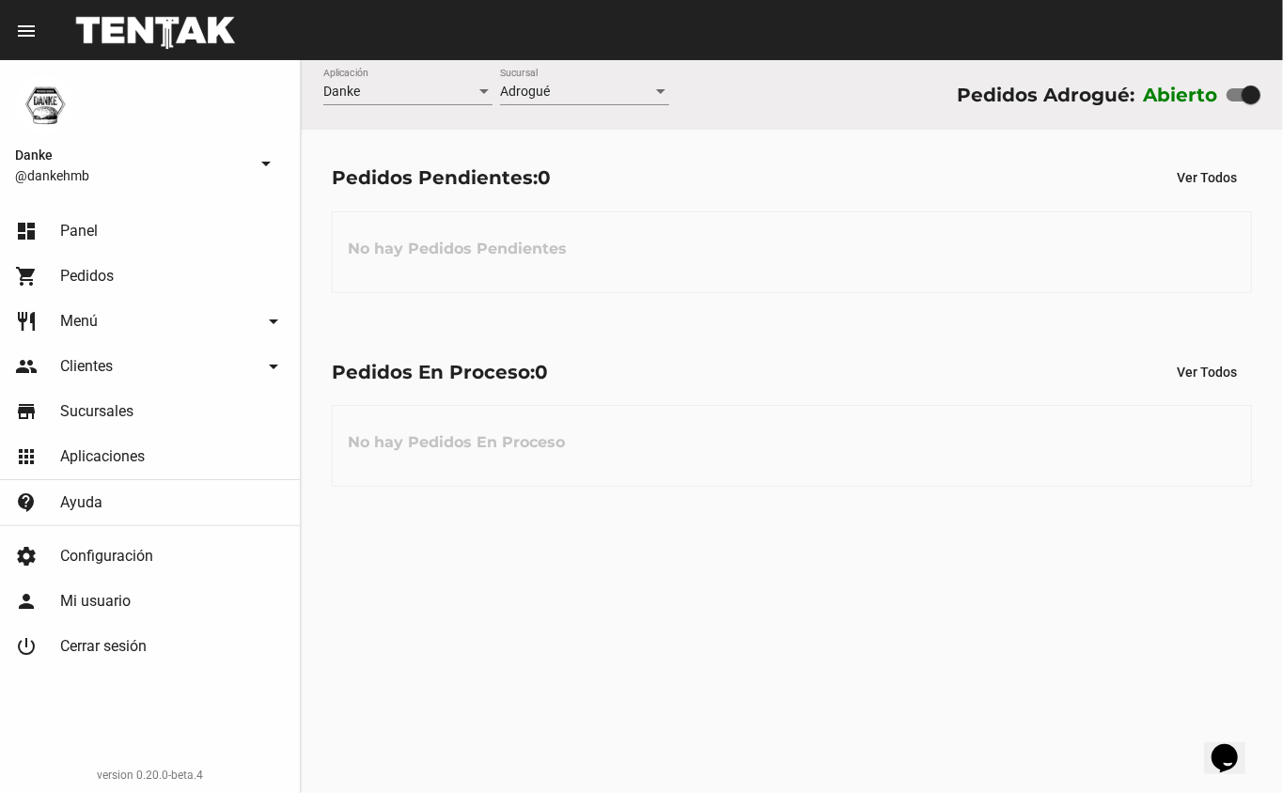
click at [625, 463] on div "No hay Pedidos En Proceso" at bounding box center [792, 446] width 920 height 82
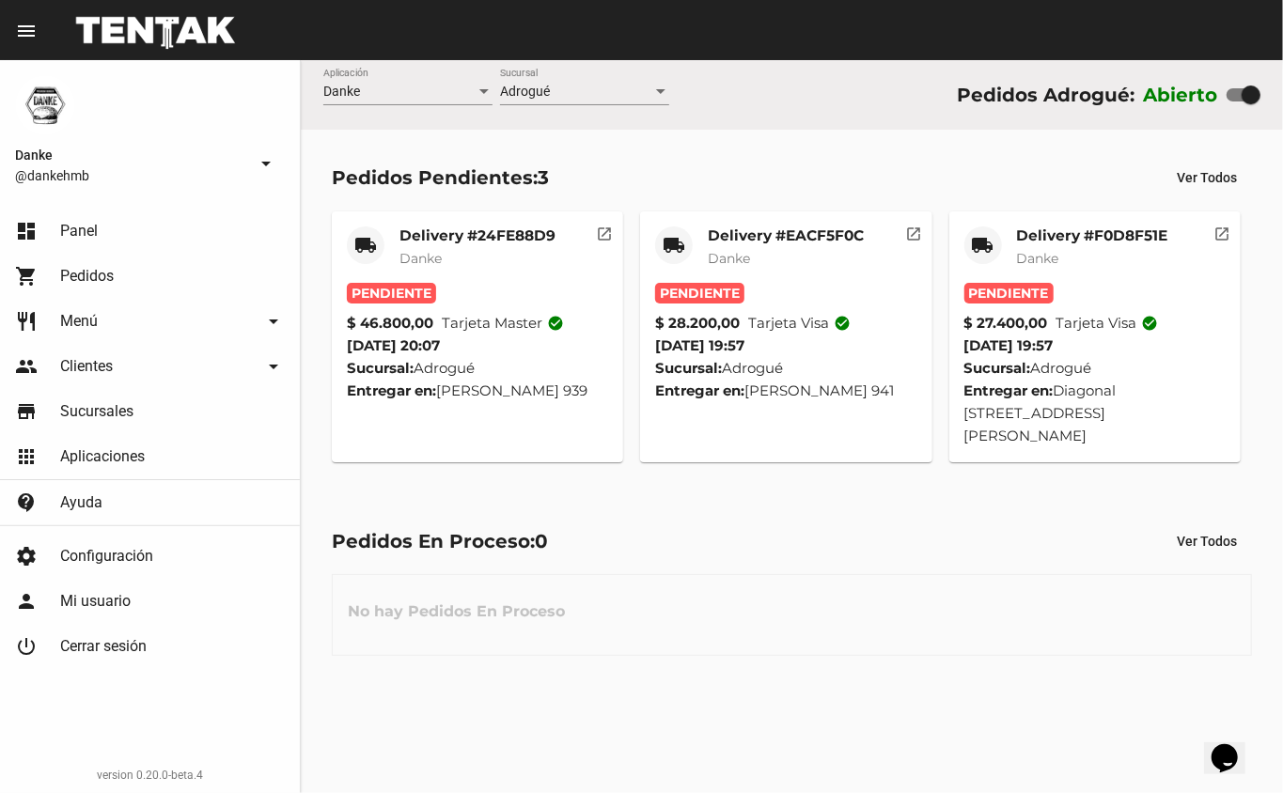
click at [1043, 268] on div "Delivery #F0D8F51E Danke" at bounding box center [1092, 255] width 151 height 56
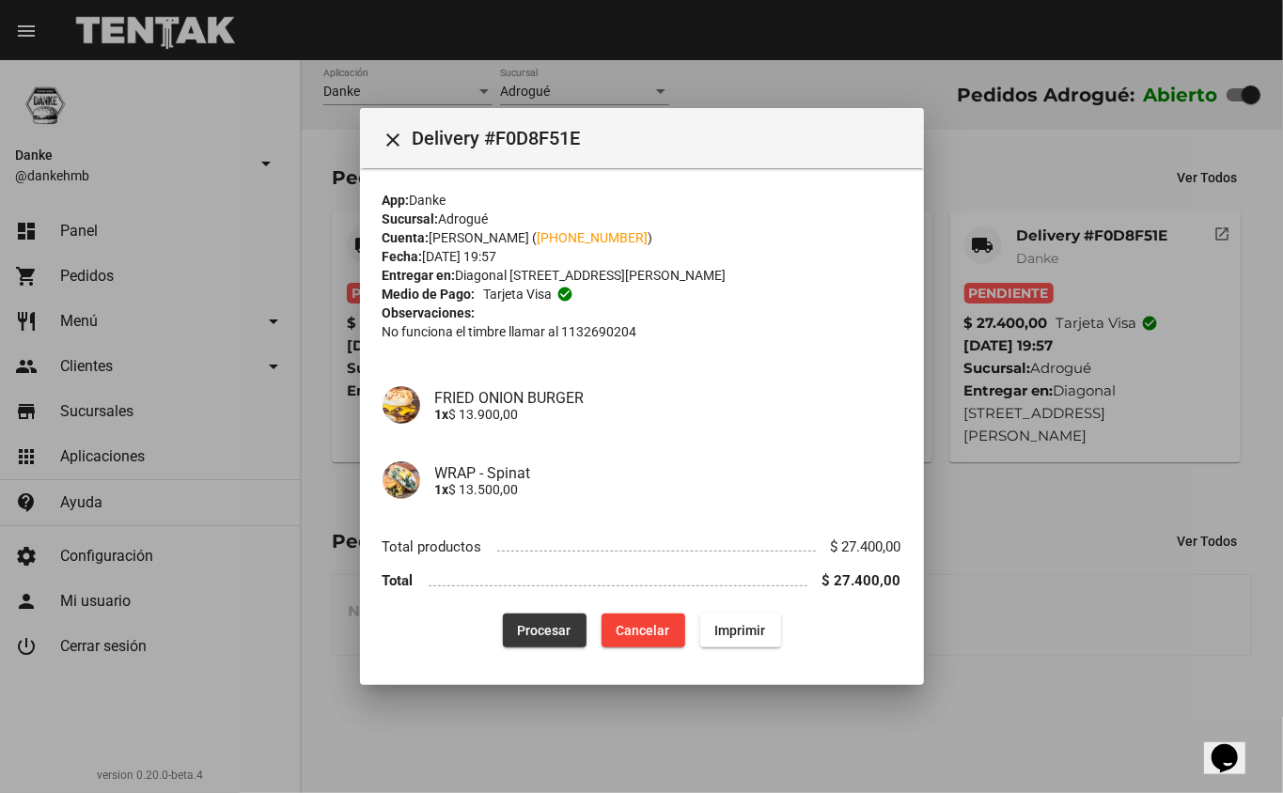
click at [573, 637] on button "Procesar" at bounding box center [545, 631] width 84 height 34
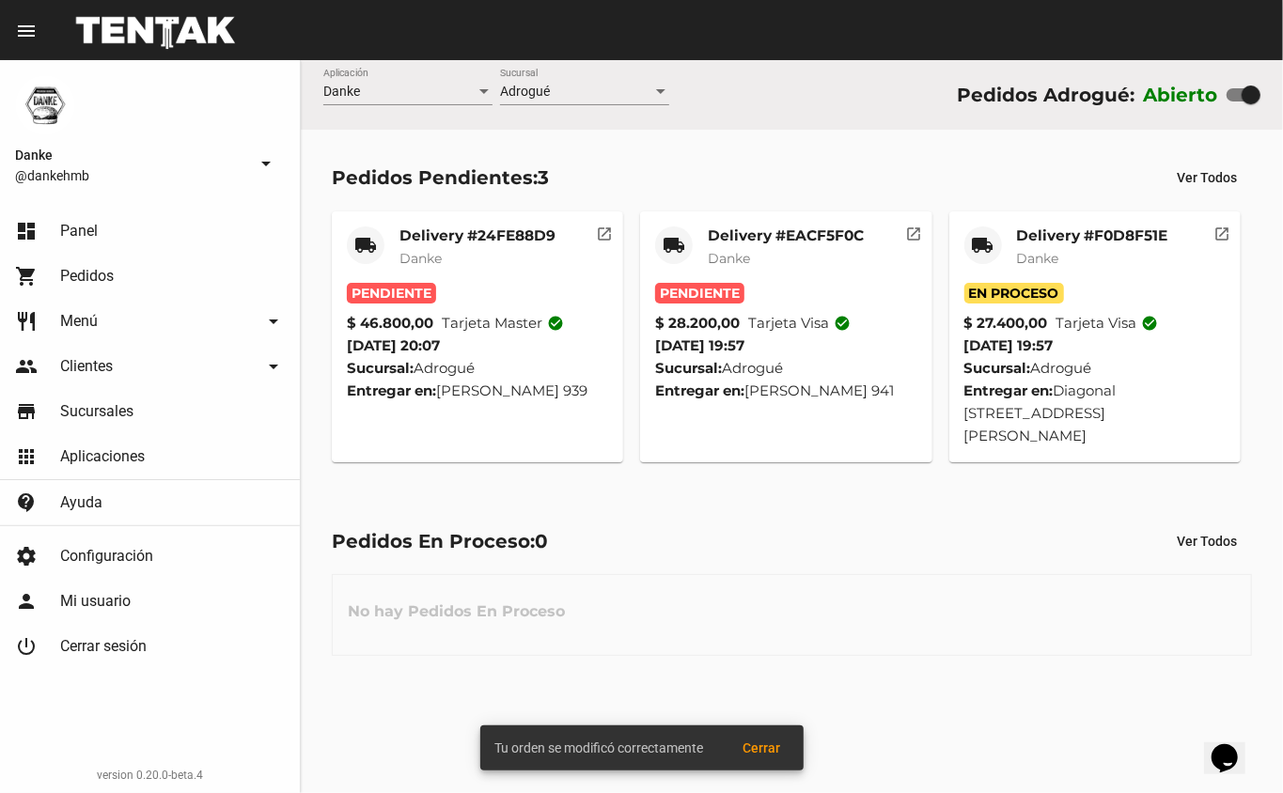
click at [786, 242] on mat-card-title "Delivery #EACF5F0C" at bounding box center [786, 236] width 156 height 19
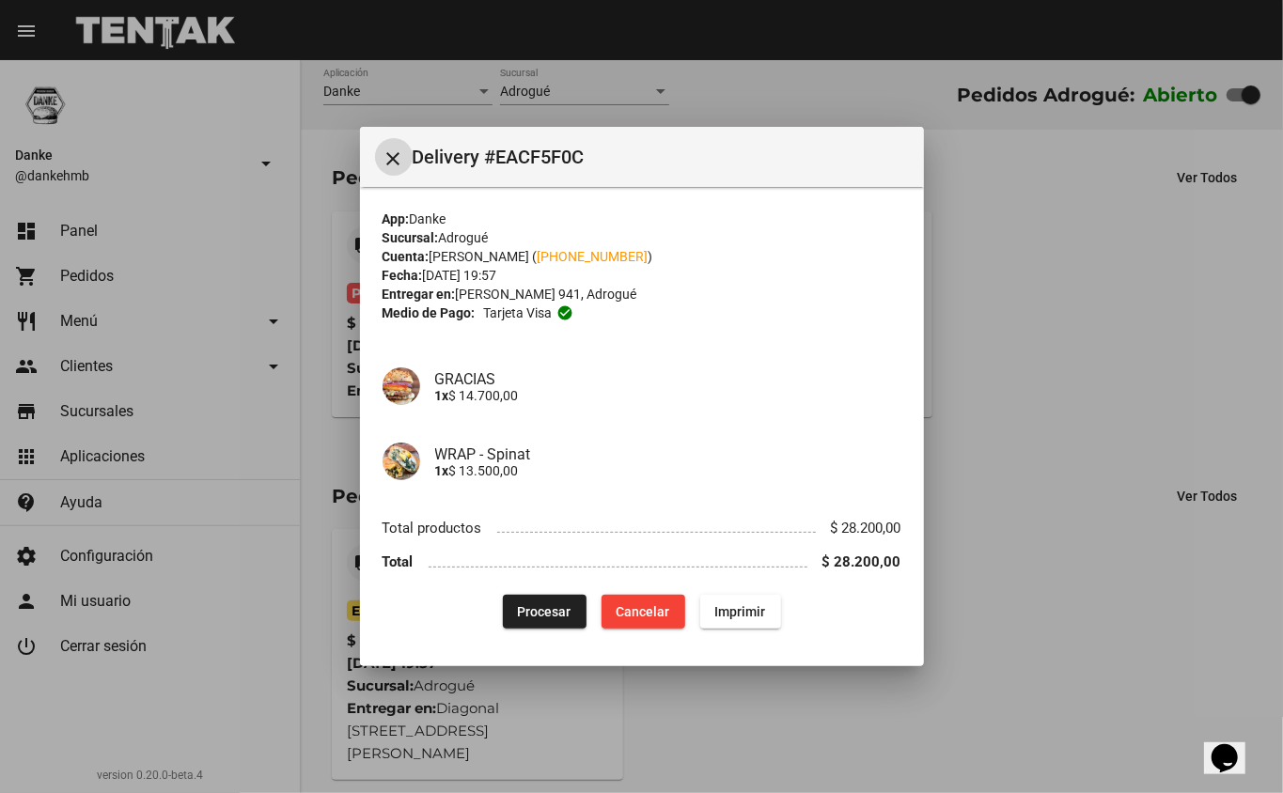
click at [558, 615] on span "Procesar" at bounding box center [545, 611] width 54 height 15
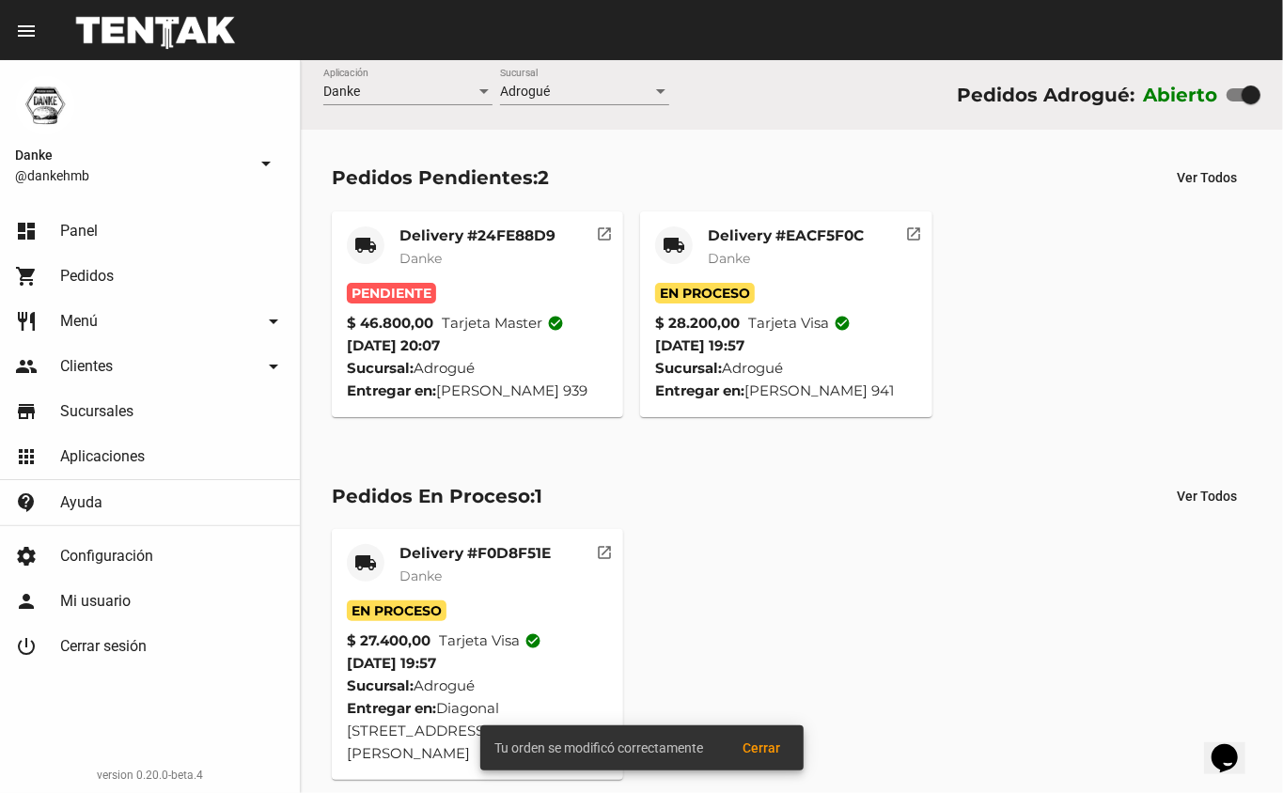
click at [763, 268] on div "Delivery #EACF5F0C Danke" at bounding box center [786, 255] width 156 height 56
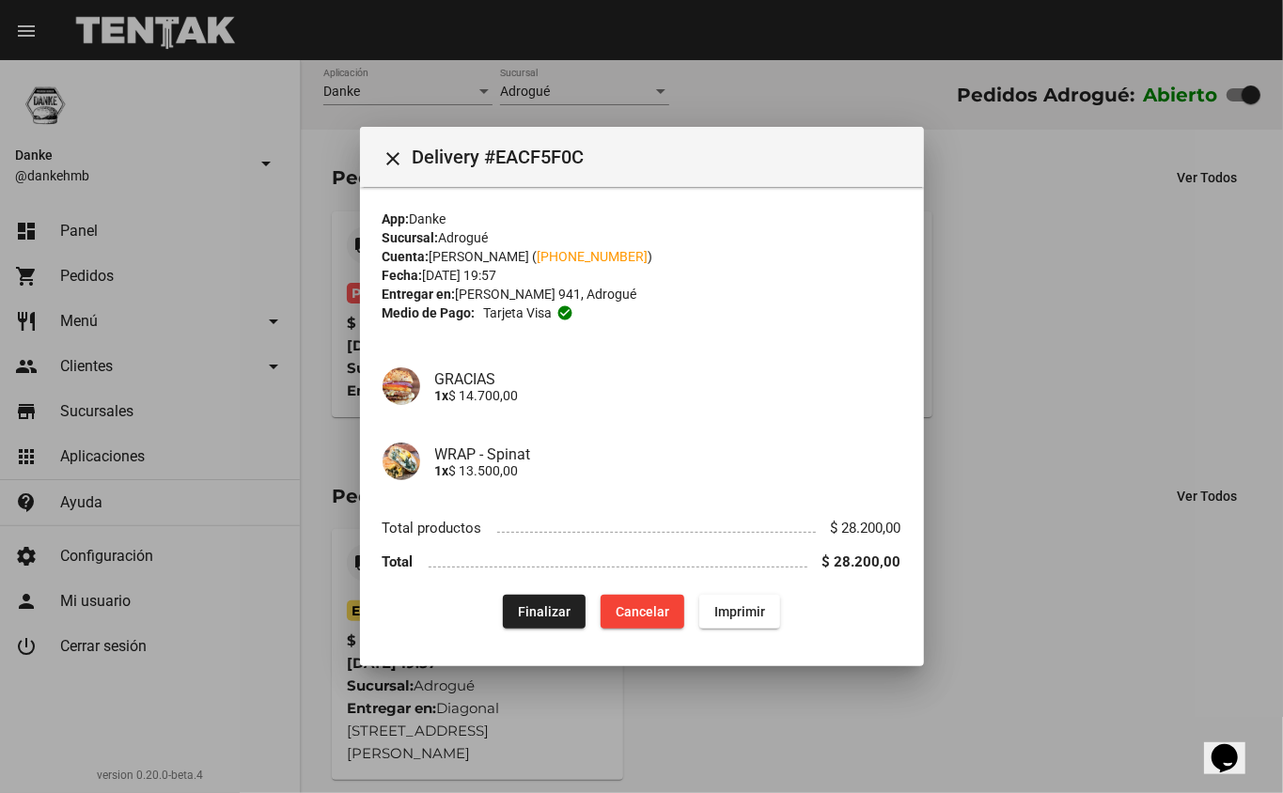
click at [1061, 259] on div at bounding box center [641, 396] width 1283 height 793
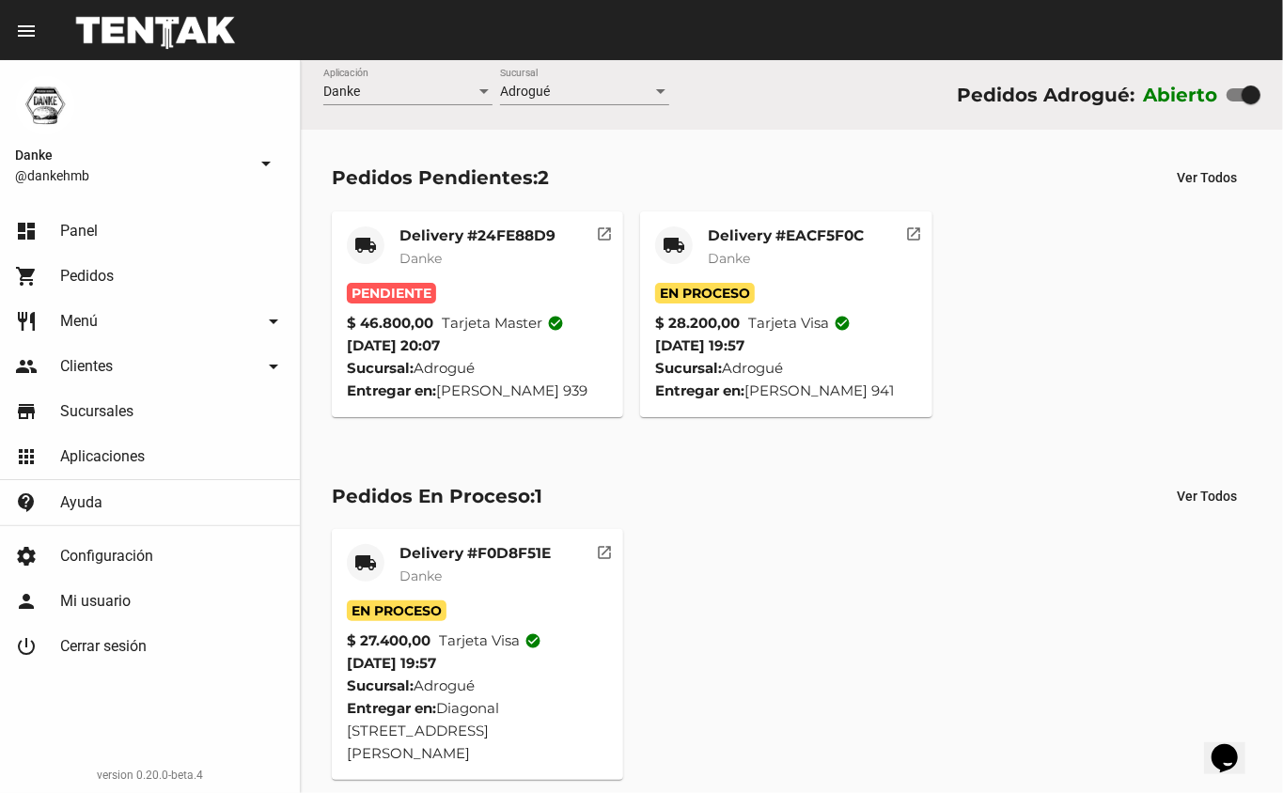
click at [411, 253] on span "Danke" at bounding box center [421, 258] width 42 height 17
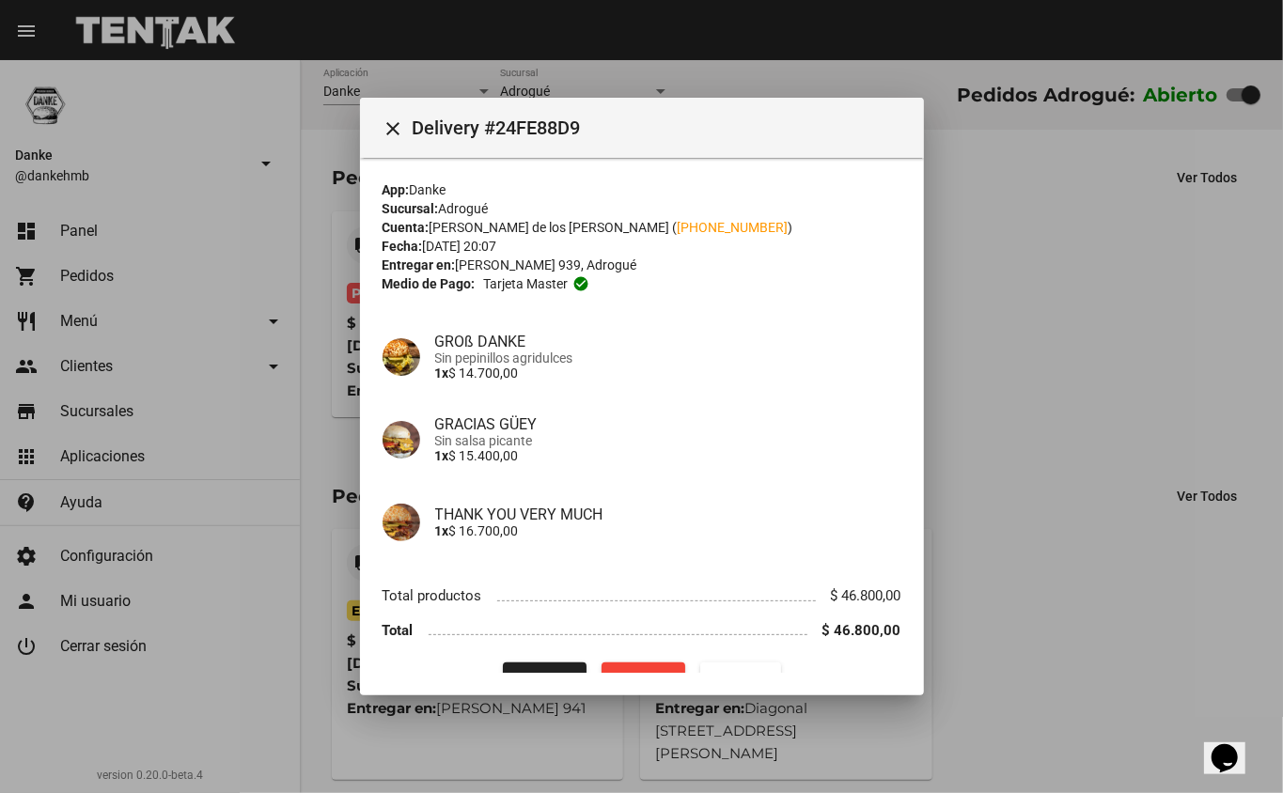
click at [1021, 207] on div at bounding box center [641, 396] width 1283 height 793
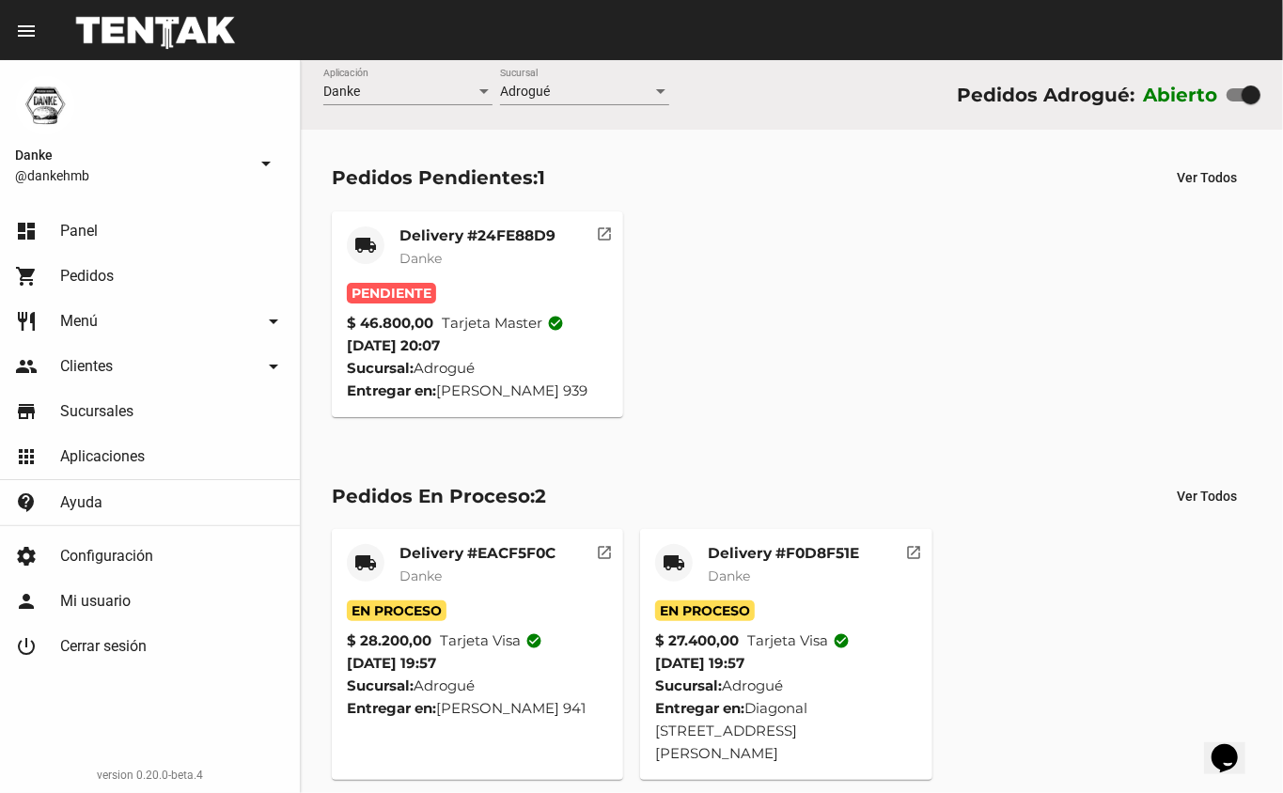
click at [468, 249] on mat-card-subtitle "Danke" at bounding box center [478, 258] width 156 height 19
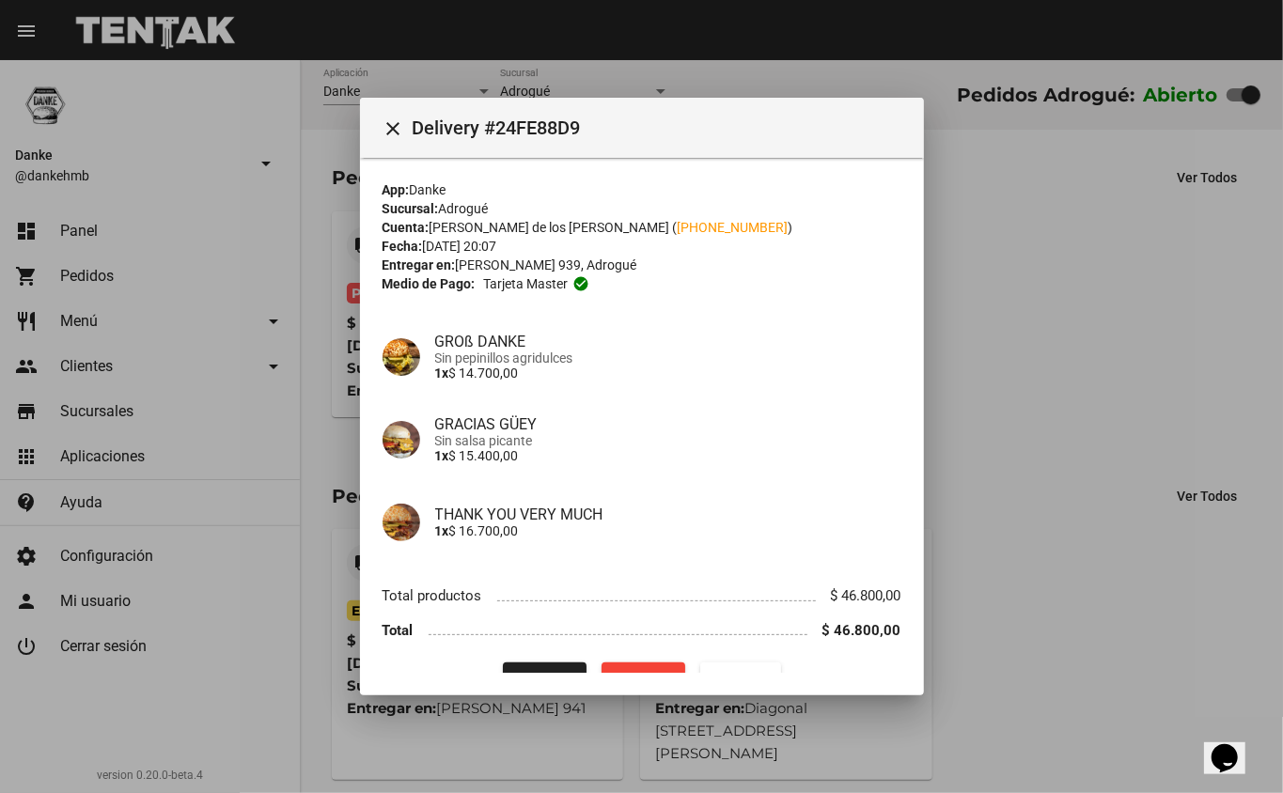
scroll to position [15, 0]
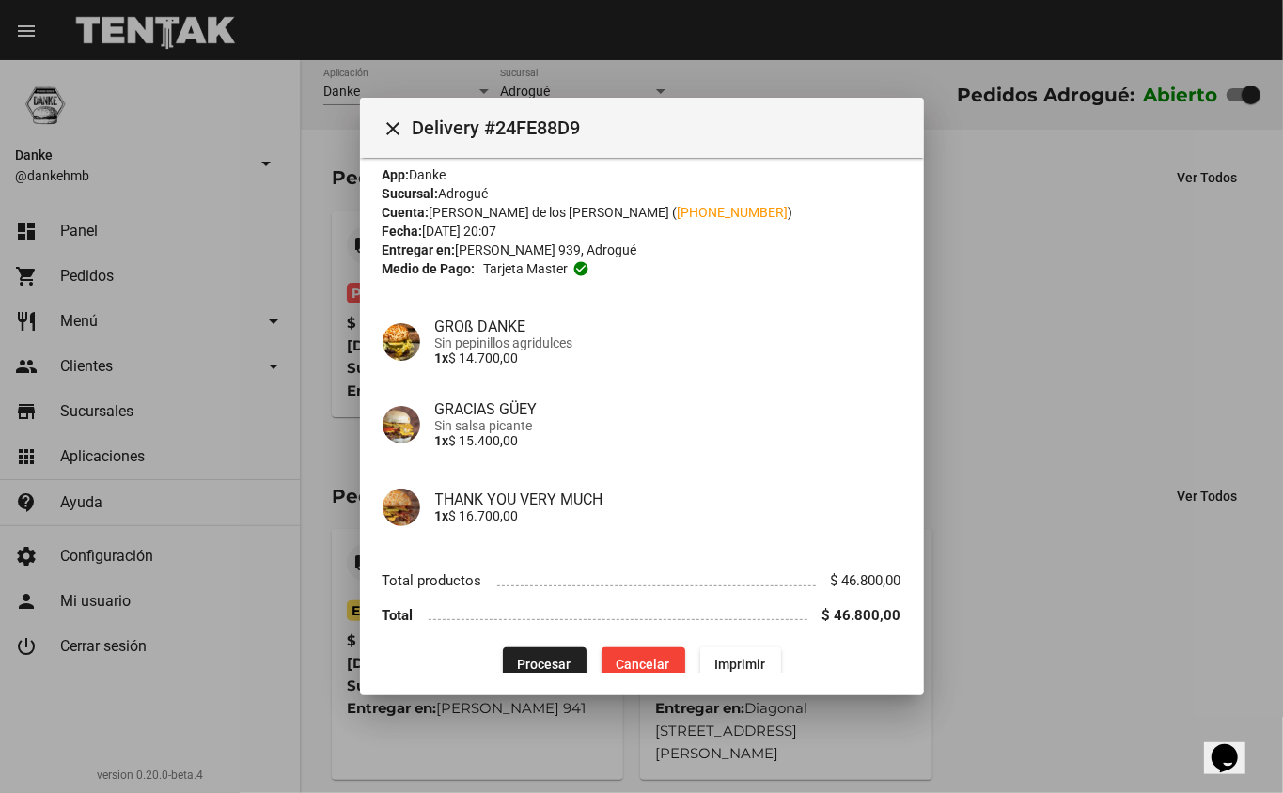
click at [539, 657] on span "Procesar" at bounding box center [545, 664] width 54 height 15
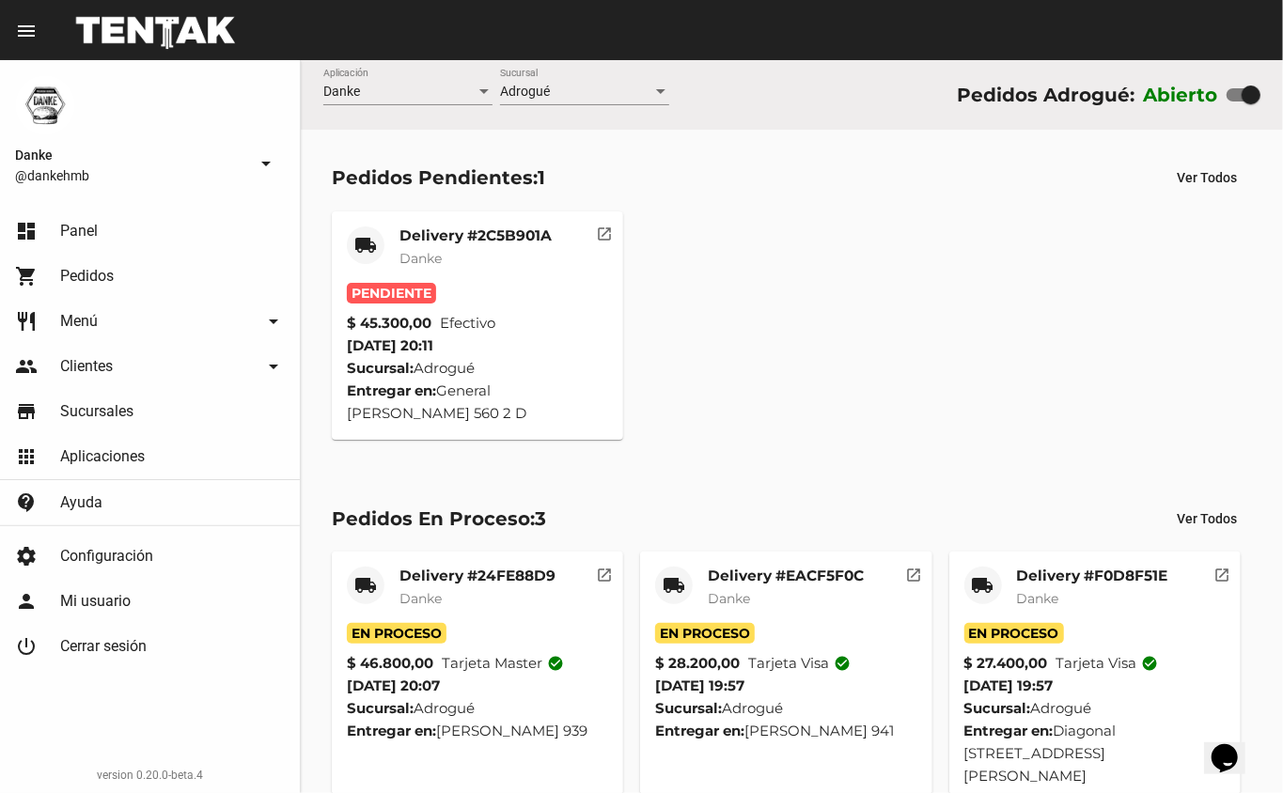
click at [426, 280] on div "Delivery #2C5B901A Danke" at bounding box center [476, 255] width 152 height 56
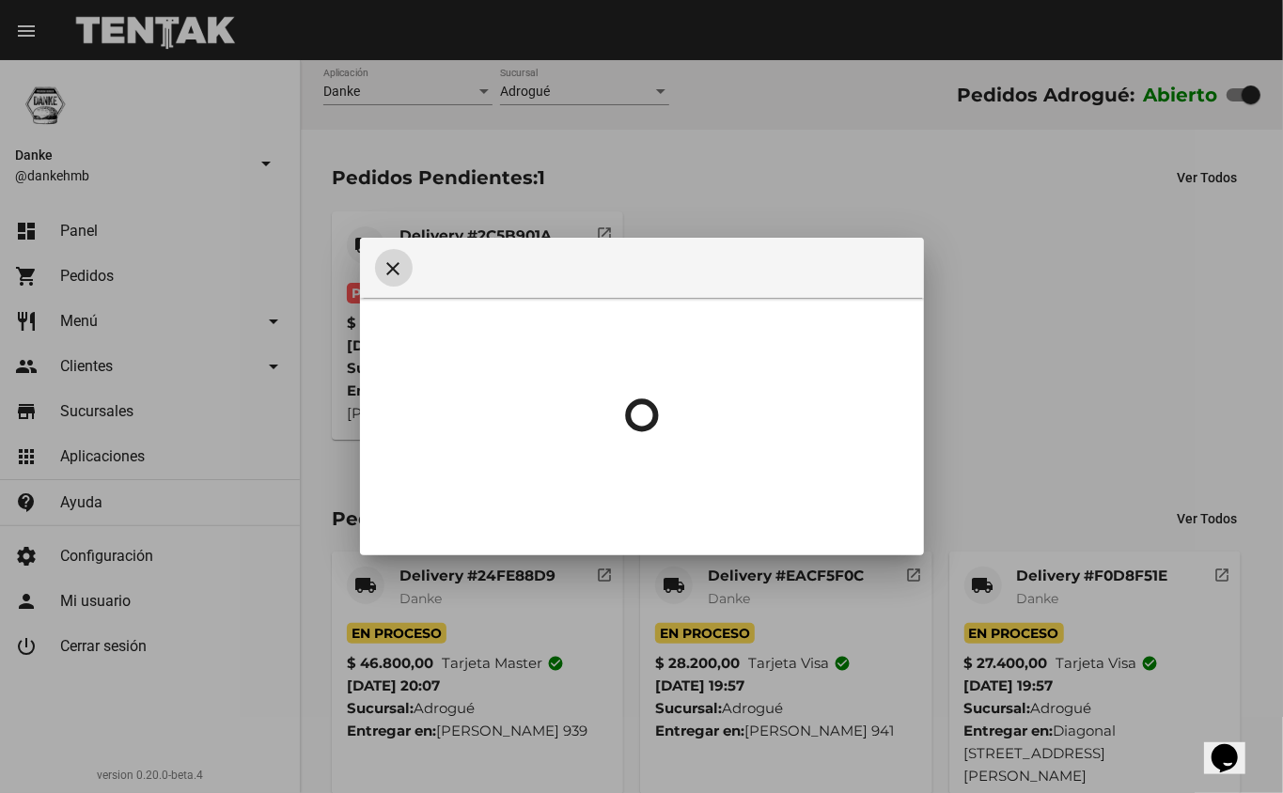
click at [688, 464] on div at bounding box center [642, 415] width 519 height 235
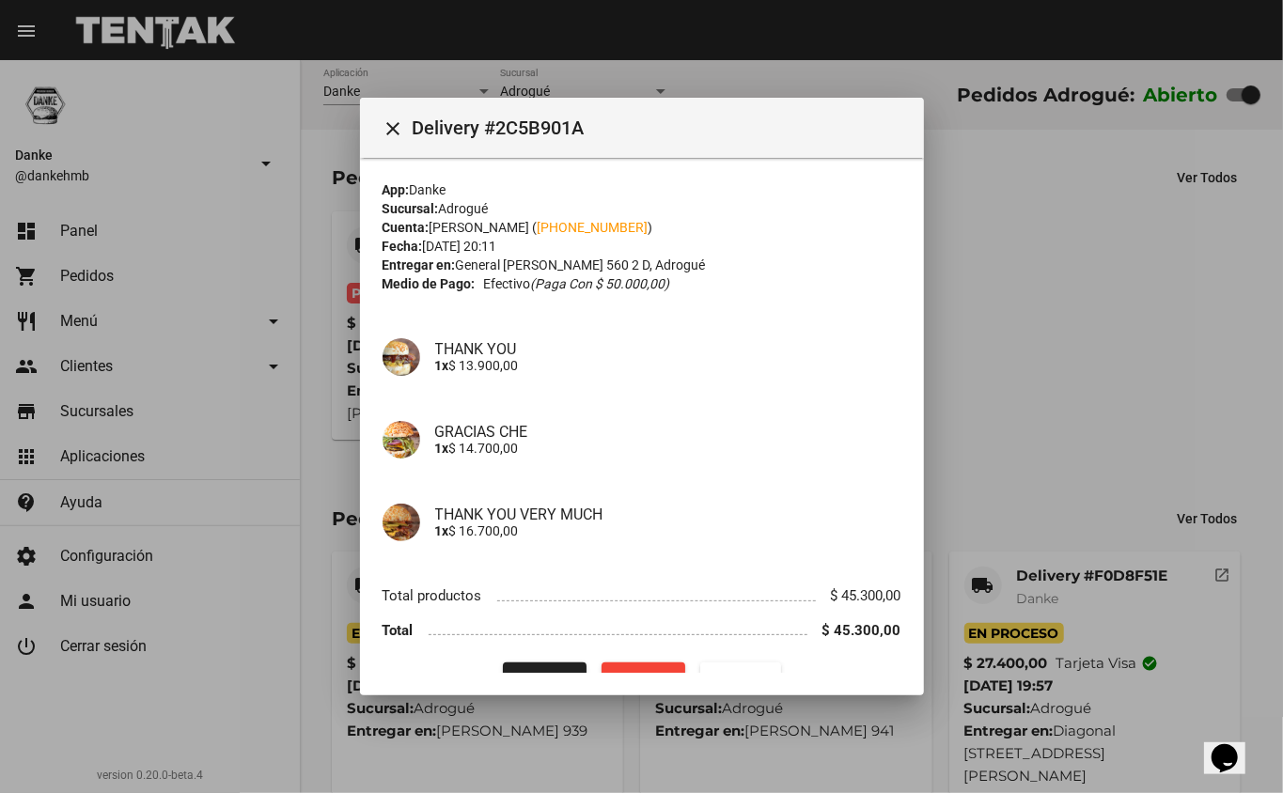
click at [525, 664] on button "Procesar" at bounding box center [545, 680] width 84 height 34
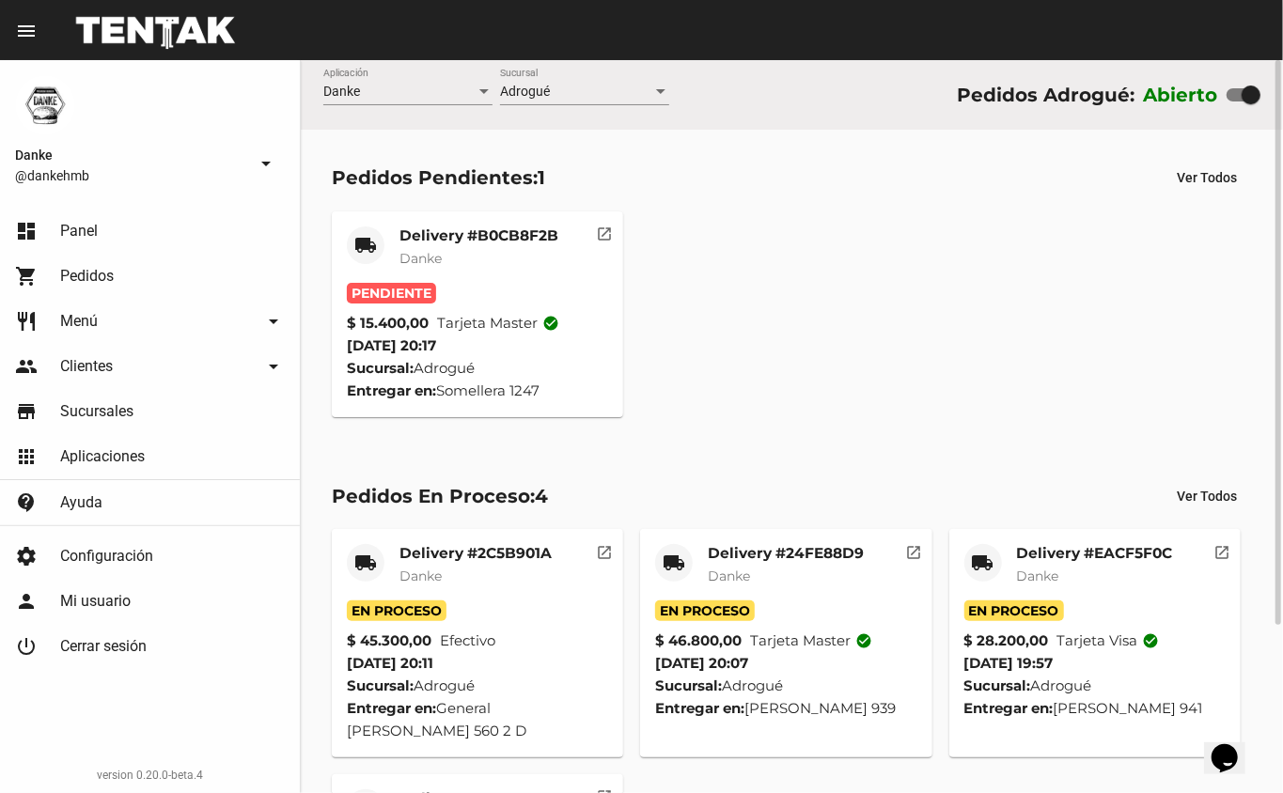
click at [369, 278] on mat-card-header "local_shipping Delivery #B0CB8F2B Danke" at bounding box center [478, 255] width 262 height 56
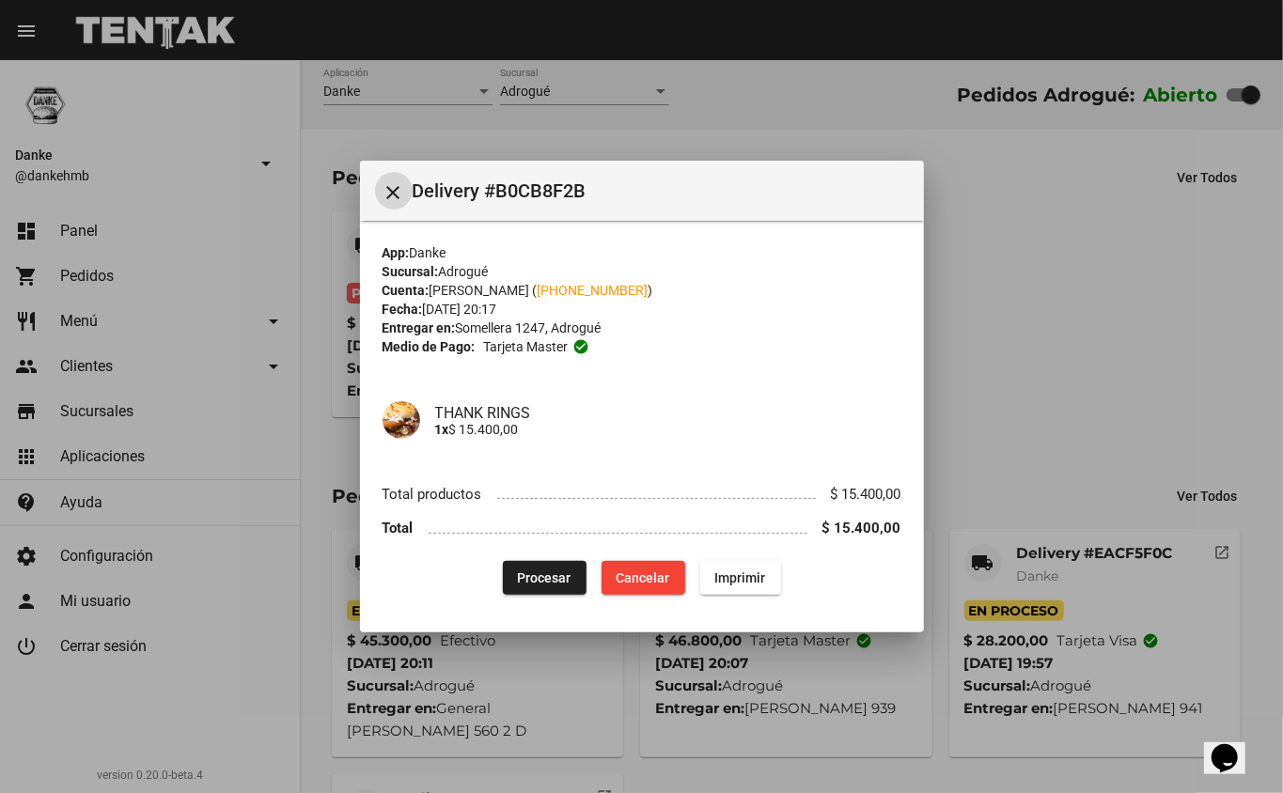
click at [557, 573] on span "Procesar" at bounding box center [545, 578] width 54 height 15
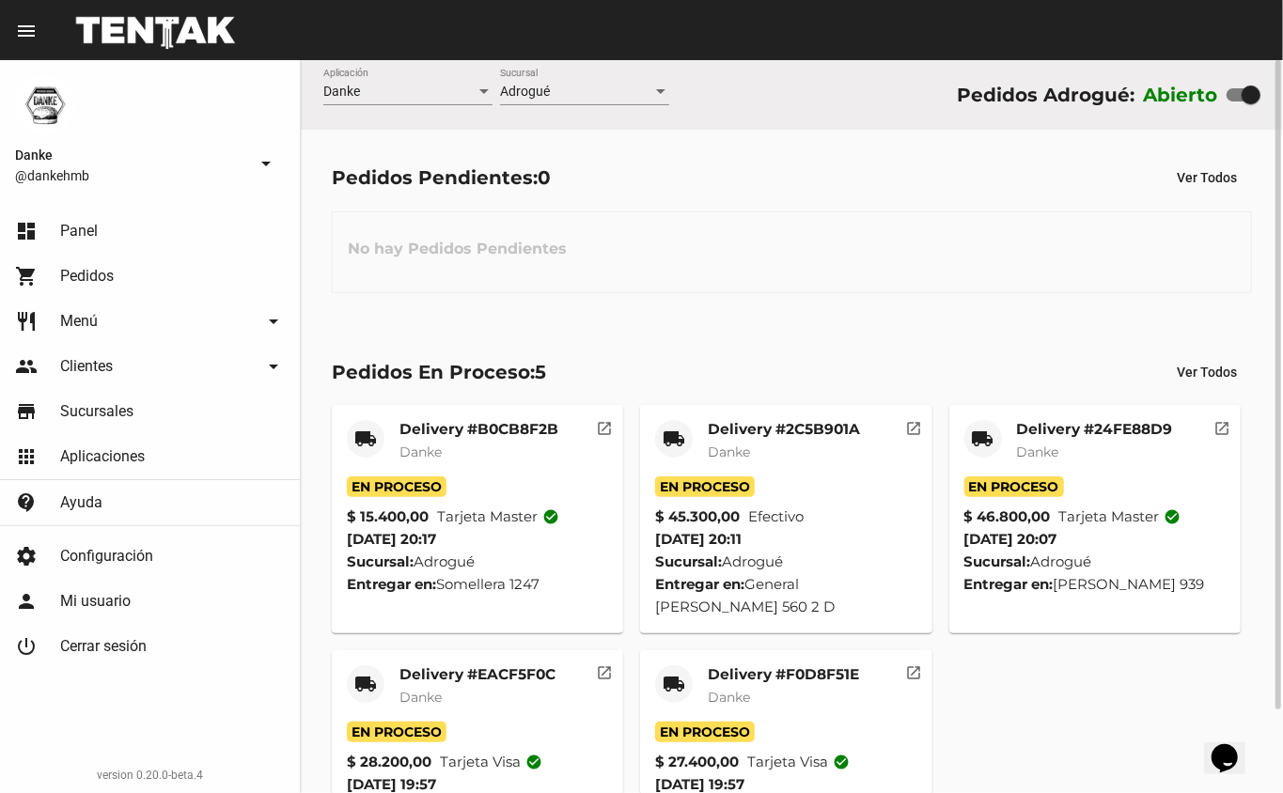
click at [726, 316] on div "Pedidos Pendientes: 0 Ver Todos No hay Pedidos Pendientes" at bounding box center [792, 227] width 982 height 194
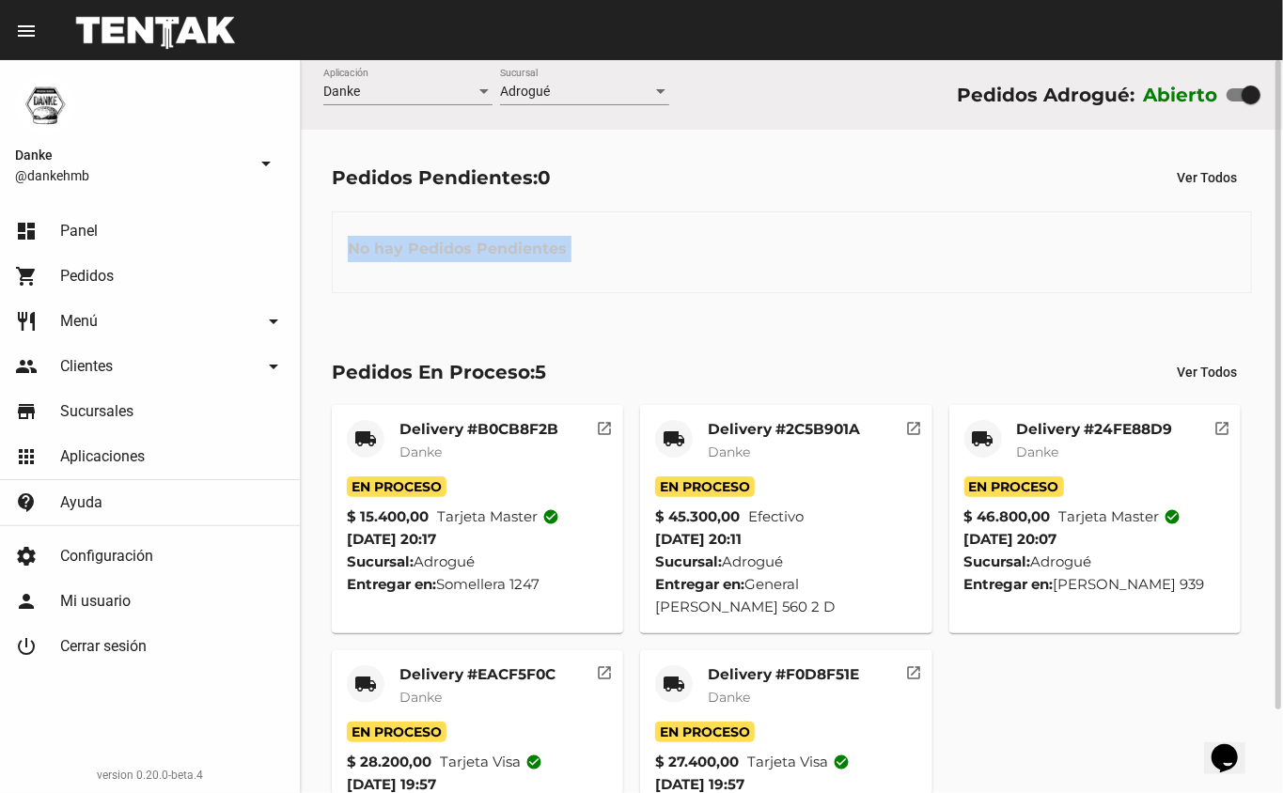
click at [726, 316] on div "Pedidos Pendientes: 0 Ver Todos No hay Pedidos Pendientes" at bounding box center [792, 227] width 982 height 194
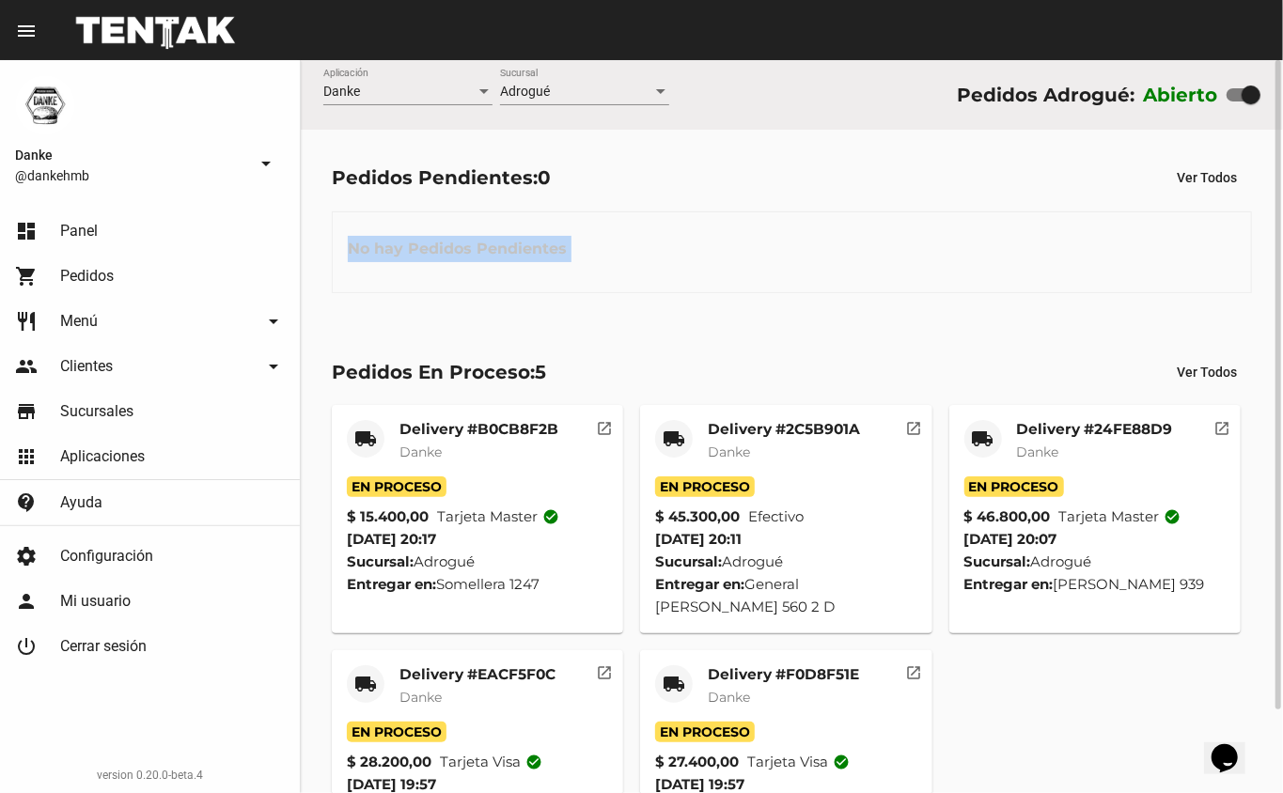
click at [726, 316] on div "Pedidos Pendientes: 0 Ver Todos No hay Pedidos Pendientes" at bounding box center [792, 227] width 982 height 194
click at [738, 306] on div "Pedidos Pendientes: 0 Ver Todos No hay Pedidos Pendientes" at bounding box center [792, 227] width 982 height 194
click at [829, 313] on div "Pedidos Pendientes: 0 Ver Todos No hay Pedidos Pendientes" at bounding box center [792, 227] width 982 height 194
click at [821, 697] on div "Delivery #F0D8F51E Danke" at bounding box center [783, 694] width 151 height 56
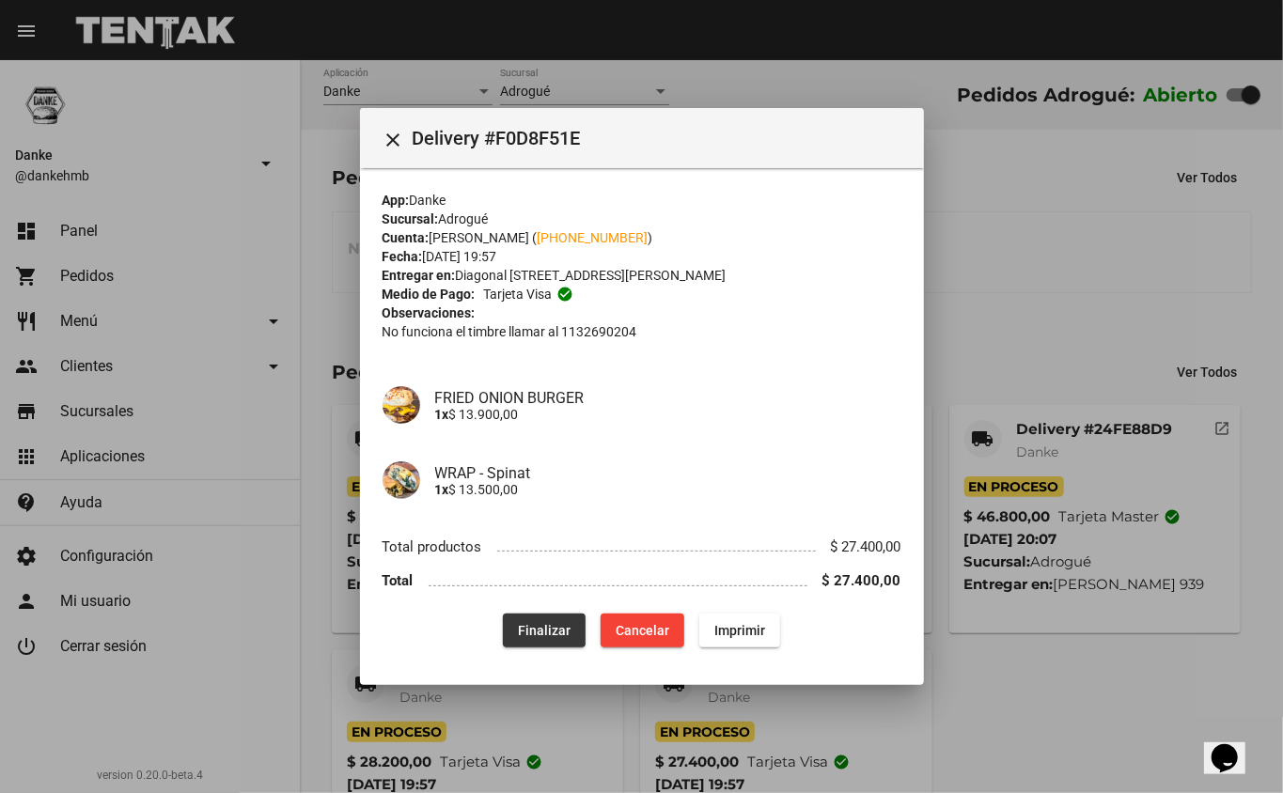
click at [536, 619] on button "Finalizar" at bounding box center [544, 631] width 83 height 34
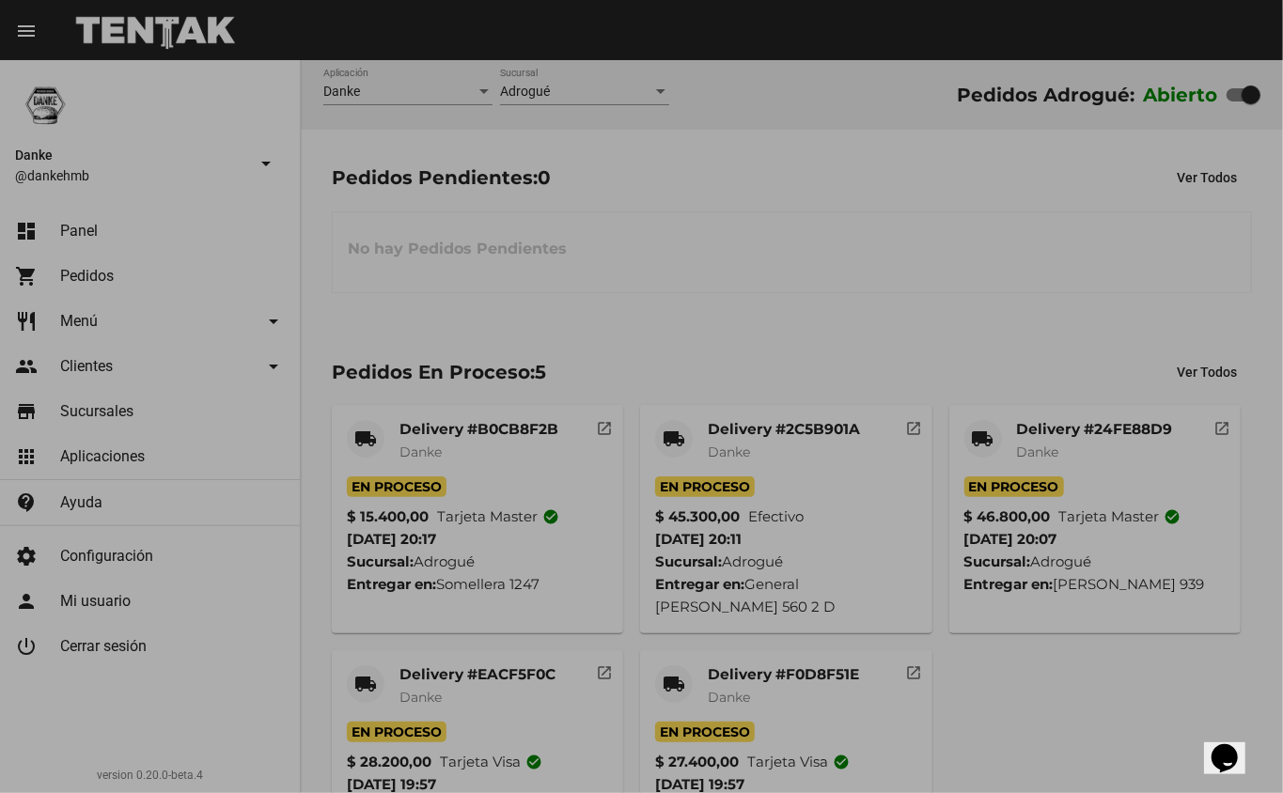
click at [472, 664] on div "close Delivery #F0D8F51E" at bounding box center [641, 396] width 1283 height 793
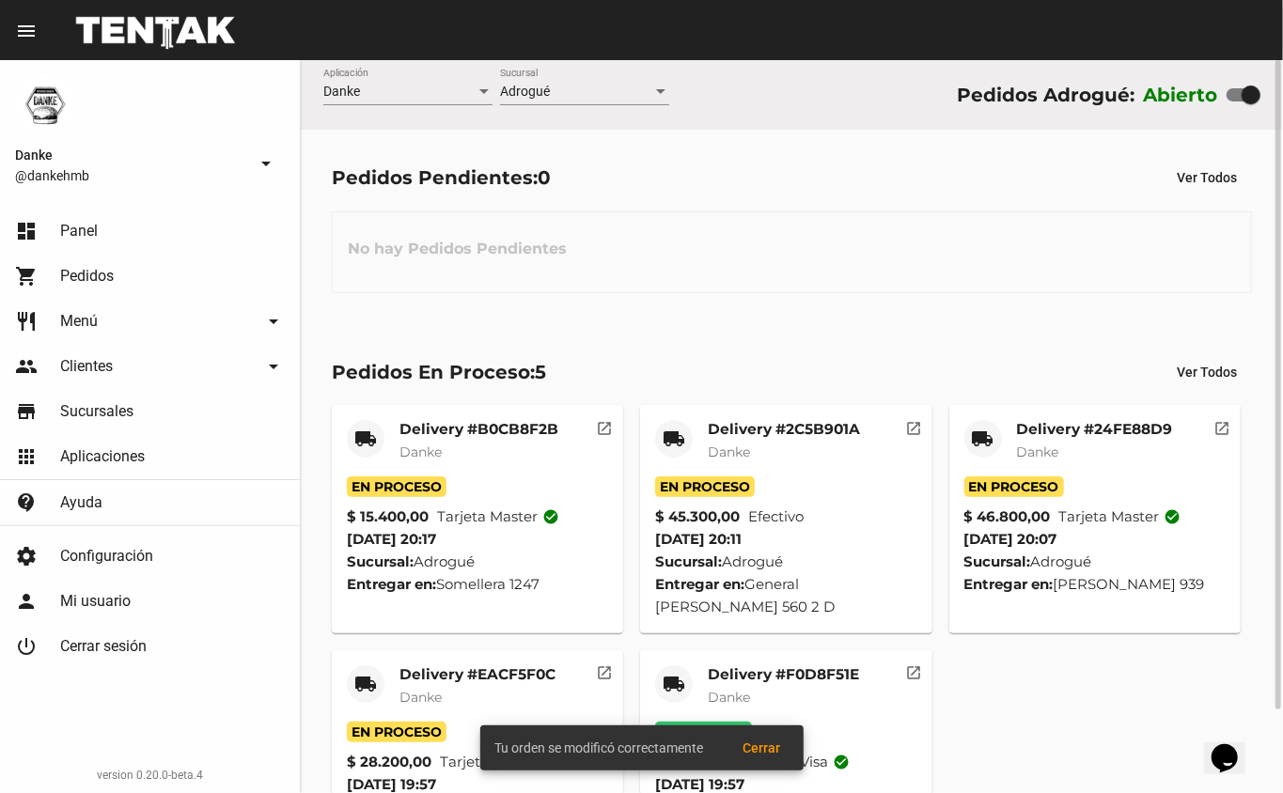
click at [470, 688] on mat-card-subtitle "Danke" at bounding box center [478, 697] width 156 height 19
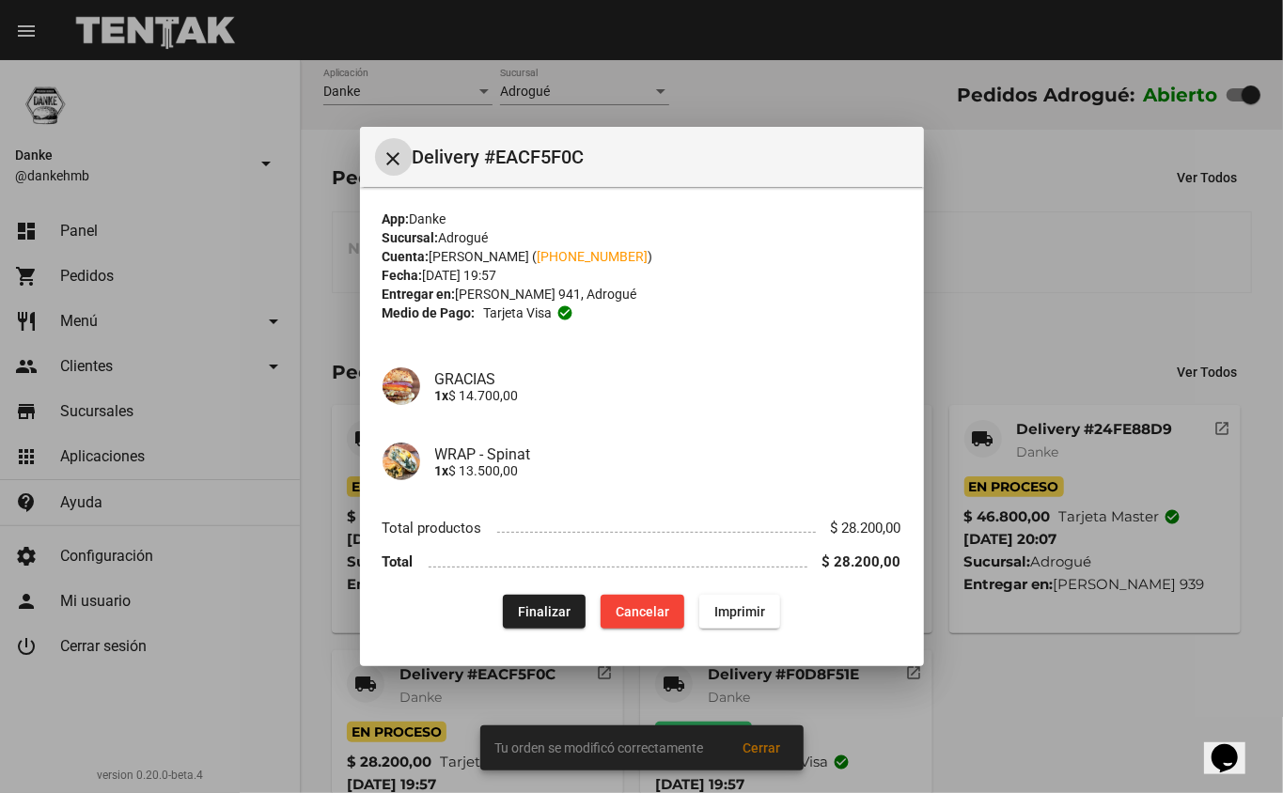
click at [547, 614] on span "Finalizar" at bounding box center [544, 611] width 53 height 15
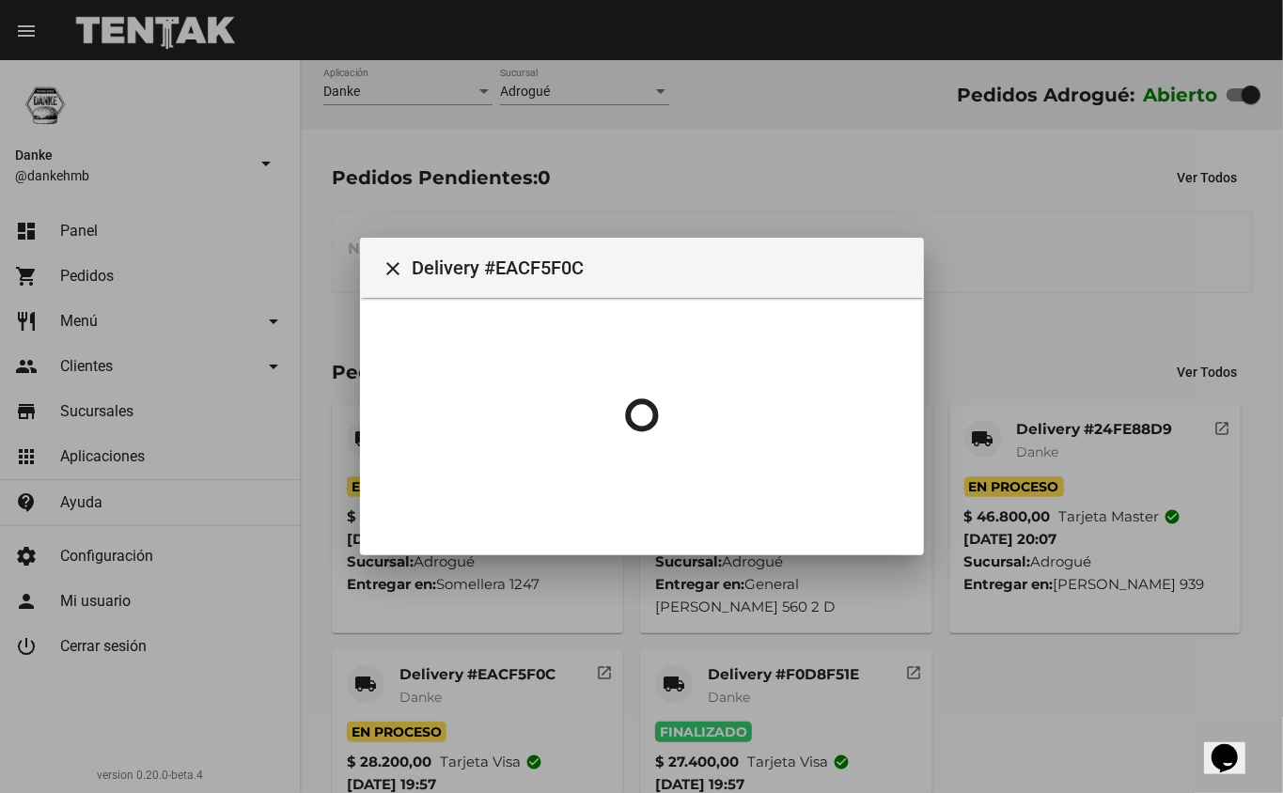
click at [1030, 159] on div at bounding box center [641, 396] width 1283 height 793
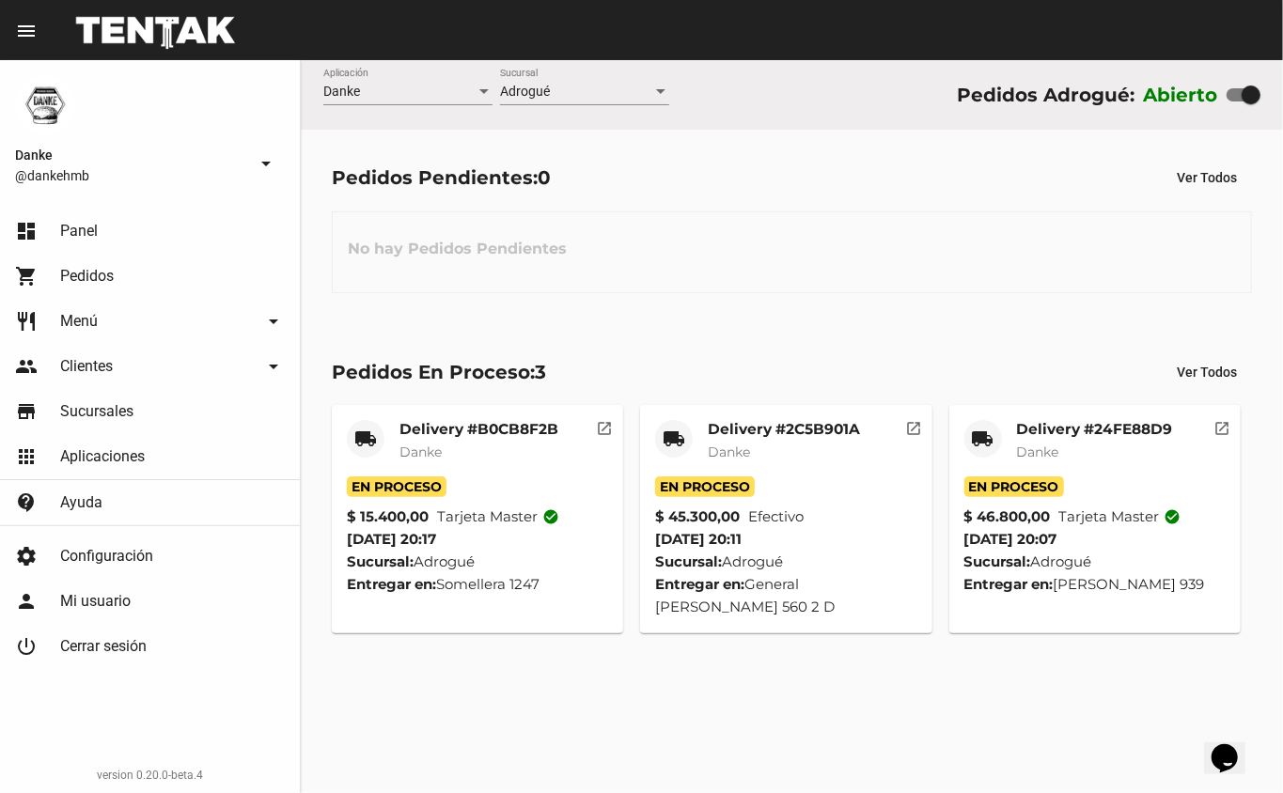
click at [1032, 468] on div "Delivery #24FE88D9 Danke" at bounding box center [1095, 448] width 156 height 56
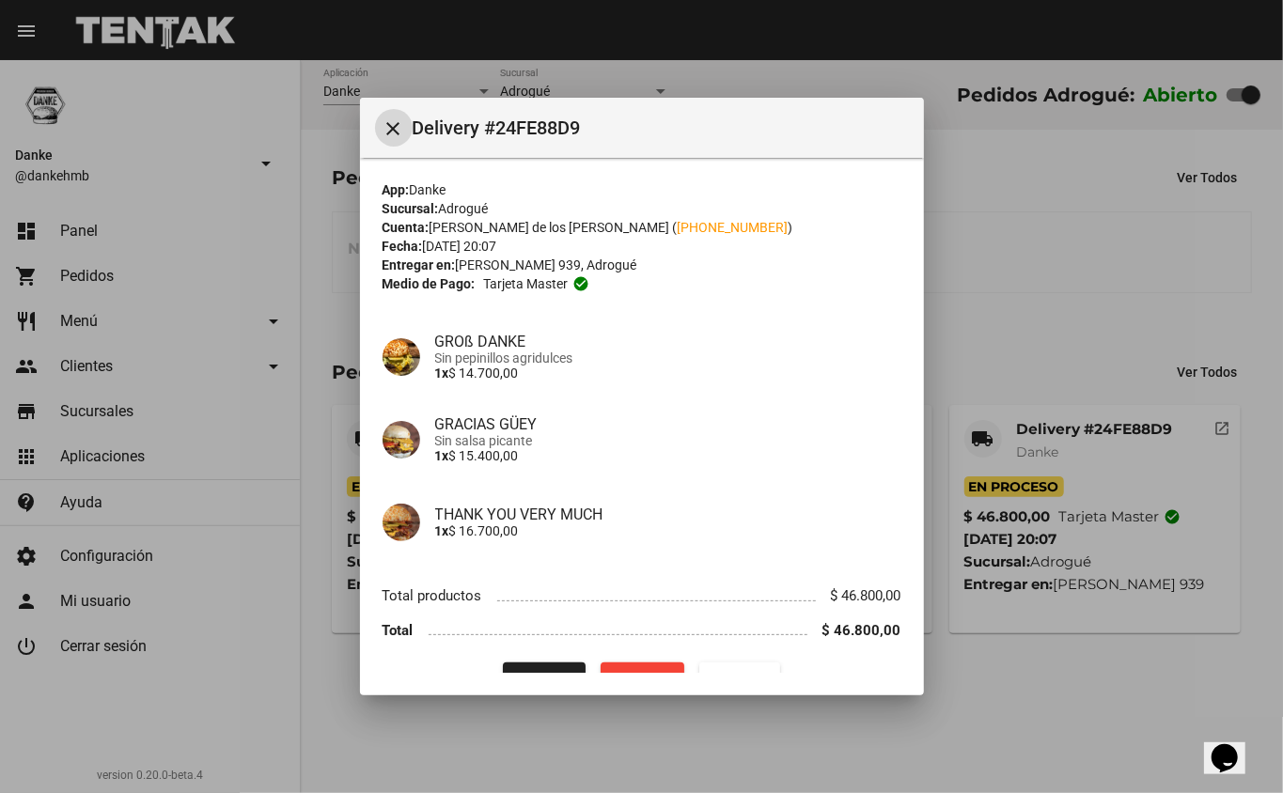
click at [527, 684] on mat-dialog-container "close Delivery #24FE88D9 App: Danke Sucursal: Adrogué Cuenta: María de los Mila…" at bounding box center [642, 397] width 564 height 599
click at [523, 669] on button "Finalizar" at bounding box center [544, 680] width 83 height 34
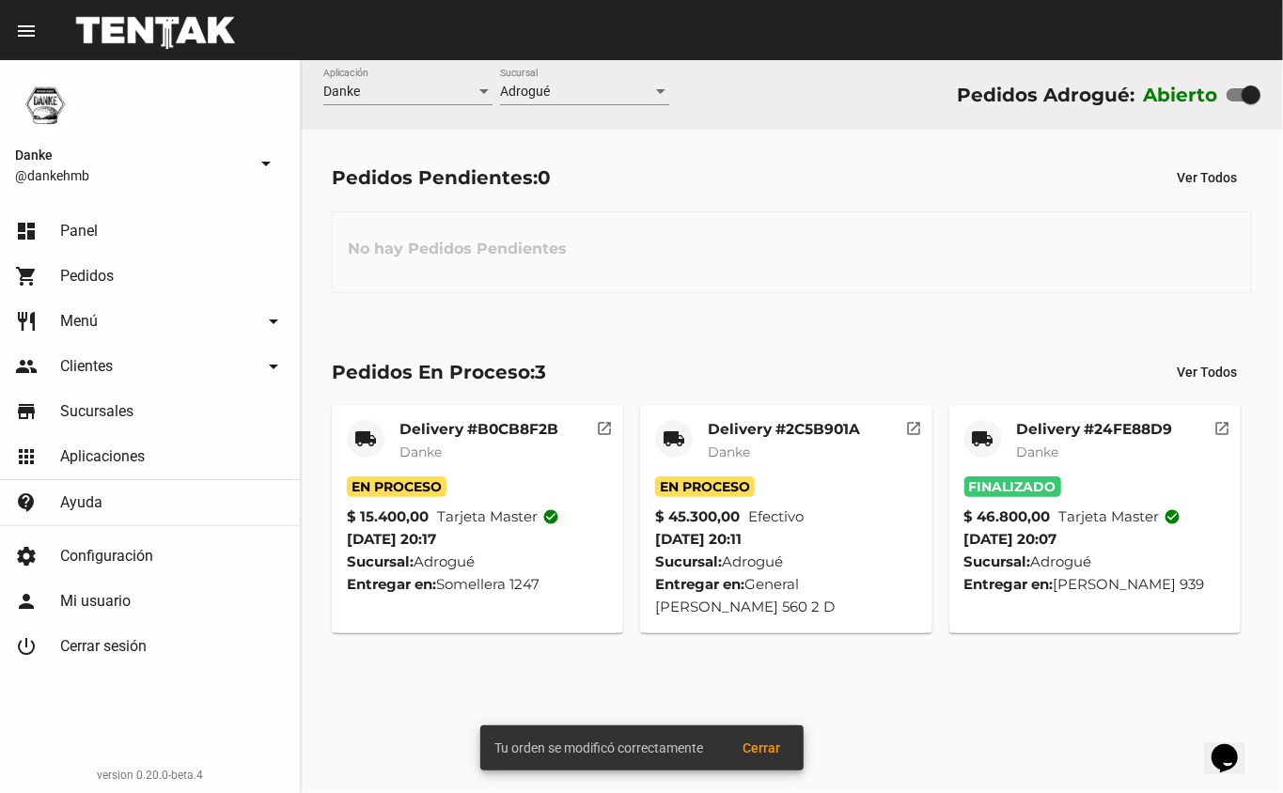
click at [745, 449] on span "Danke" at bounding box center [729, 452] width 42 height 17
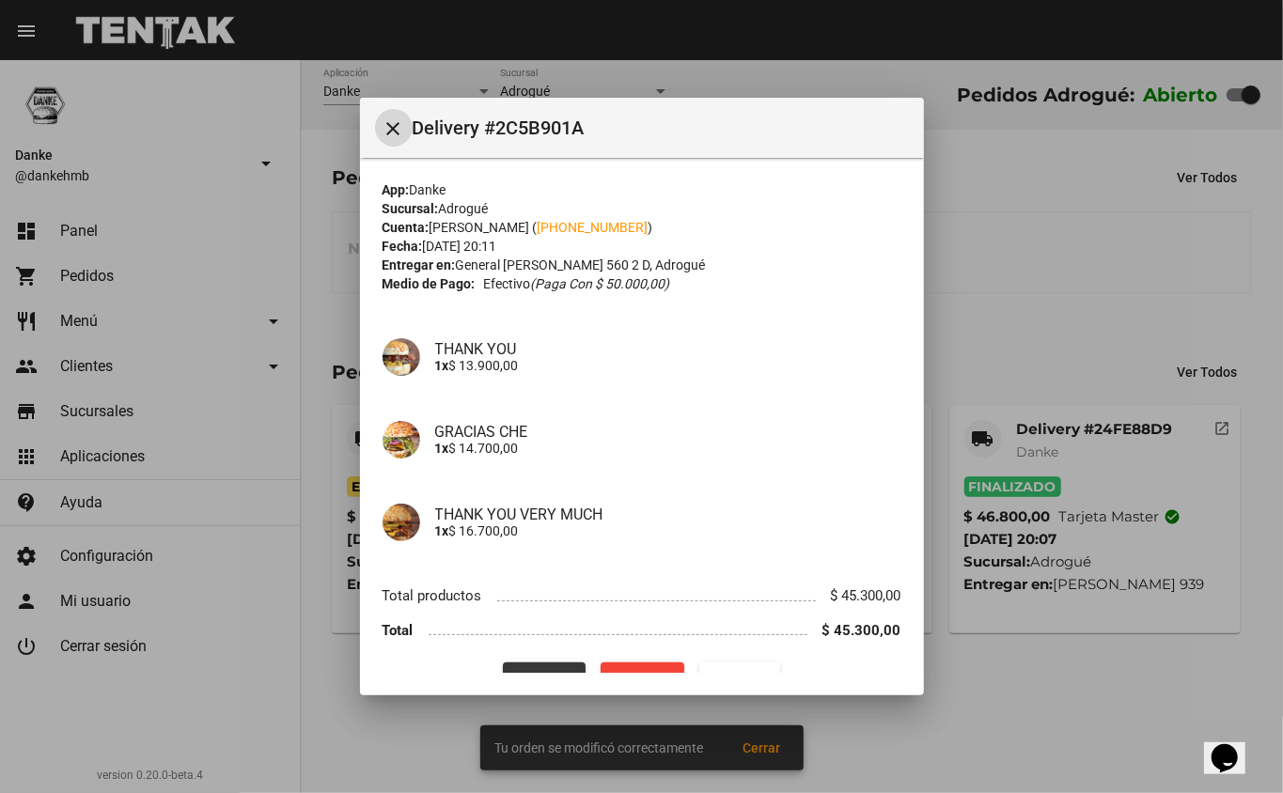
click at [521, 667] on button "Finalizar" at bounding box center [544, 680] width 83 height 34
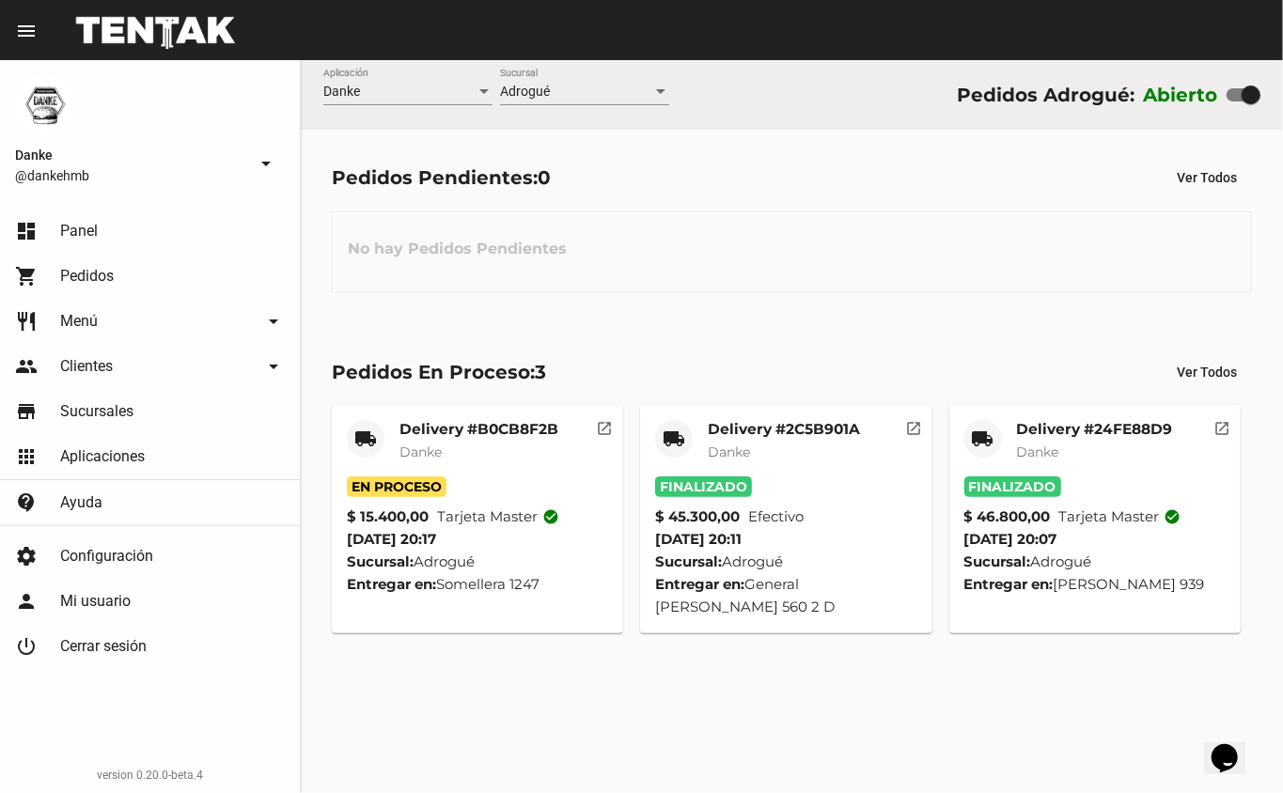
click at [407, 463] on div "Delivery #B0CB8F2B Danke" at bounding box center [479, 448] width 159 height 56
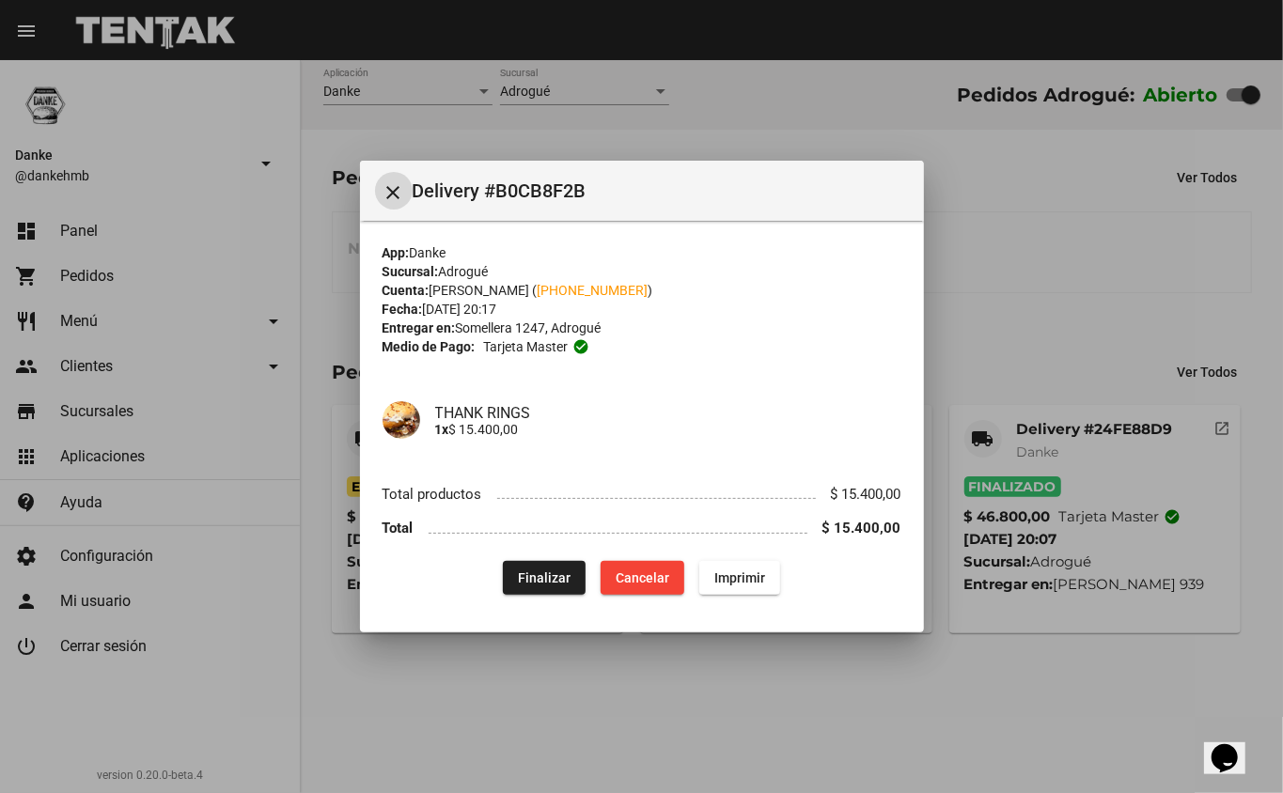
click at [550, 571] on span "Finalizar" at bounding box center [544, 578] width 53 height 15
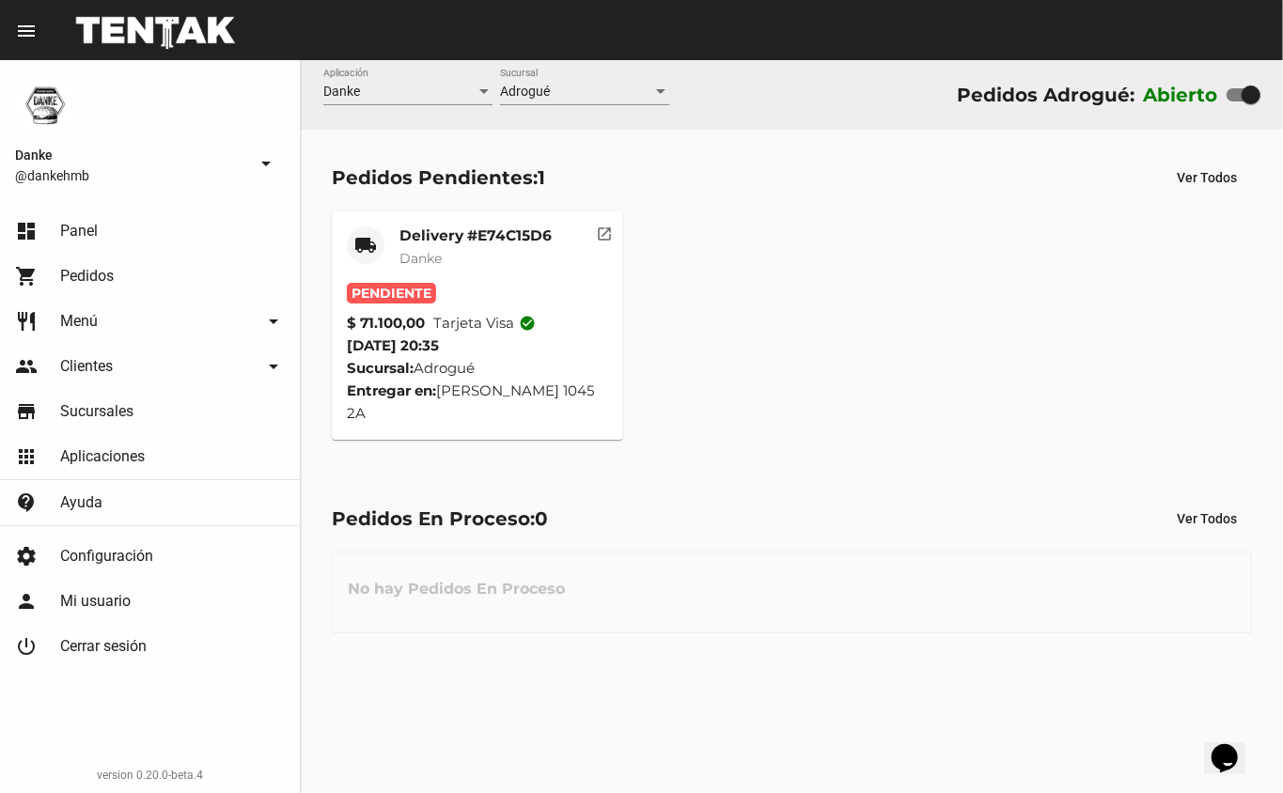
click at [463, 257] on mat-card-subtitle "Danke" at bounding box center [476, 258] width 152 height 19
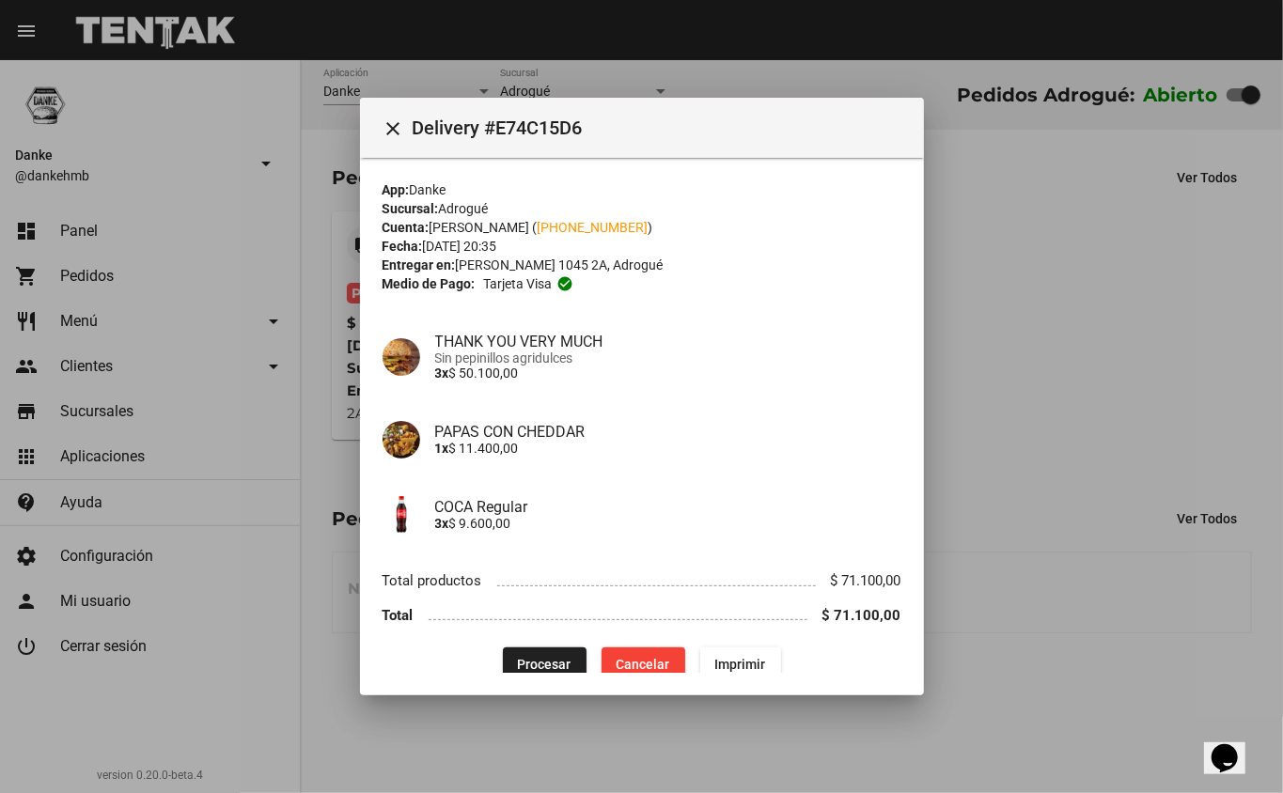
click at [546, 652] on button "Procesar" at bounding box center [545, 665] width 84 height 34
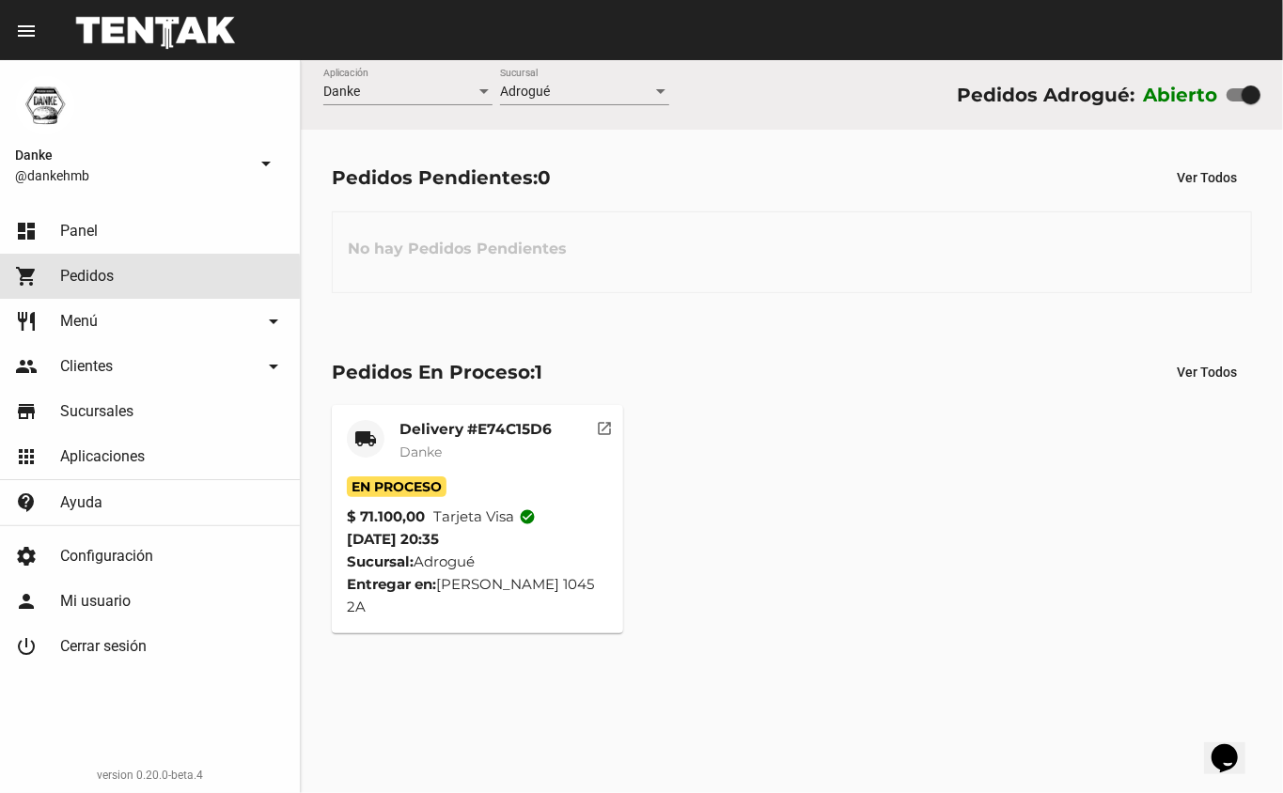
click at [68, 286] on link "shopping_cart Pedidos" at bounding box center [150, 276] width 300 height 45
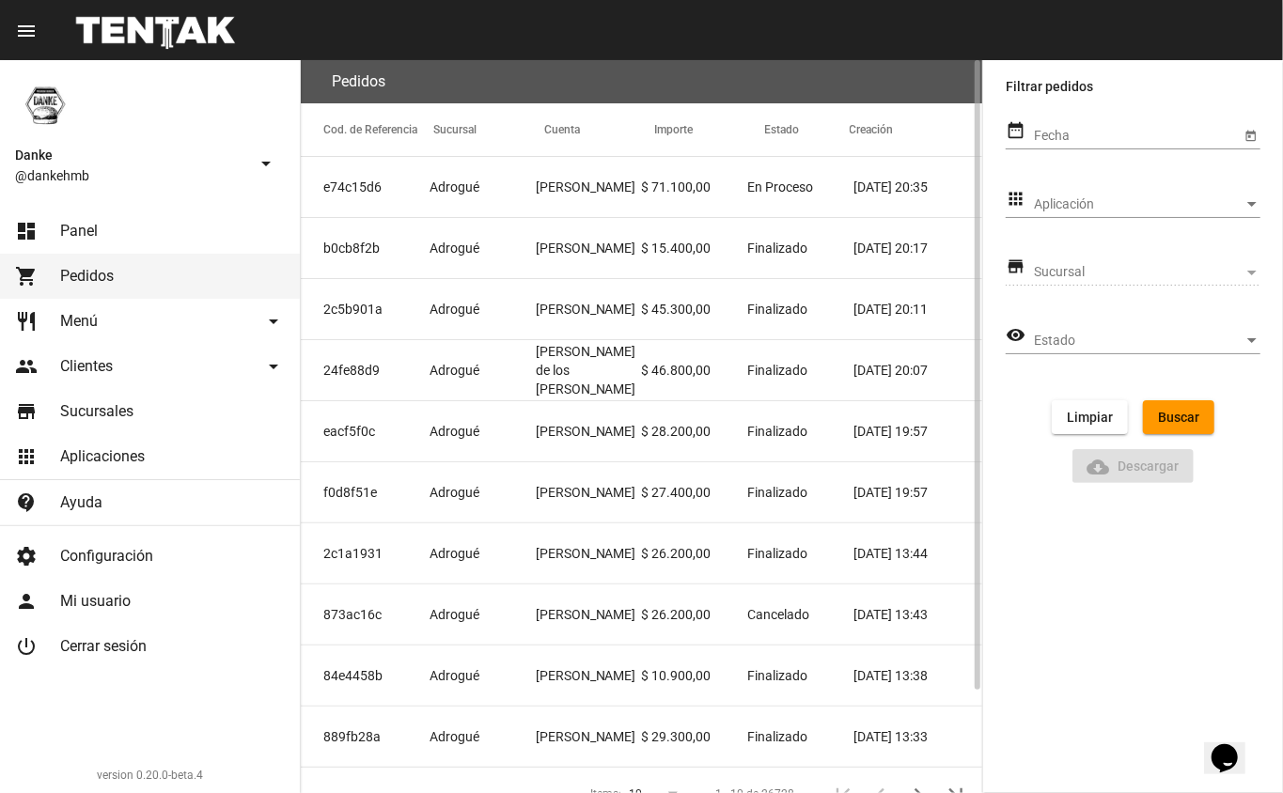
click at [482, 362] on mat-cell "Adrogué" at bounding box center [483, 370] width 106 height 60
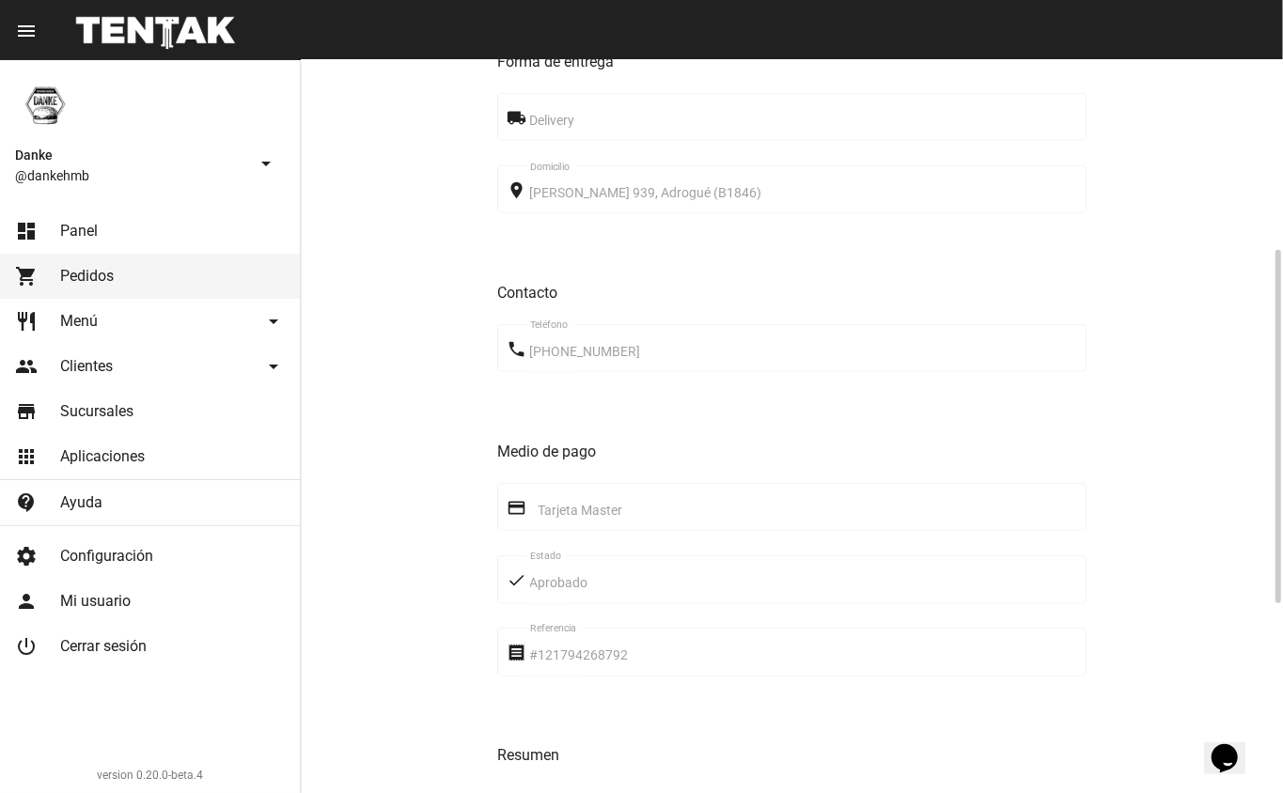
scroll to position [510, 0]
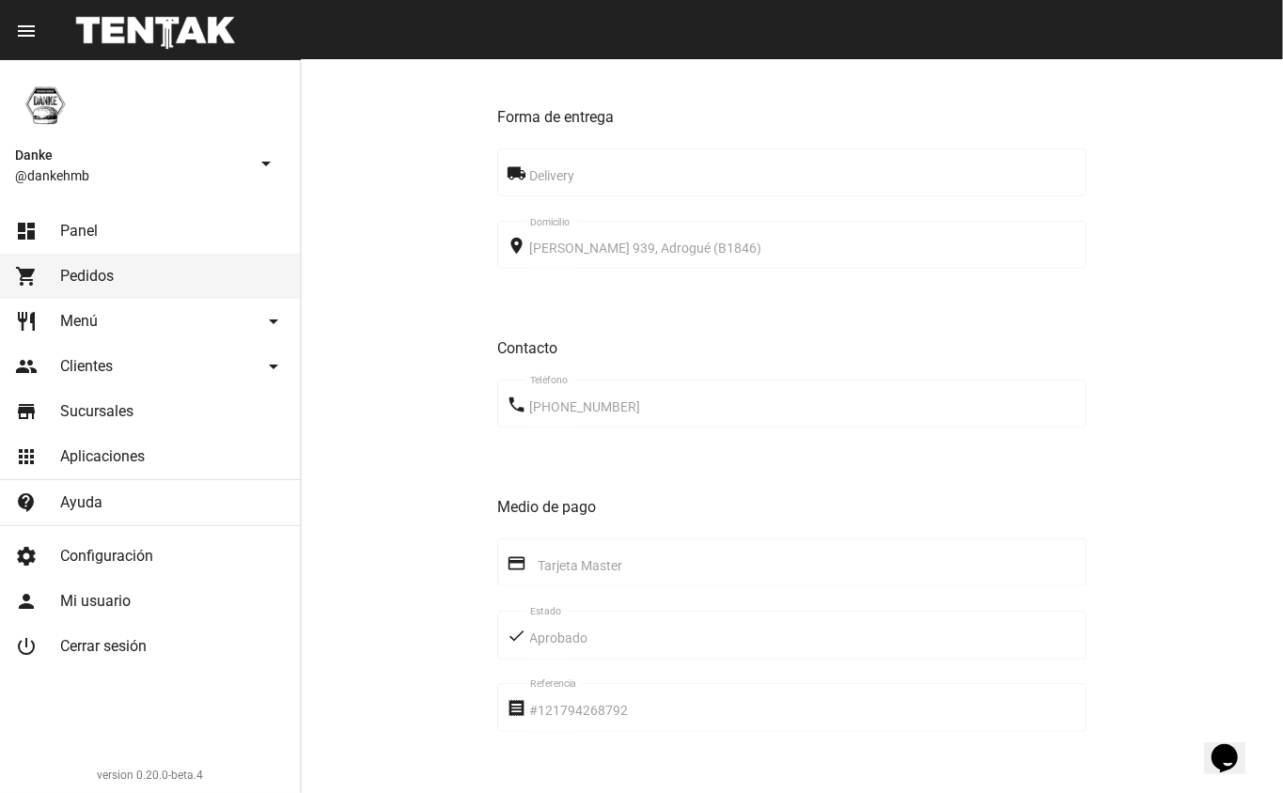
click at [62, 212] on link "dashboard Panel" at bounding box center [150, 231] width 300 height 45
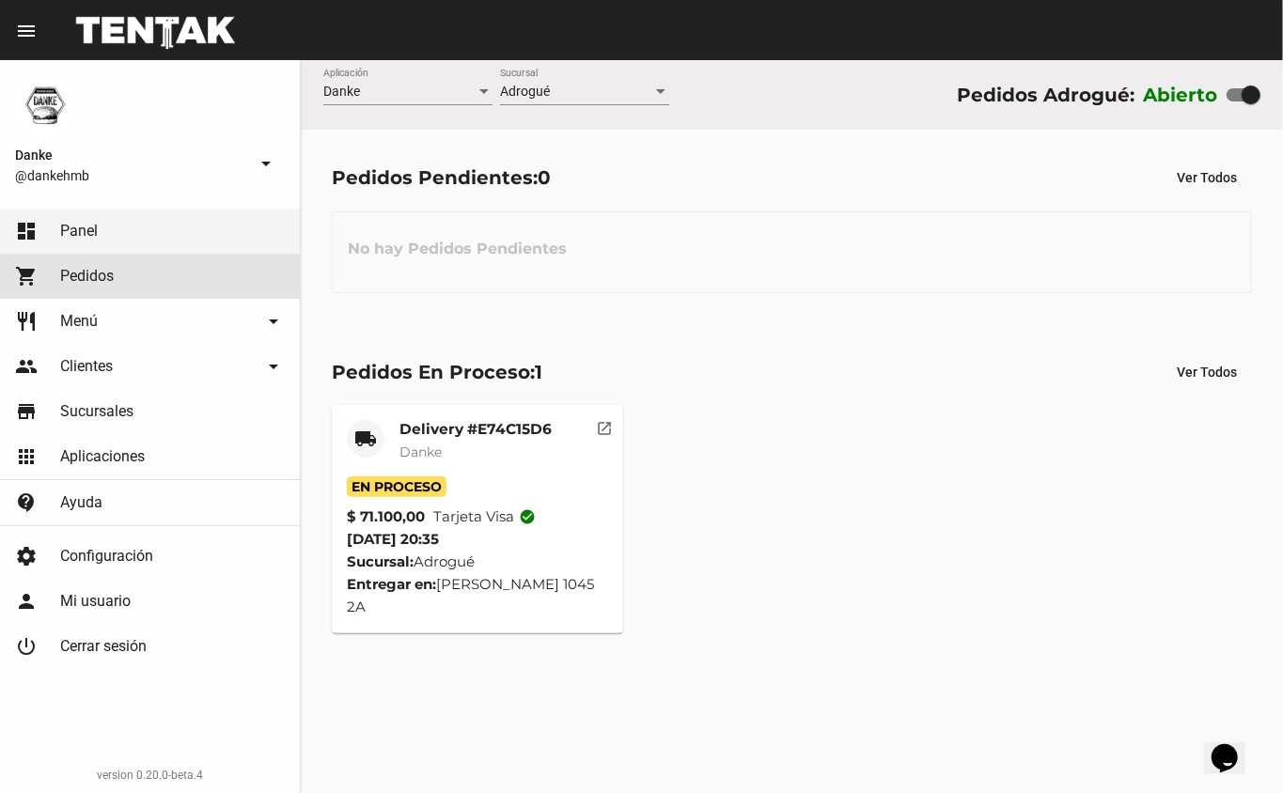
click at [86, 276] on span "Pedidos" at bounding box center [87, 276] width 54 height 19
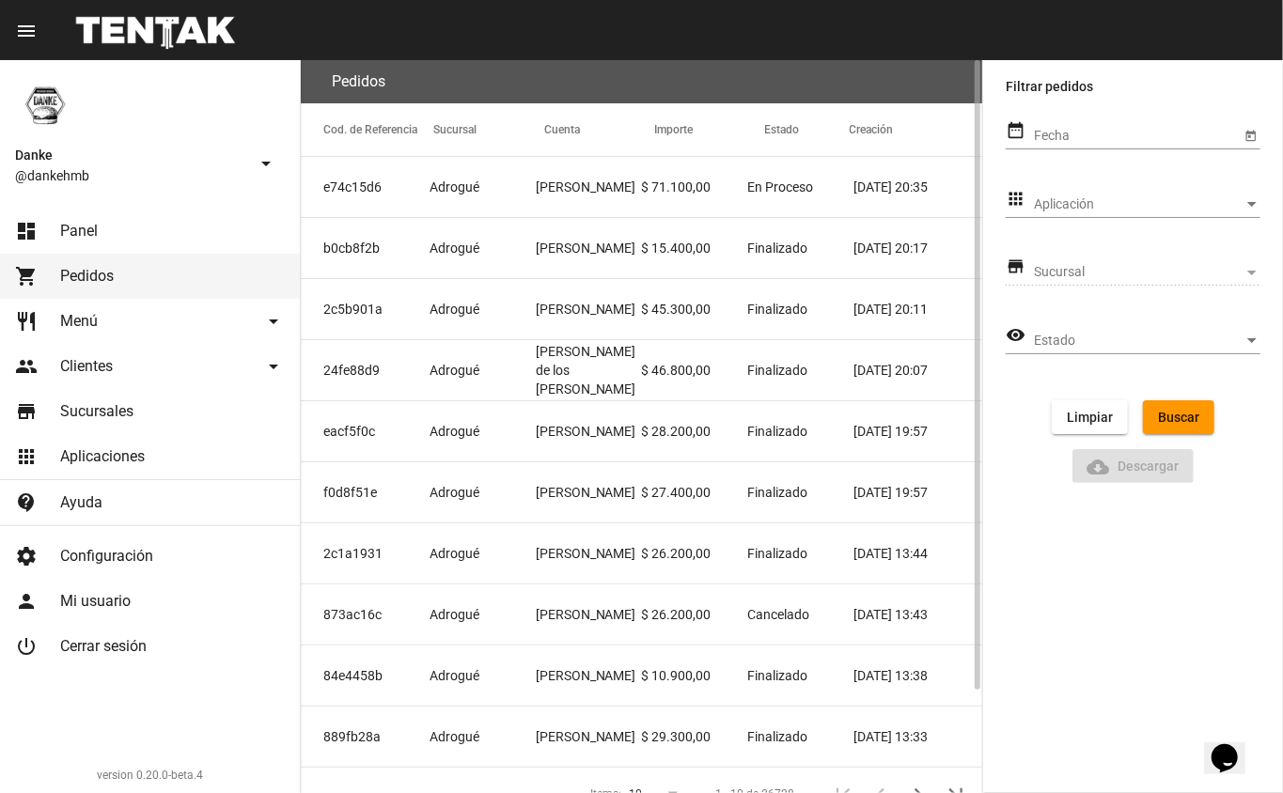
click at [351, 496] on mat-cell "f0d8f51e" at bounding box center [365, 493] width 129 height 60
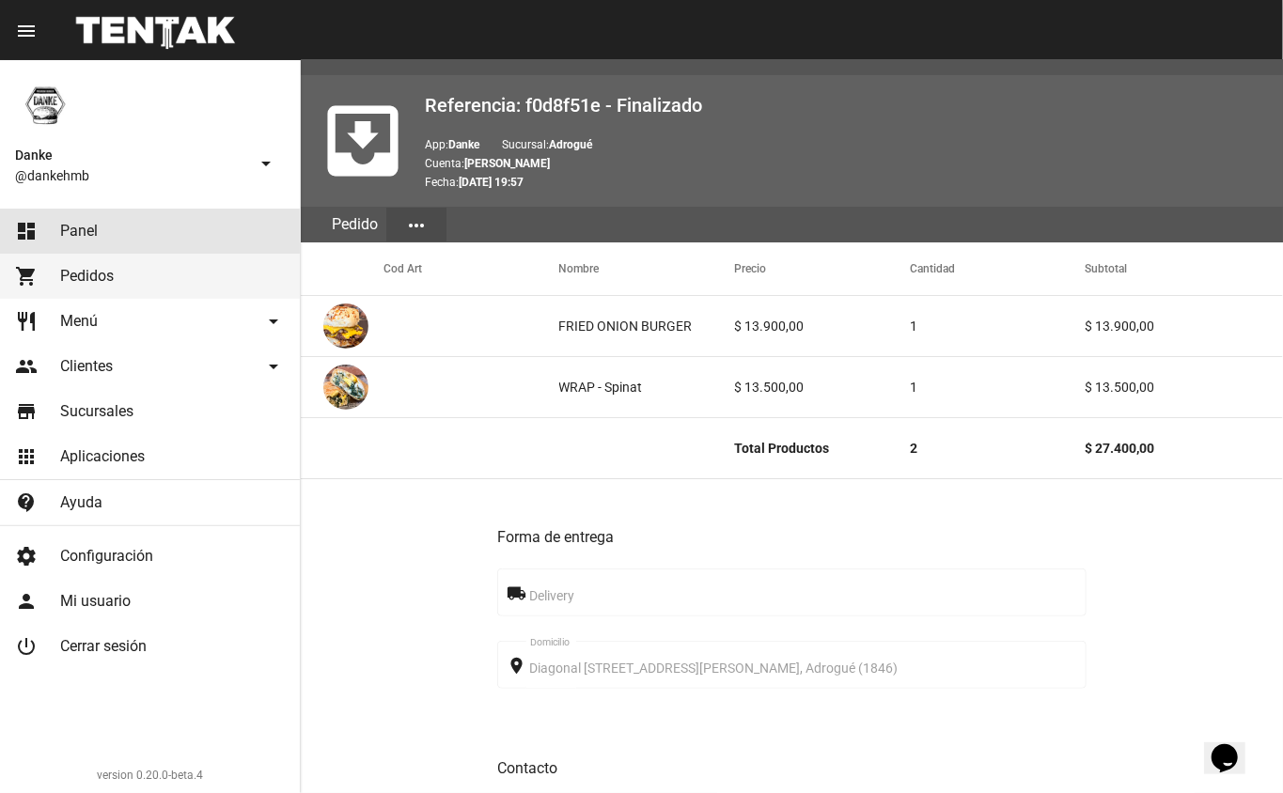
click at [75, 219] on link "dashboard Panel" at bounding box center [150, 231] width 300 height 45
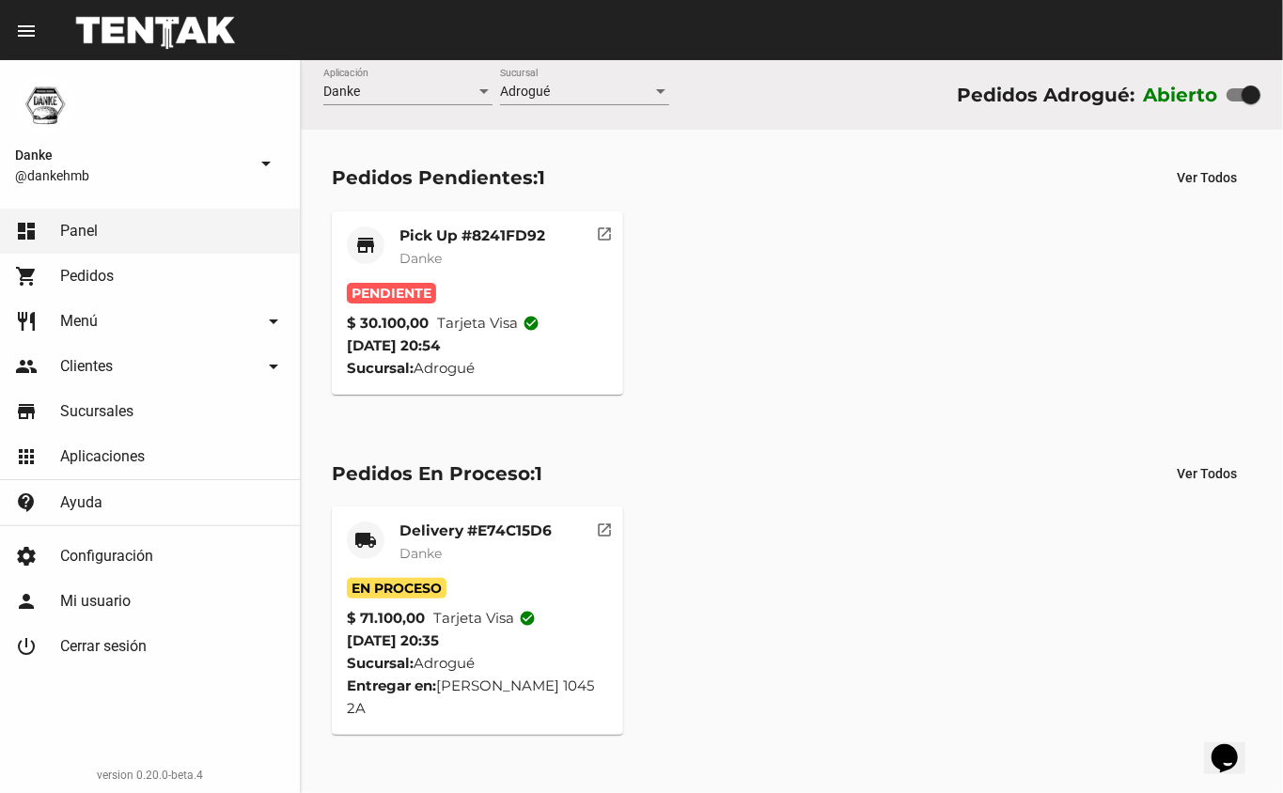
click at [408, 242] on mat-card-title "Pick Up #8241FD92" at bounding box center [473, 236] width 146 height 19
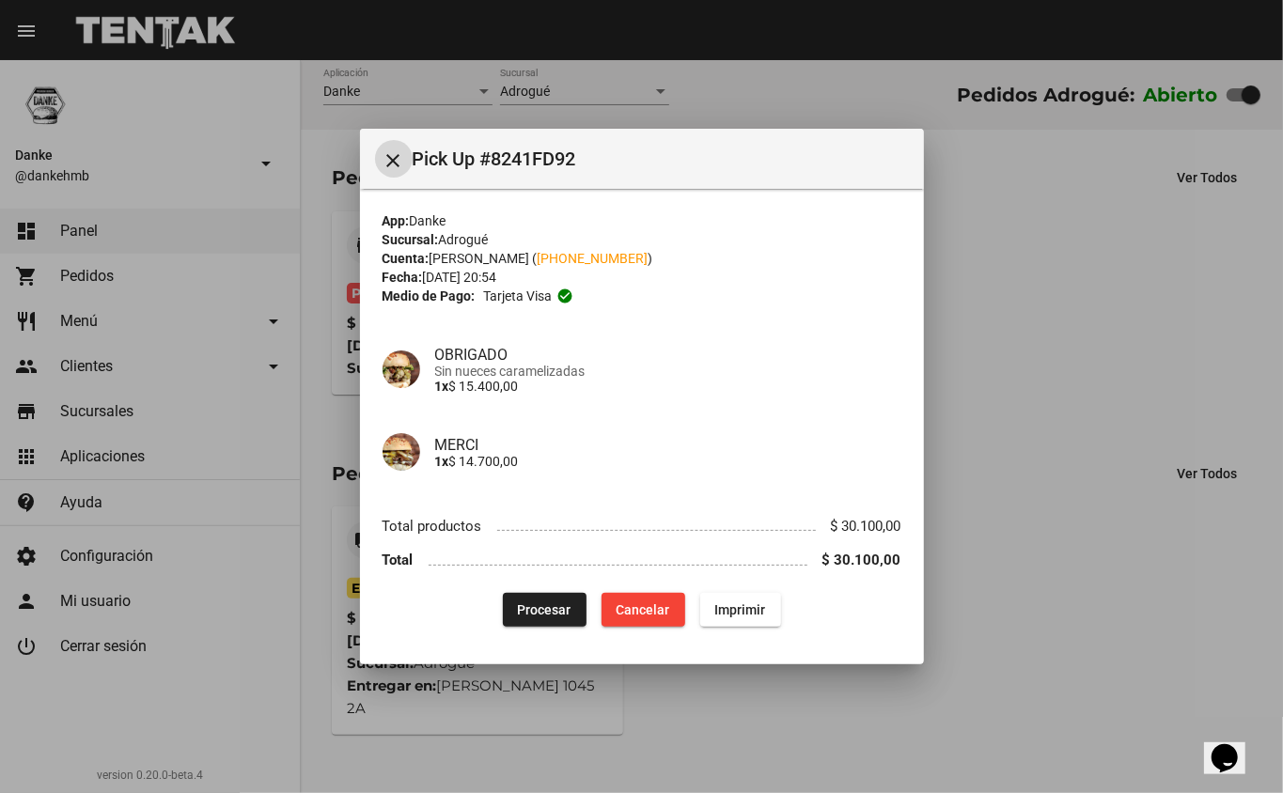
click at [538, 607] on span "Procesar" at bounding box center [545, 610] width 54 height 15
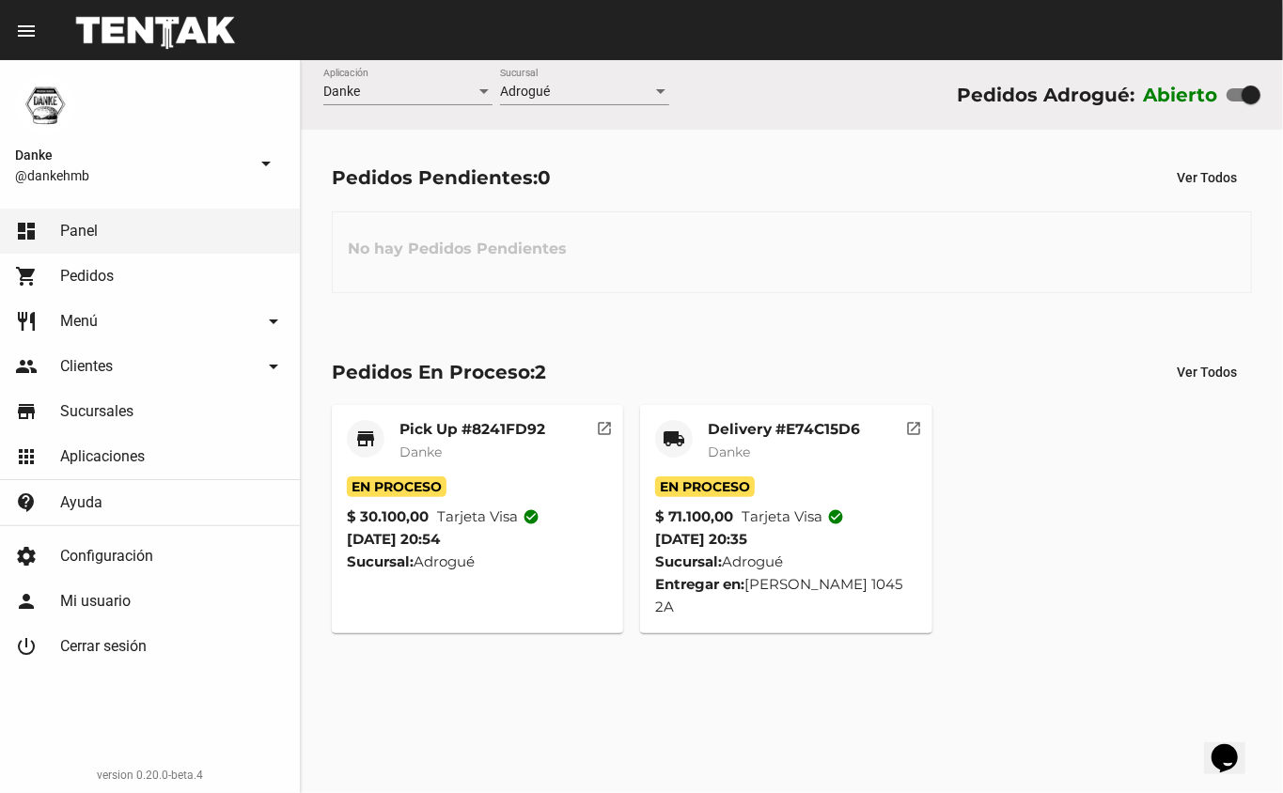
click at [734, 329] on div "Pedidos En Proceso: 2 Ver Todos store Pick Up #8241FD92 Danke En Proceso $ 30.1…" at bounding box center [792, 494] width 982 height 340
click at [652, 264] on div "No hay Pedidos Pendientes" at bounding box center [792, 253] width 920 height 82
click at [724, 466] on div "Delivery #E74C15D6 Danke" at bounding box center [784, 448] width 152 height 56
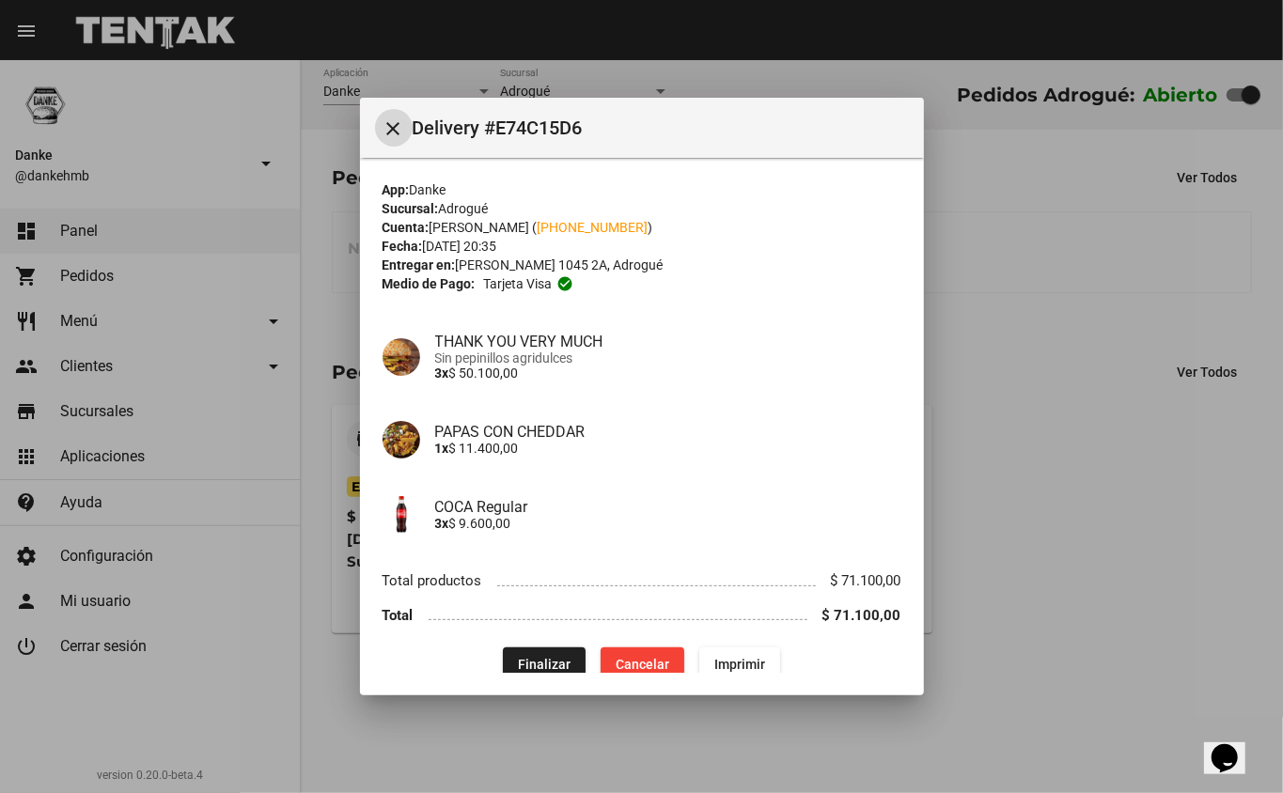
click at [518, 658] on span "Finalizar" at bounding box center [544, 664] width 53 height 15
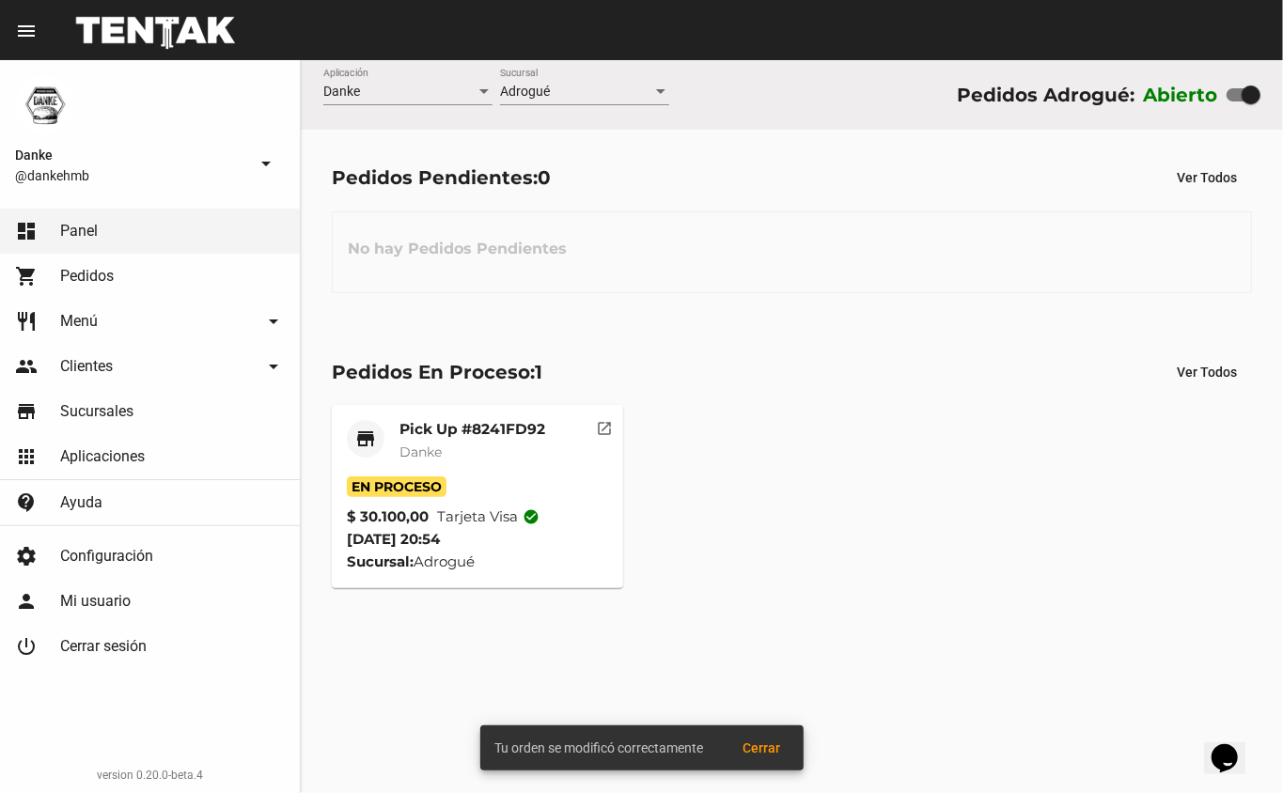
click at [713, 267] on div "No hay Pedidos Pendientes" at bounding box center [792, 253] width 920 height 82
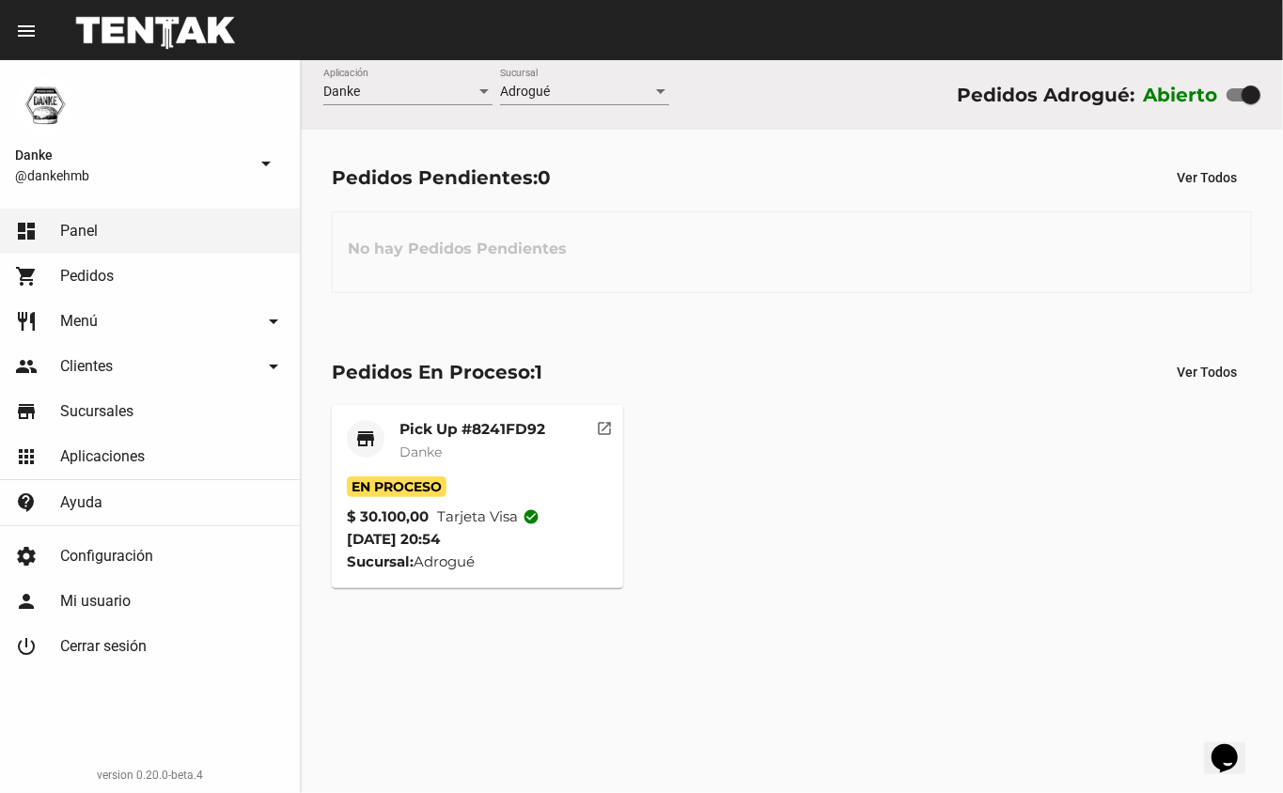
click at [96, 275] on span "Pedidos" at bounding box center [87, 276] width 54 height 19
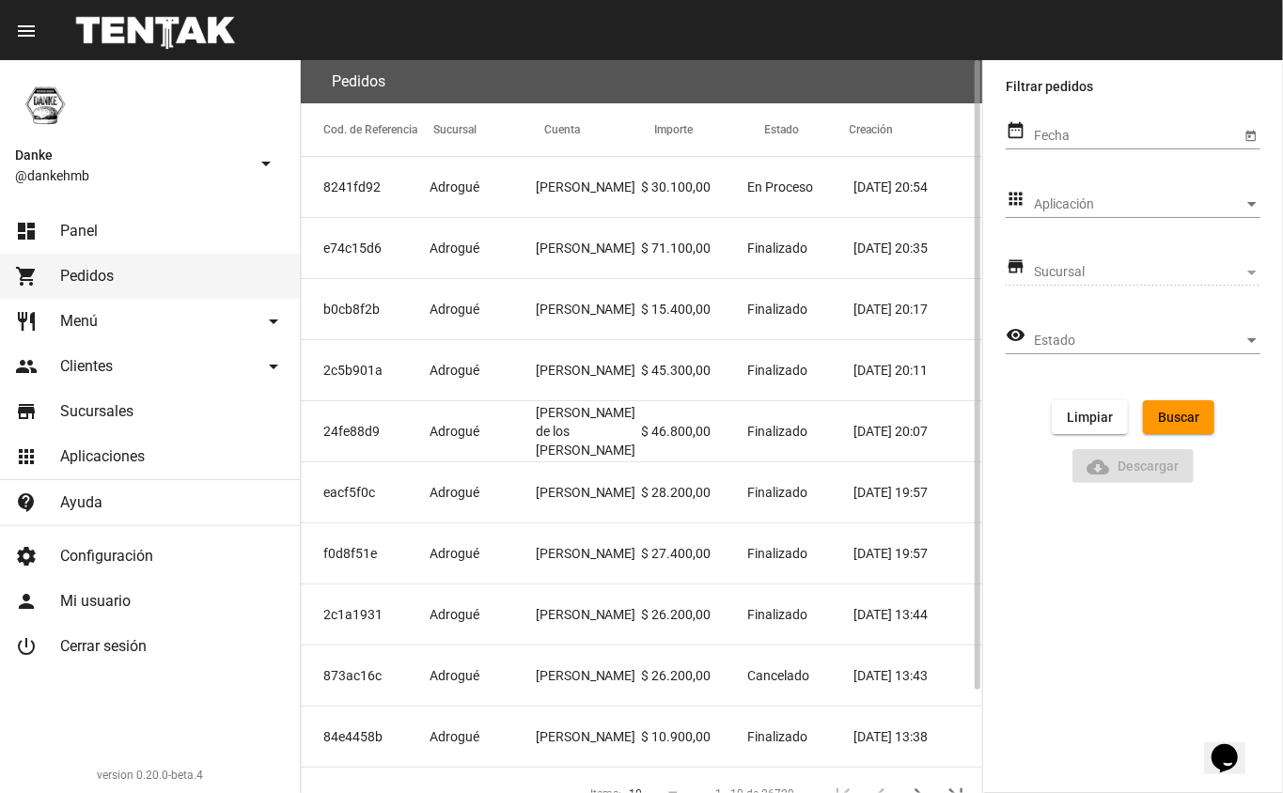
click at [475, 83] on div "Pedidos" at bounding box center [642, 81] width 682 height 43
click at [336, 565] on mat-cell "f0d8f51e" at bounding box center [365, 554] width 129 height 60
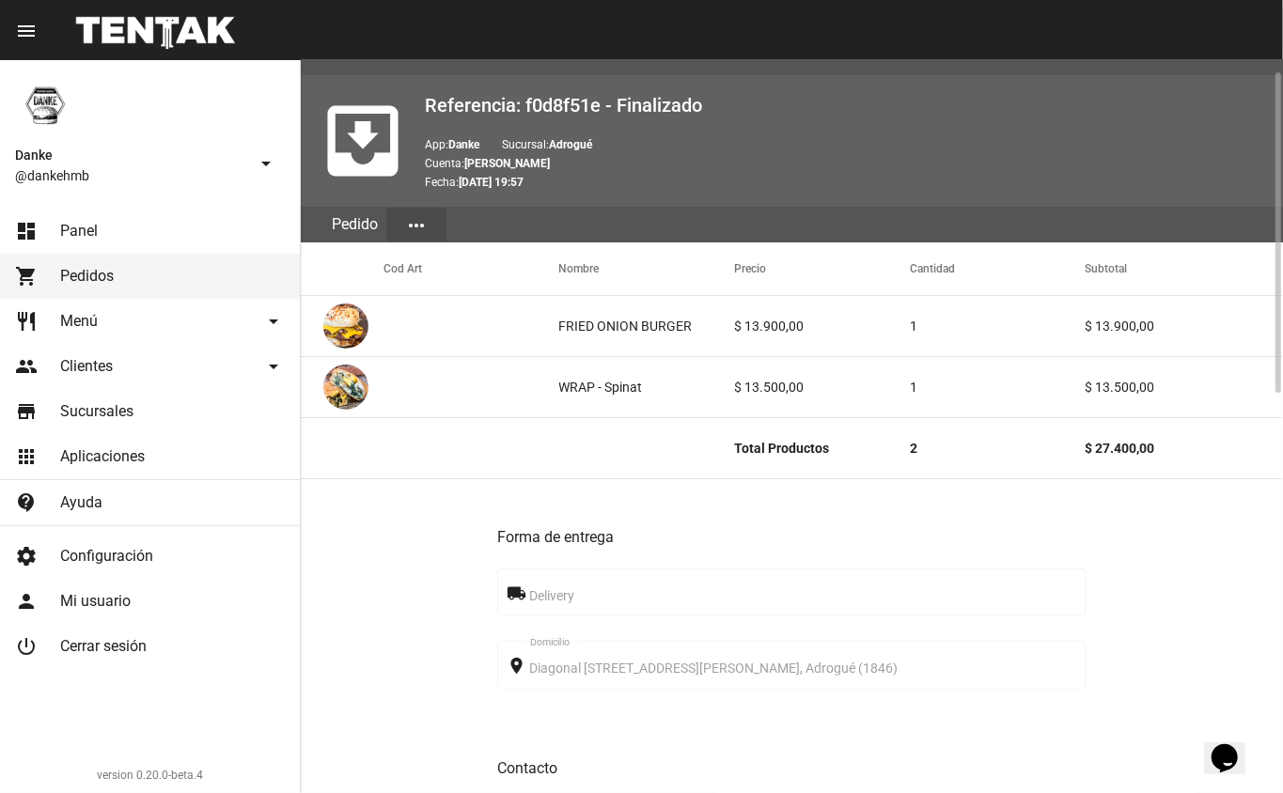
scroll to position [57, 0]
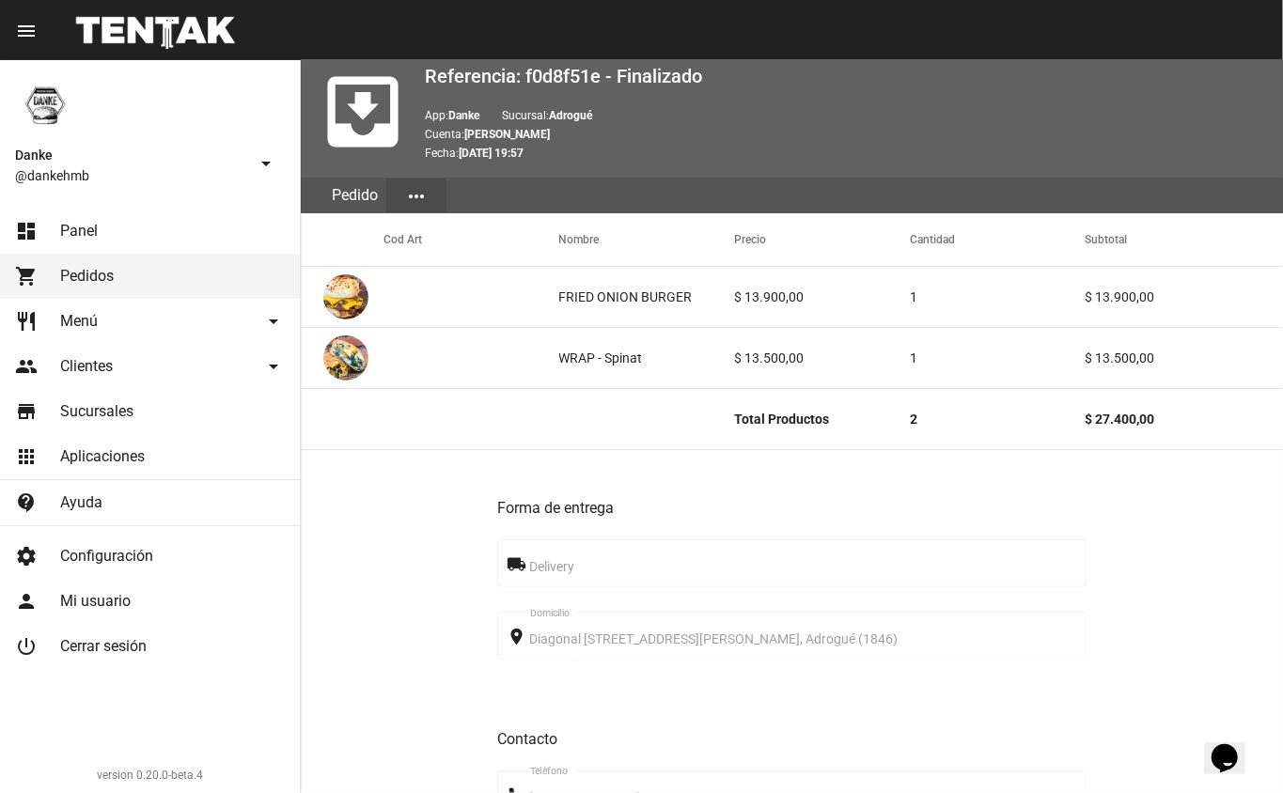
click at [99, 226] on link "dashboard Panel" at bounding box center [150, 231] width 300 height 45
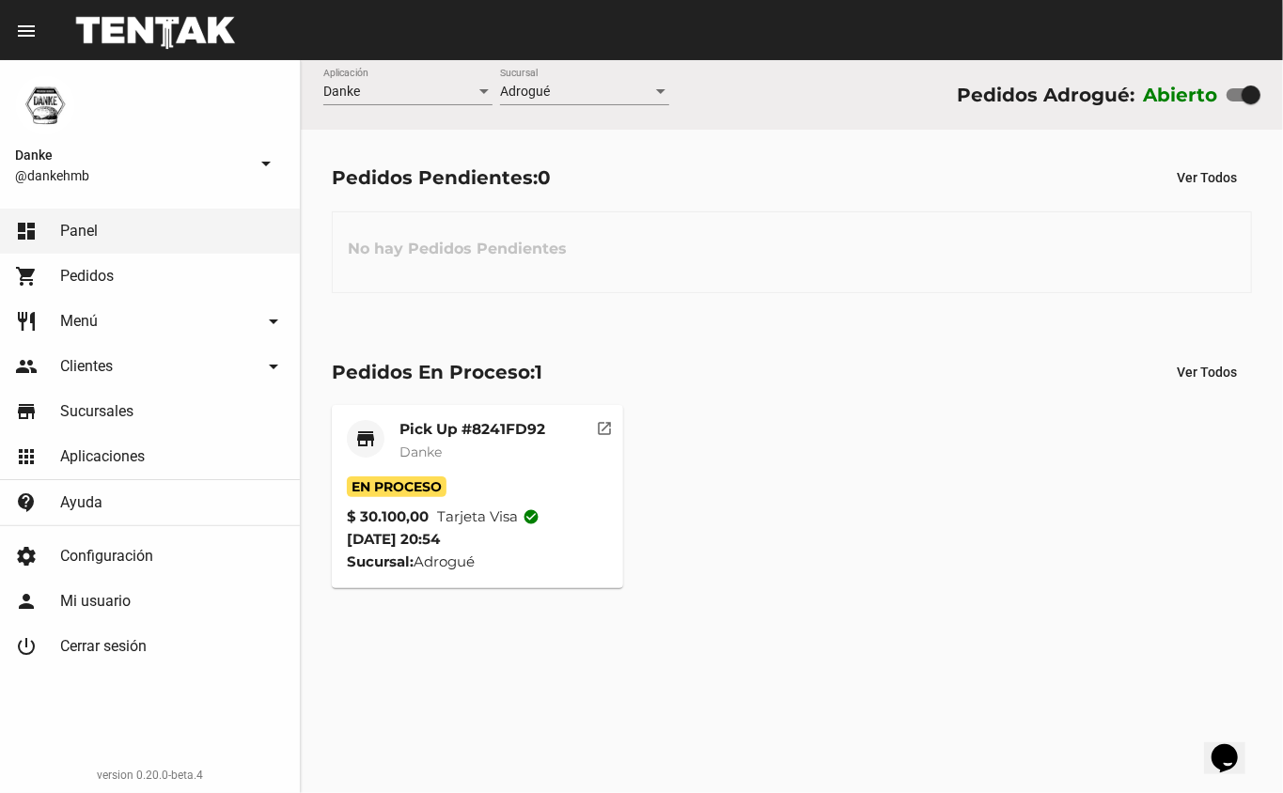
click at [976, 129] on div "Danke Aplicación Adrogué Sucursal Pedidos Adrogué: Abierto" at bounding box center [792, 95] width 982 height 70
click at [730, 203] on div "Pedidos Pendientes: 0 Ver Todos No hay Pedidos Pendientes" at bounding box center [792, 227] width 982 height 194
click at [769, 344] on div "Pedidos En Proceso: 1 Ver Todos store Pick Up #8241FD92 Danke En Proceso $ 30.1…" at bounding box center [792, 471] width 982 height 295
click at [455, 437] on mat-card-title "Pick Up #8241FD92" at bounding box center [473, 429] width 146 height 19
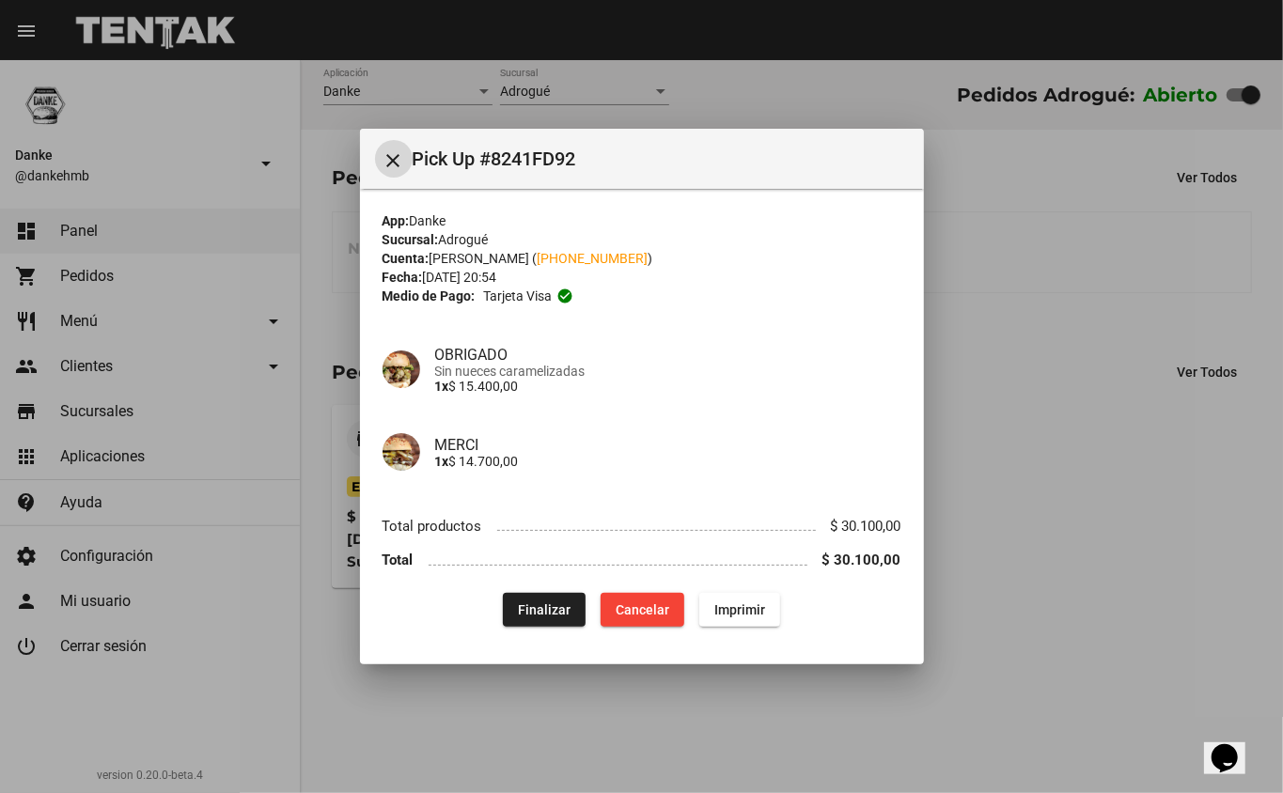
click at [538, 606] on span "Finalizar" at bounding box center [544, 610] width 53 height 15
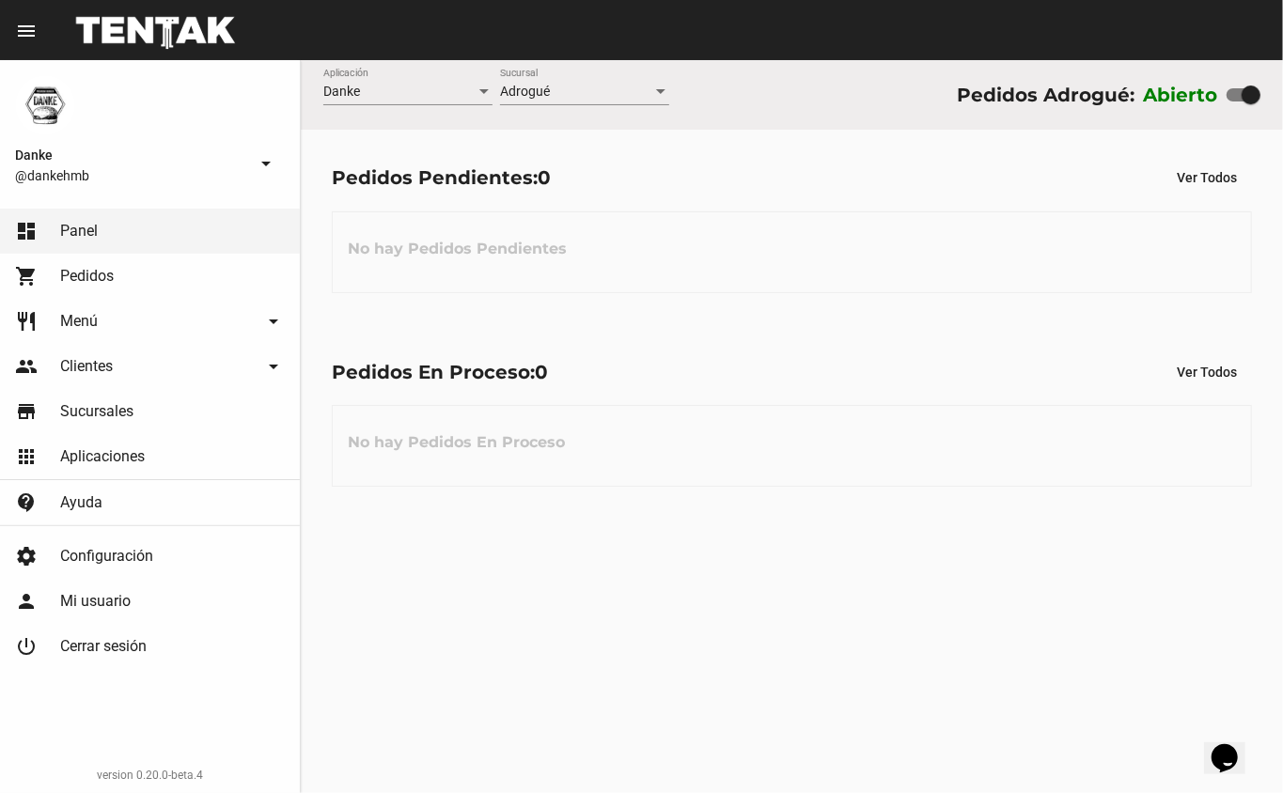
click at [797, 422] on div "No hay Pedidos En Proceso" at bounding box center [792, 446] width 920 height 82
click at [738, 242] on div "No hay Pedidos Pendientes" at bounding box center [792, 253] width 920 height 82
click at [655, 415] on div "No hay Pedidos En Proceso" at bounding box center [792, 446] width 920 height 82
click at [577, 440] on div "No hay Pedidos En Proceso" at bounding box center [792, 446] width 920 height 82
click at [592, 405] on div "No hay Pedidos En Proceso" at bounding box center [792, 446] width 920 height 82
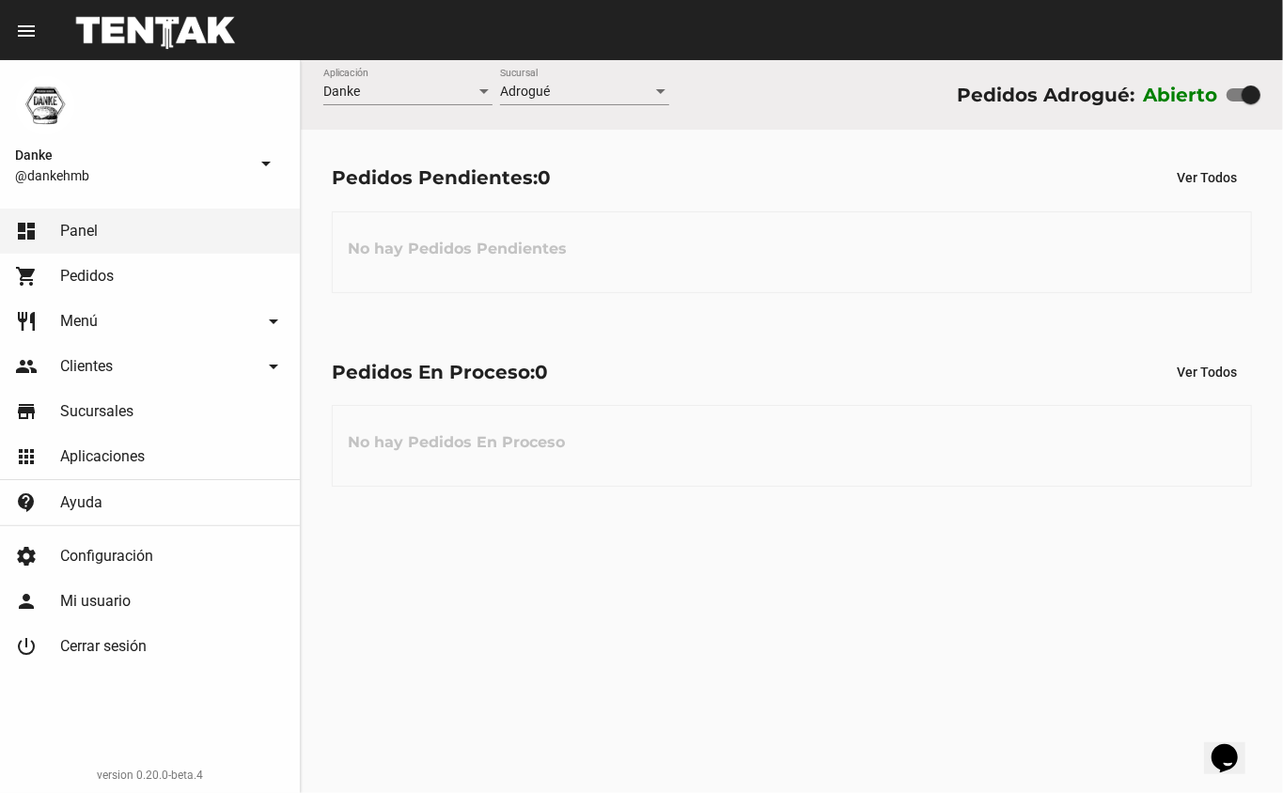
click at [734, 517] on div "Pedidos En Proceso: 0 Ver Todos No hay Pedidos En Proceso" at bounding box center [792, 421] width 982 height 194
click at [731, 226] on div "No hay Pedidos Pendientes" at bounding box center [792, 253] width 920 height 82
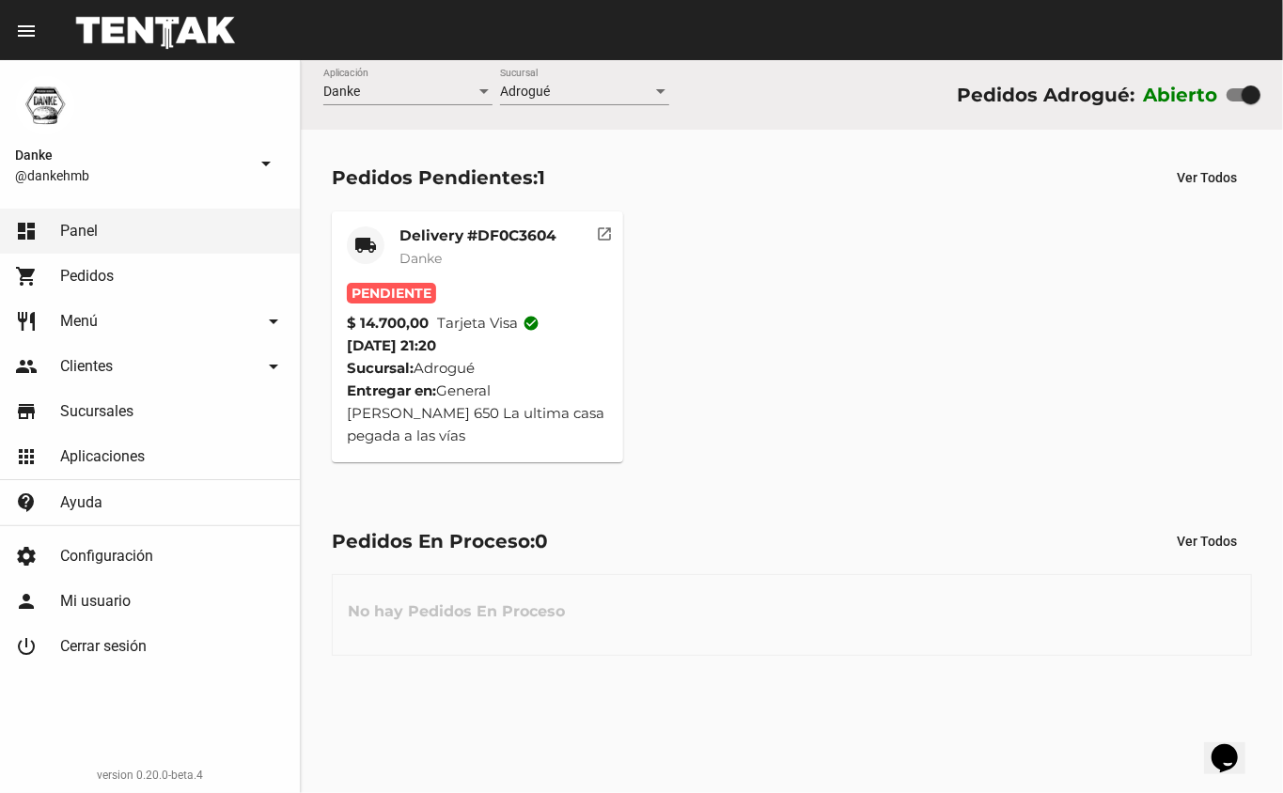
click at [427, 288] on span "Pendiente" at bounding box center [391, 293] width 89 height 21
click at [438, 227] on mat-card-title "Delivery #DF0C3604" at bounding box center [478, 236] width 157 height 19
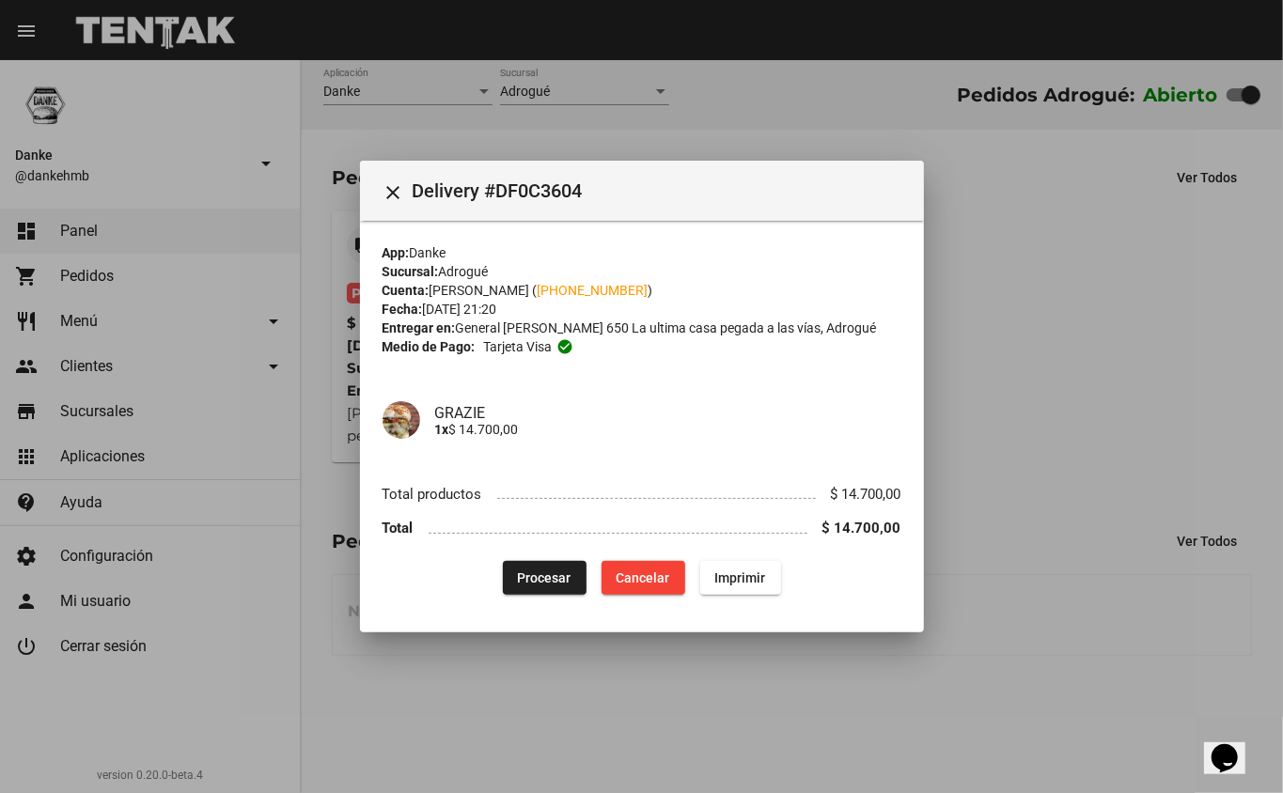
click at [560, 579] on span "Procesar" at bounding box center [545, 578] width 54 height 15
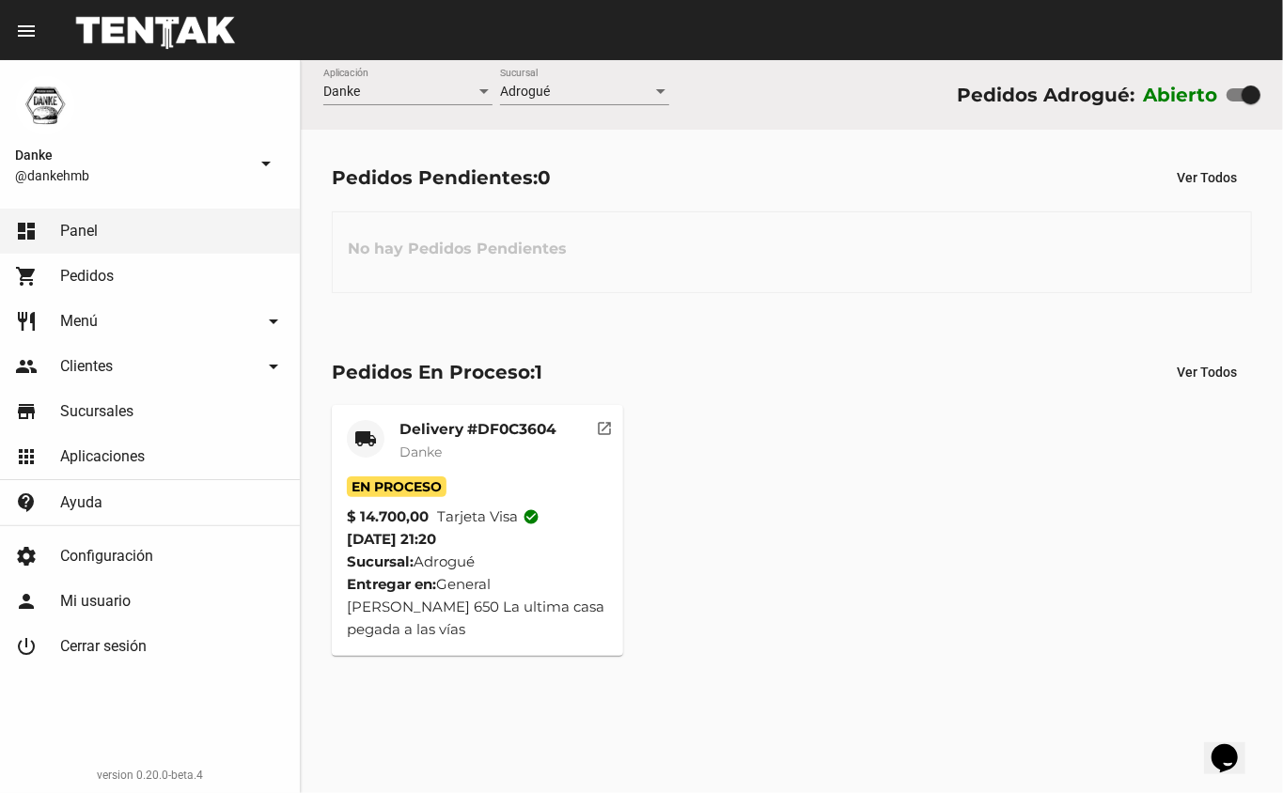
click at [569, 175] on div "Pedidos Pendientes: 0 Ver Todos" at bounding box center [792, 178] width 920 height 34
click at [727, 223] on div "No hay Pedidos Pendientes" at bounding box center [792, 253] width 920 height 82
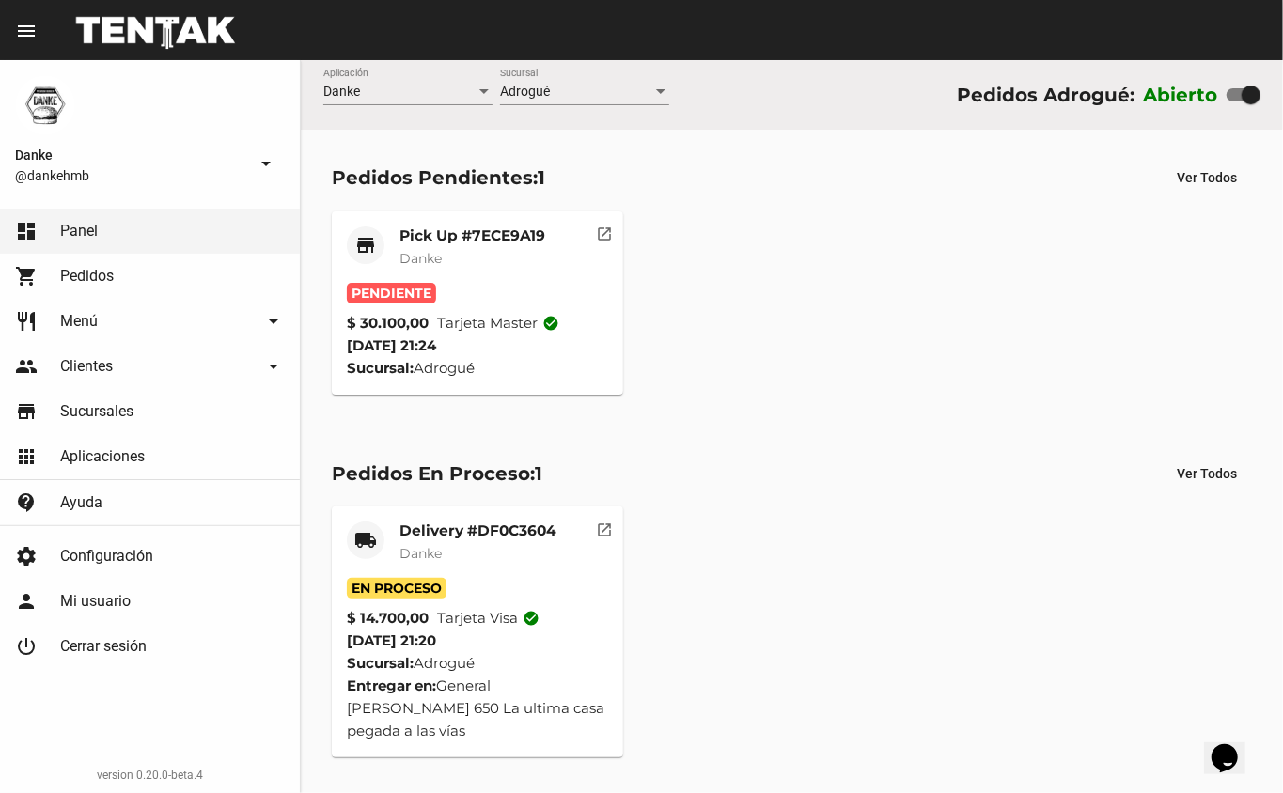
click at [397, 273] on mat-card-header "store Pick Up #7ECE9A19 Danke" at bounding box center [478, 255] width 262 height 56
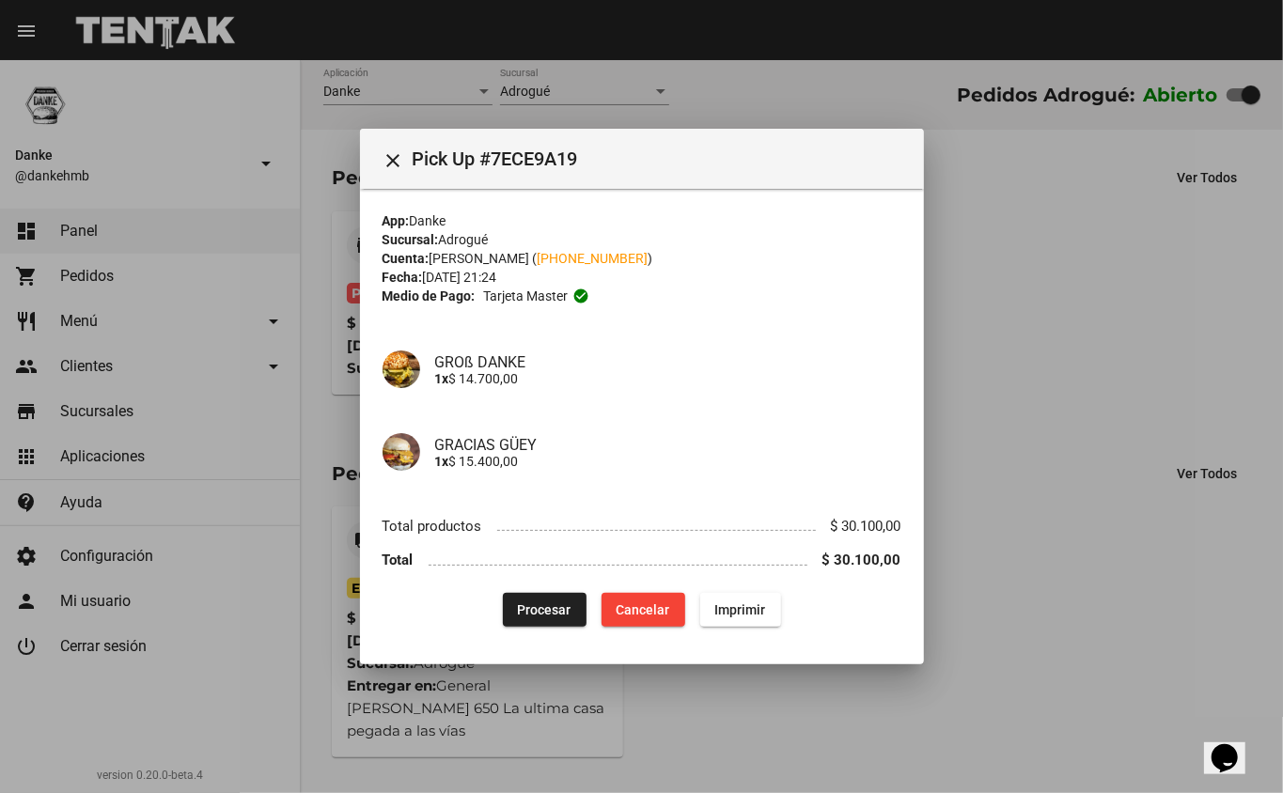
click at [534, 609] on span "Procesar" at bounding box center [545, 610] width 54 height 15
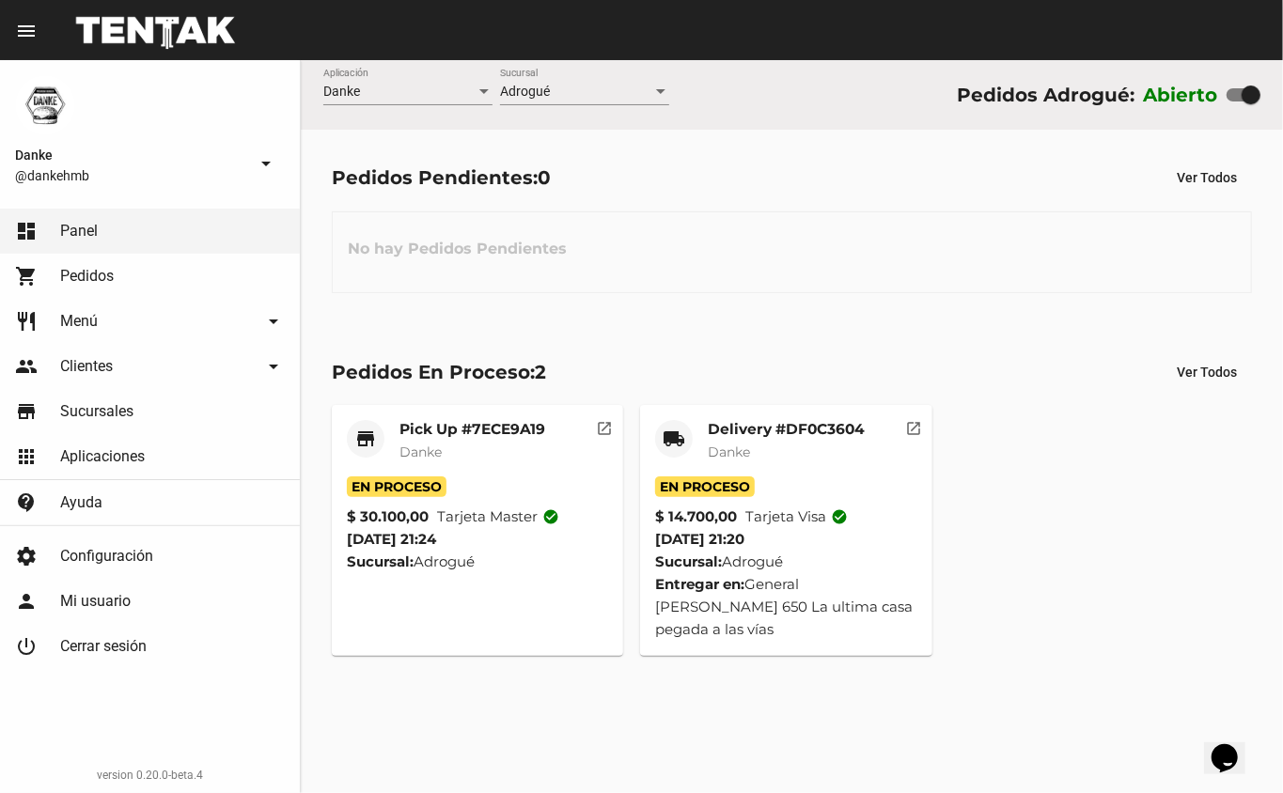
click at [570, 451] on mat-card-header "store Pick Up #7ECE9A19 Danke" at bounding box center [478, 448] width 262 height 56
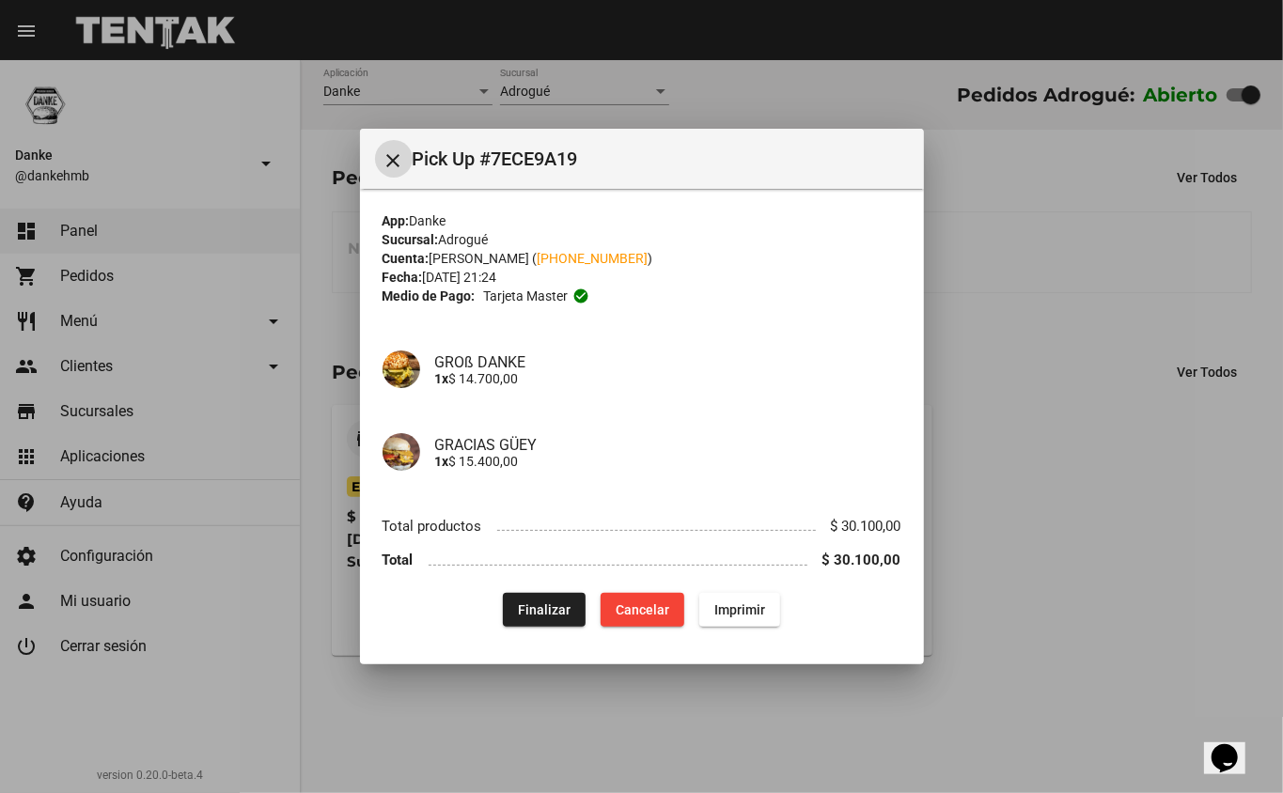
click at [1138, 192] on div at bounding box center [641, 396] width 1283 height 793
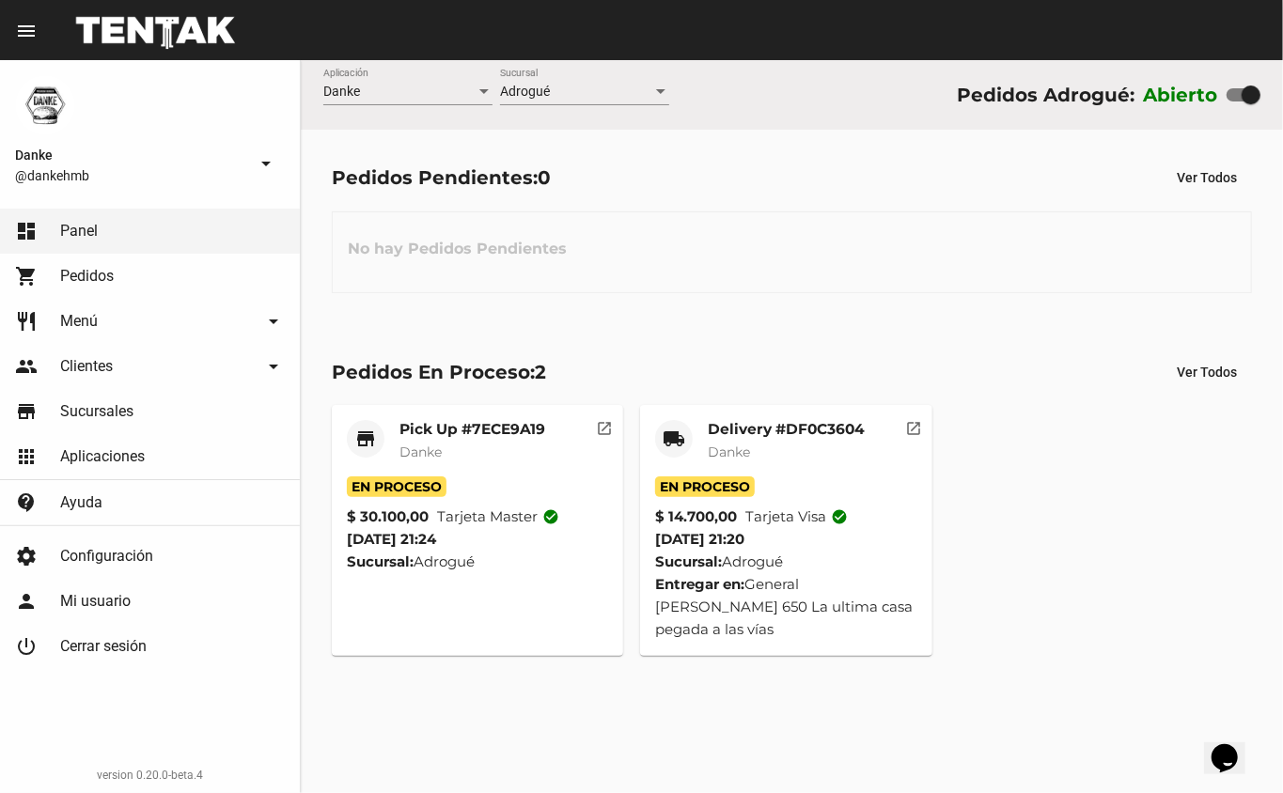
click at [742, 463] on div "Delivery #DF0C3604 Danke" at bounding box center [786, 448] width 157 height 56
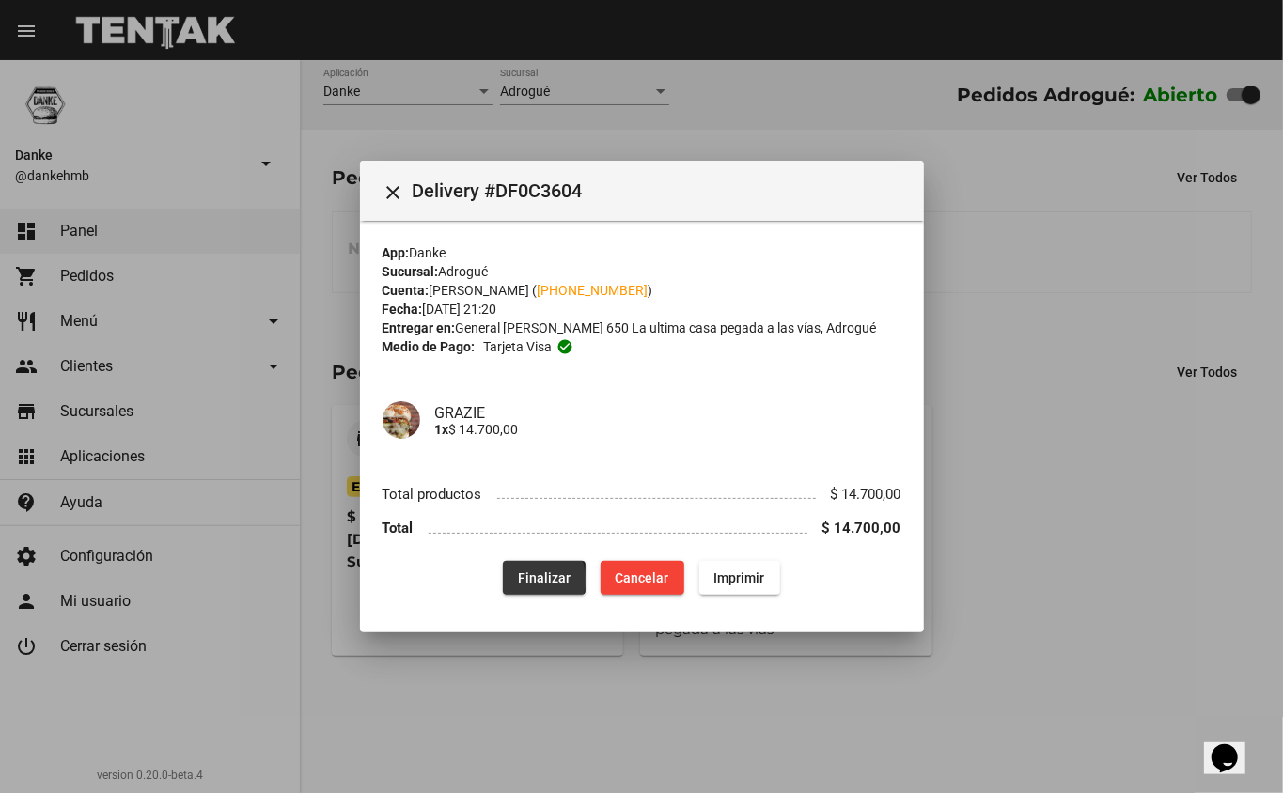
click at [523, 580] on span "Finalizar" at bounding box center [544, 578] width 53 height 15
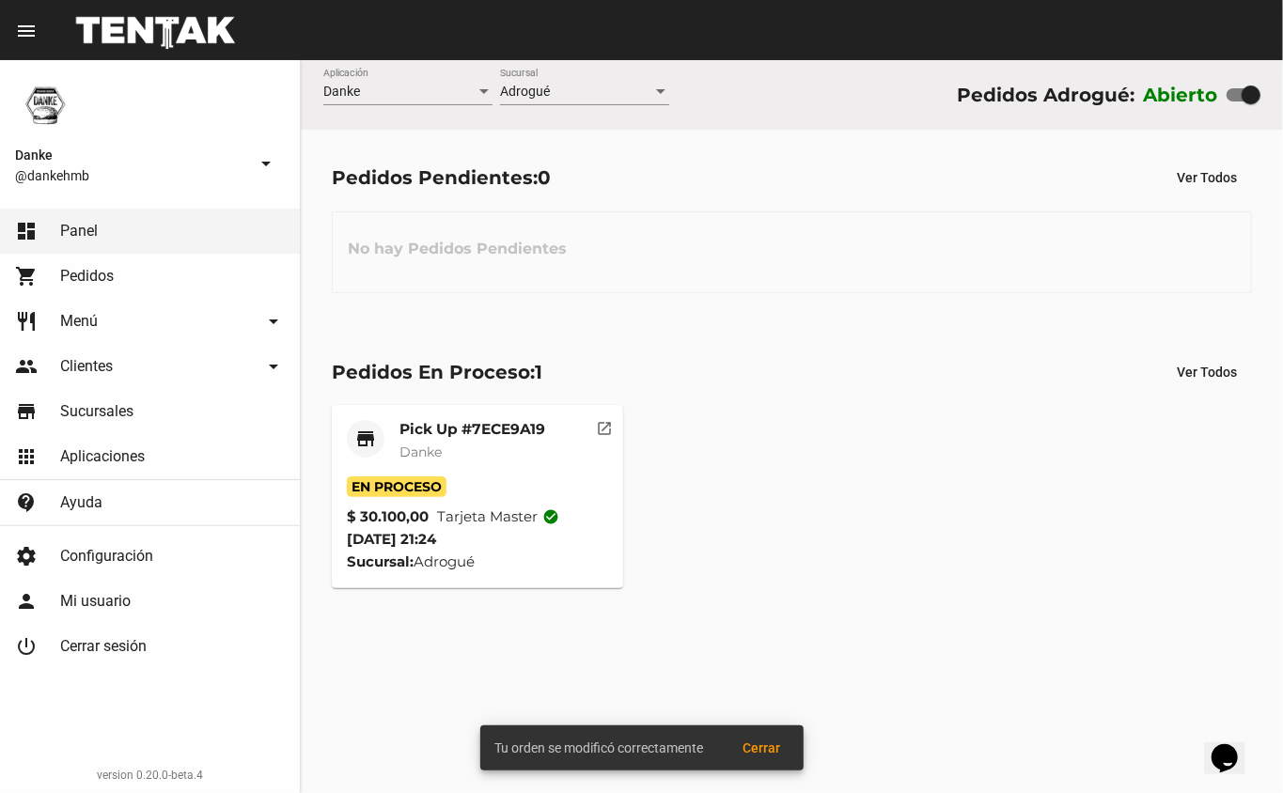
click at [705, 308] on div "Pedidos Pendientes: 0 Ver Todos No hay Pedidos Pendientes" at bounding box center [792, 227] width 982 height 194
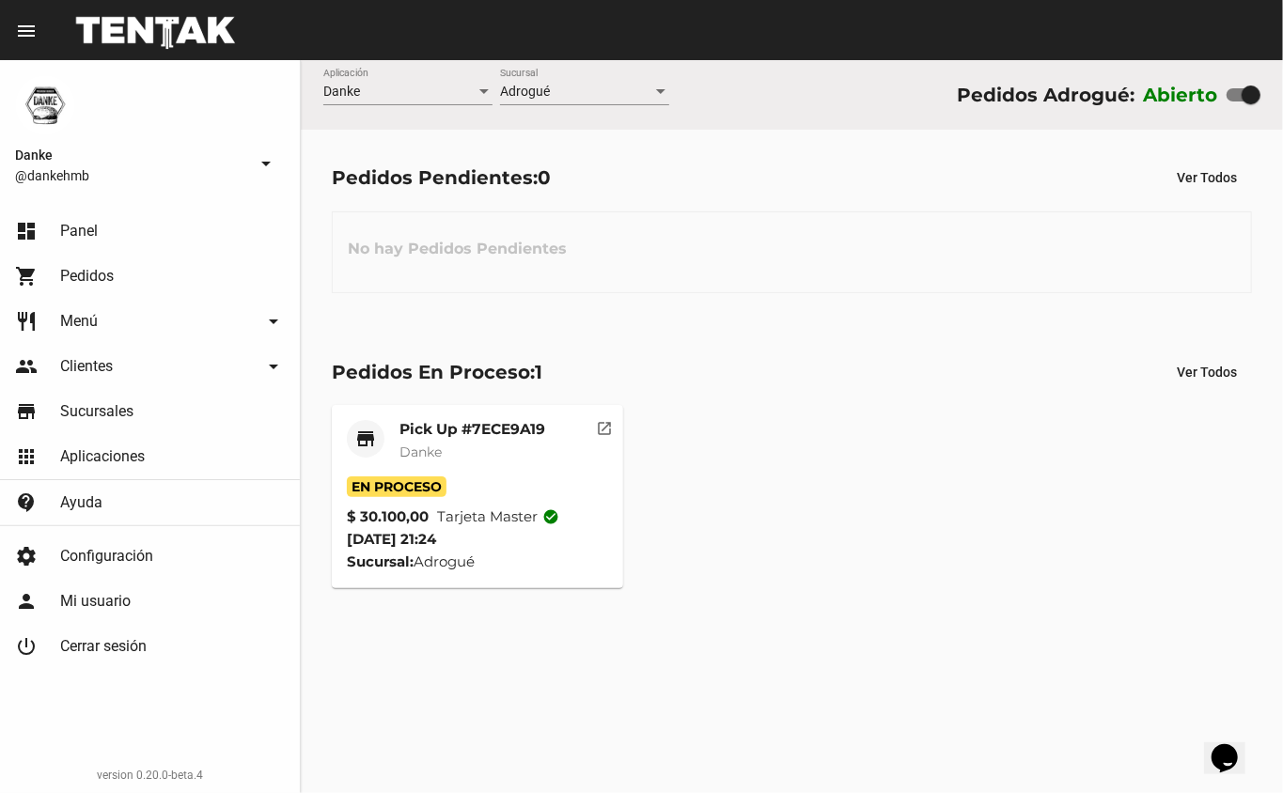
click at [510, 446] on mat-card-subtitle "Danke" at bounding box center [473, 452] width 146 height 19
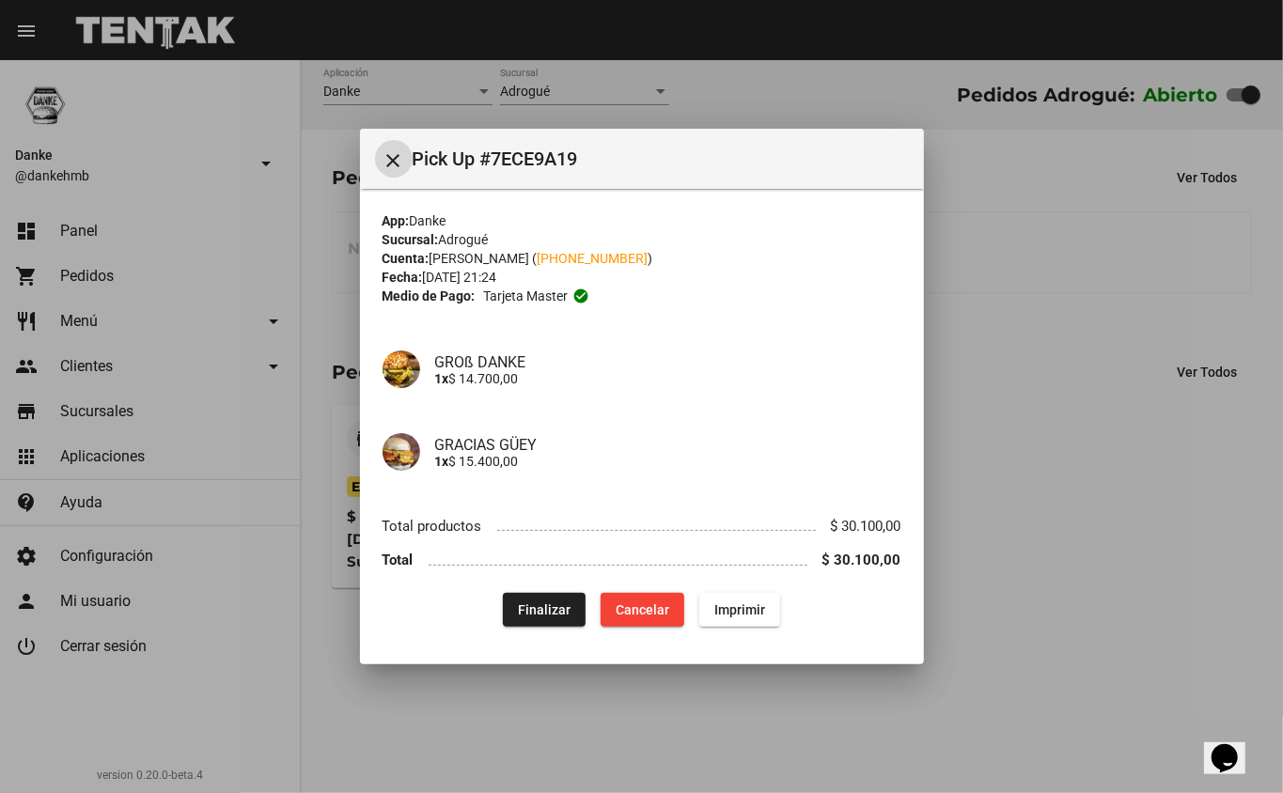
click at [535, 617] on span "Finalizar" at bounding box center [544, 610] width 53 height 15
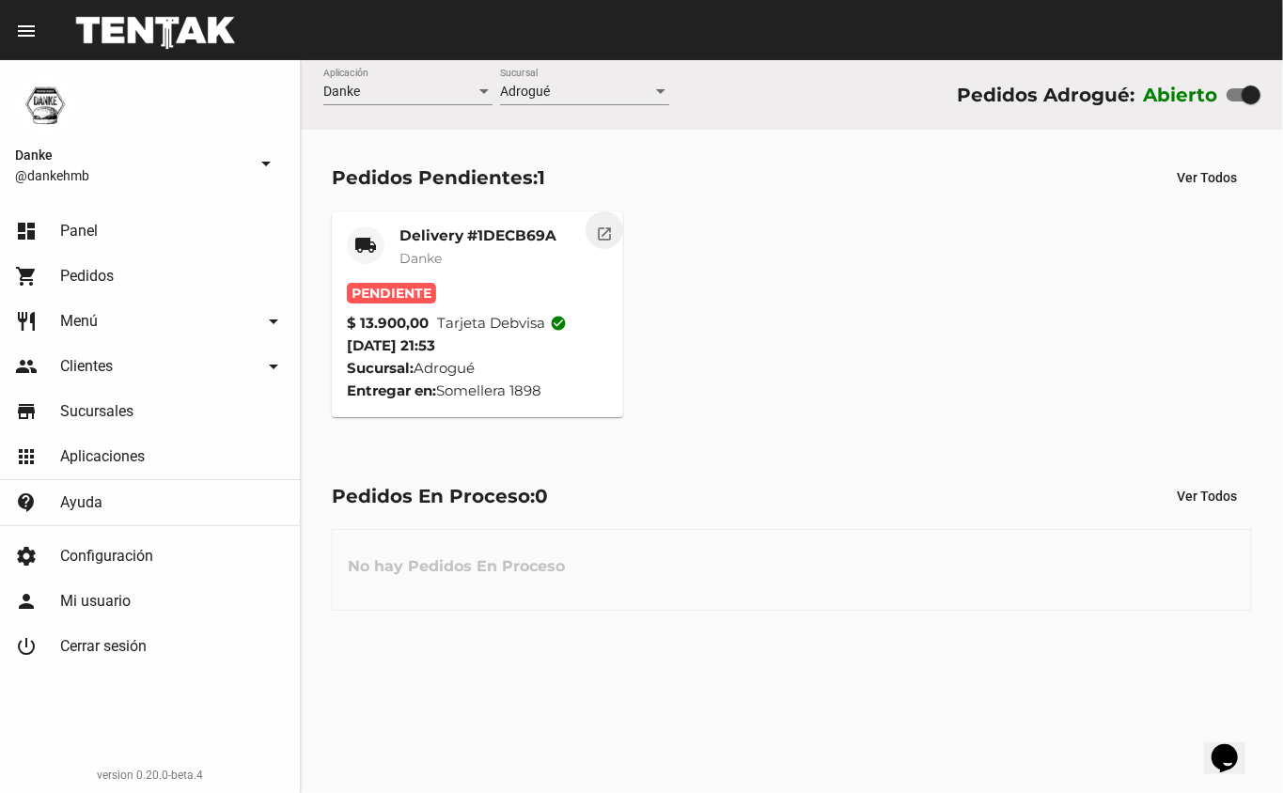
click at [600, 233] on mat-icon "open_in_new" at bounding box center [604, 231] width 17 height 17
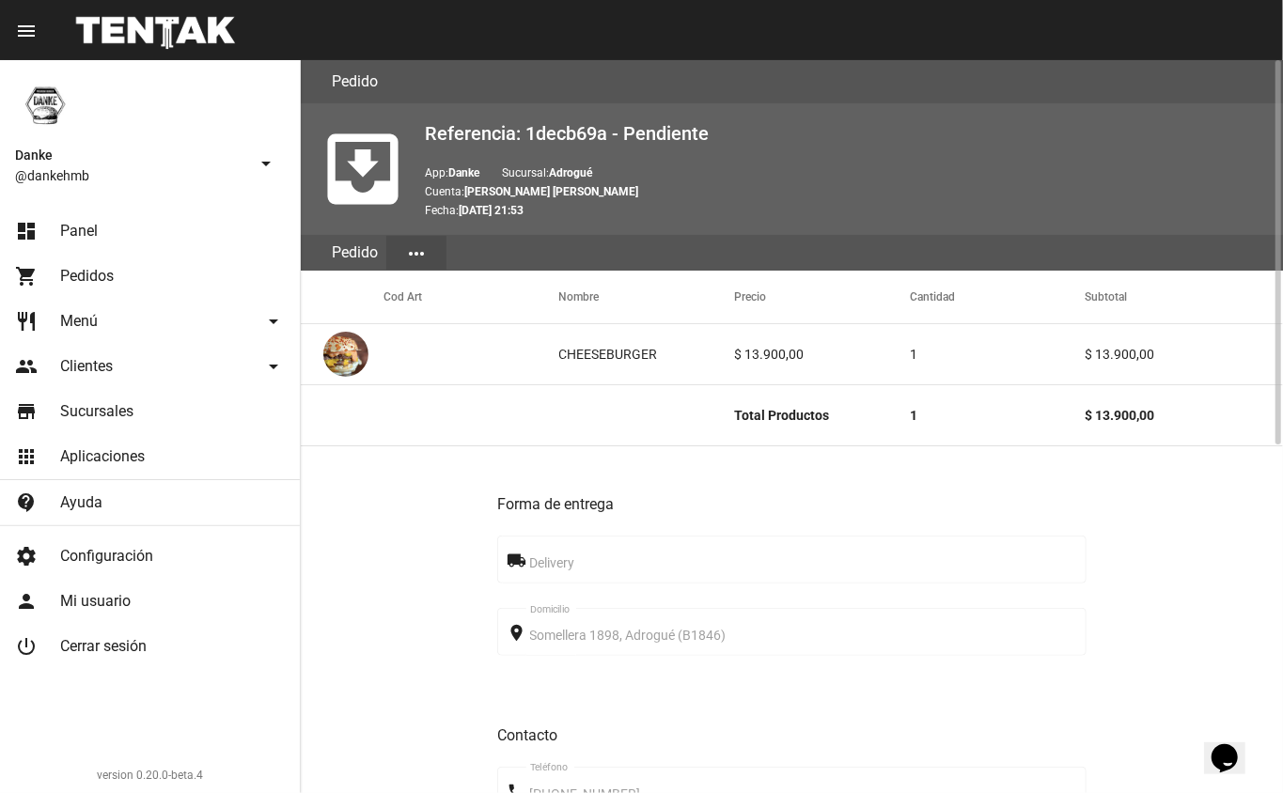
click at [38, 212] on link "dashboard Panel" at bounding box center [150, 231] width 300 height 45
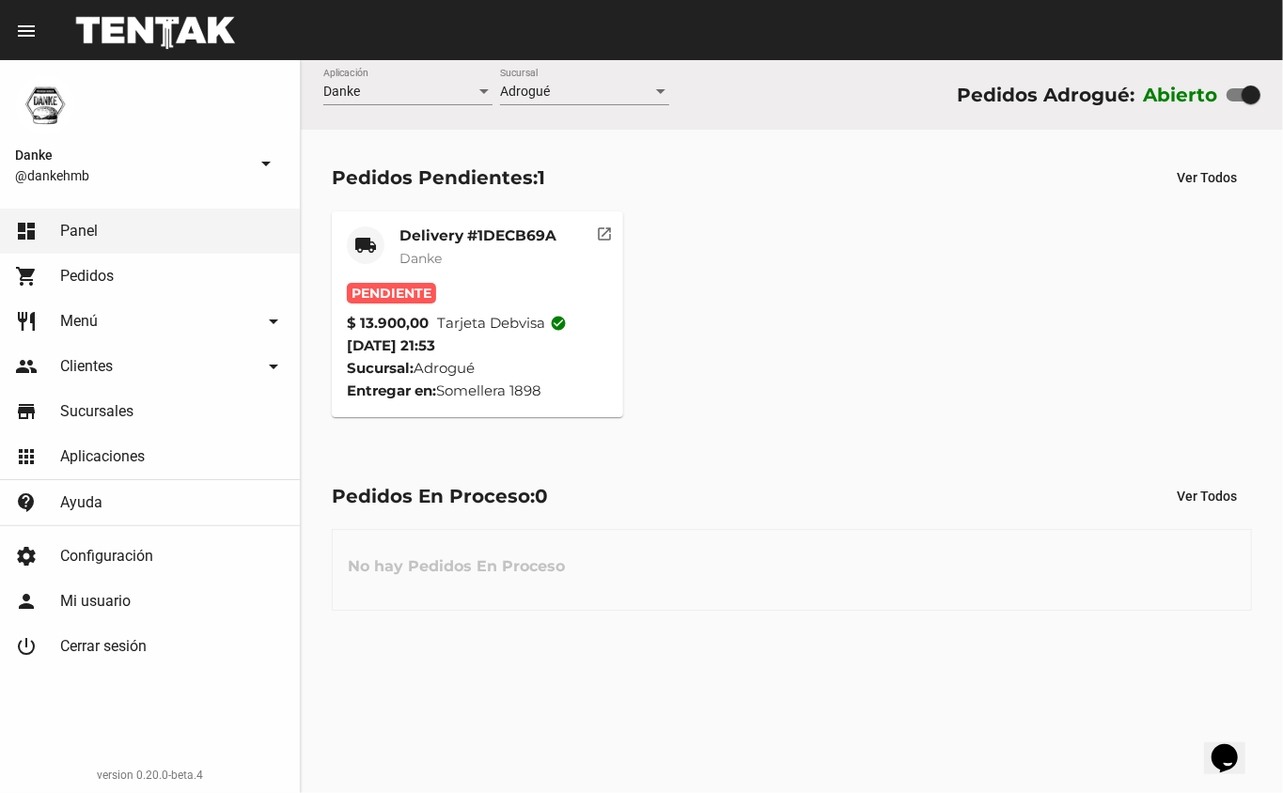
click at [455, 233] on mat-card-title "Delivery #1DECB69A" at bounding box center [478, 236] width 157 height 19
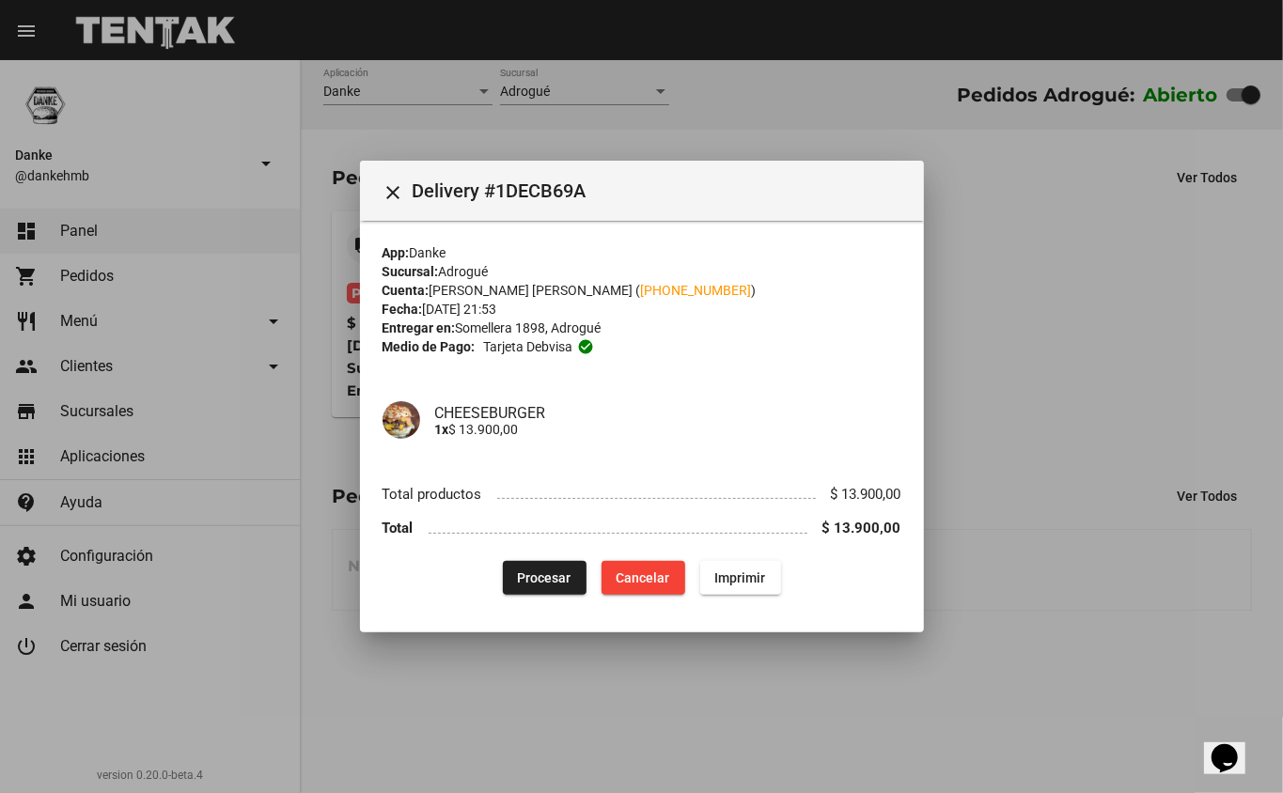
click at [542, 589] on button "Procesar" at bounding box center [545, 578] width 84 height 34
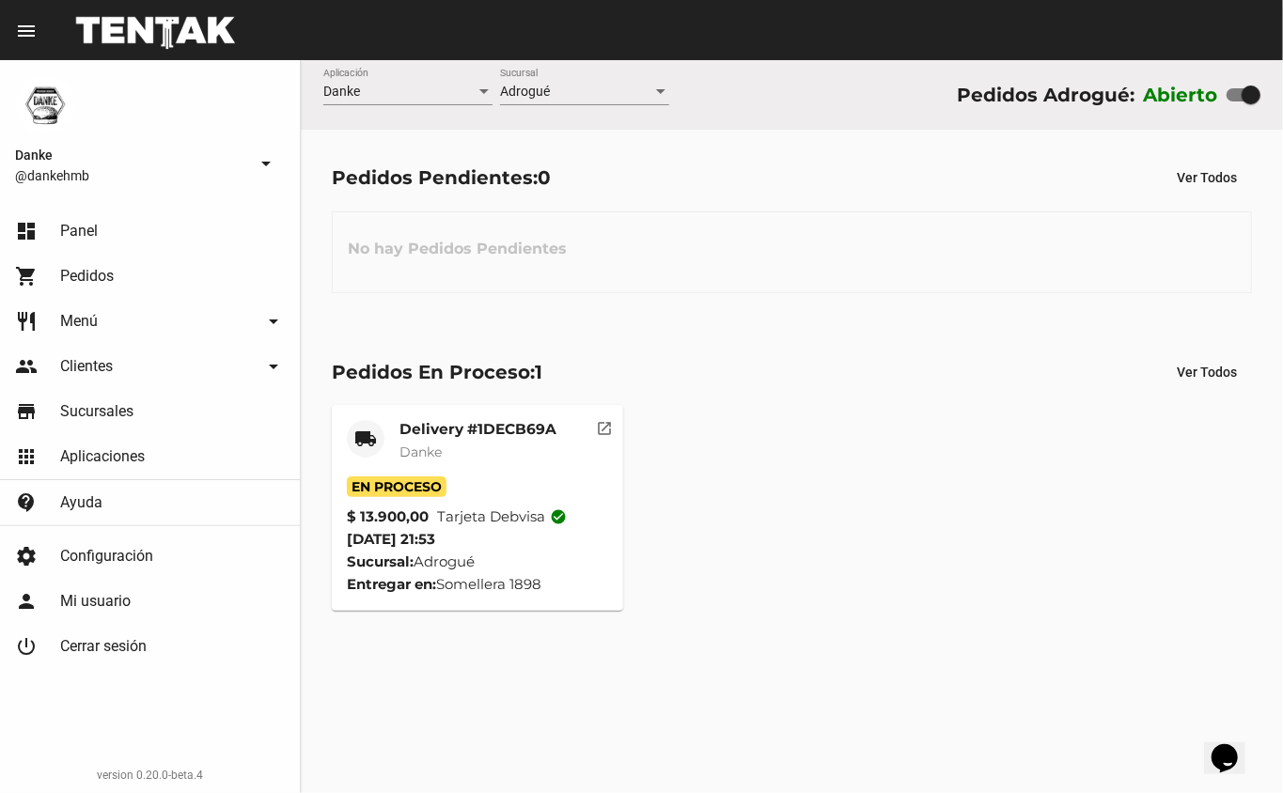
click at [474, 420] on mat-card-title "Delivery #1DECB69A" at bounding box center [478, 429] width 157 height 19
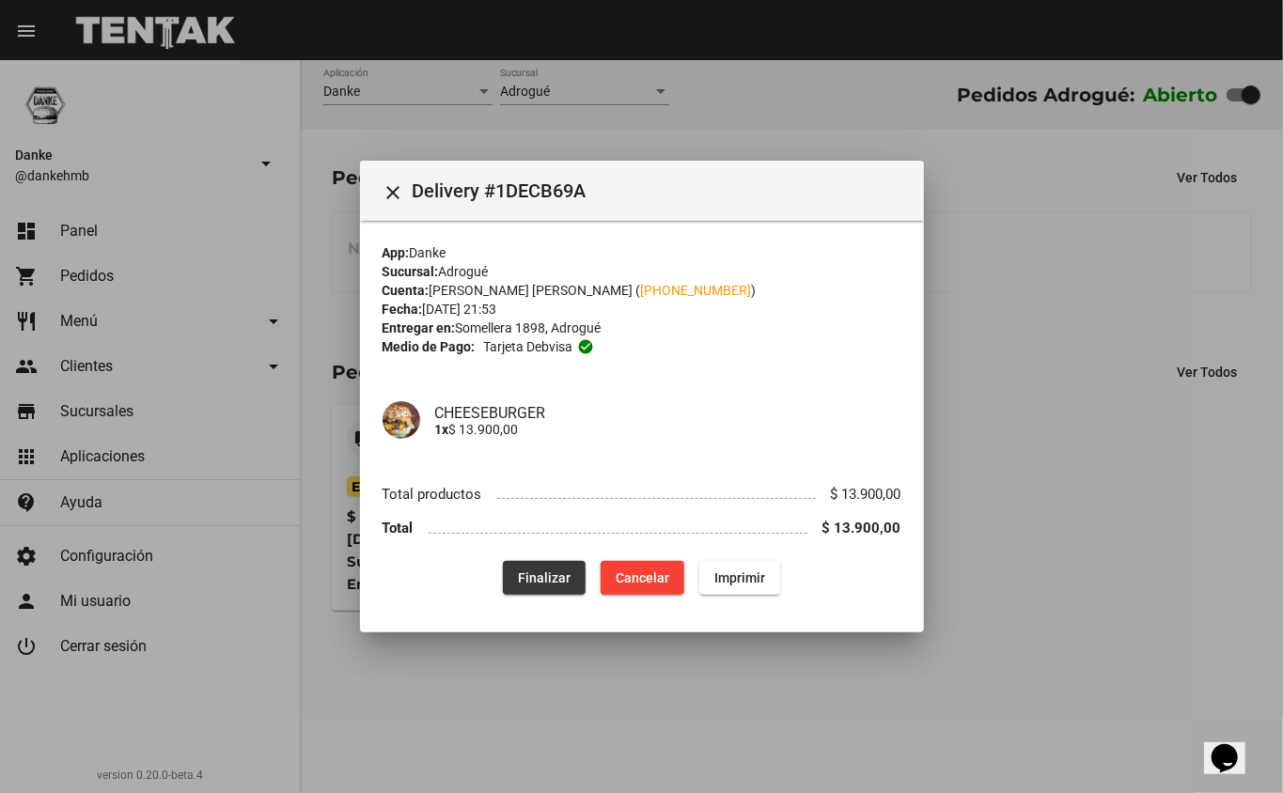
click at [546, 590] on button "Finalizar" at bounding box center [544, 578] width 83 height 34
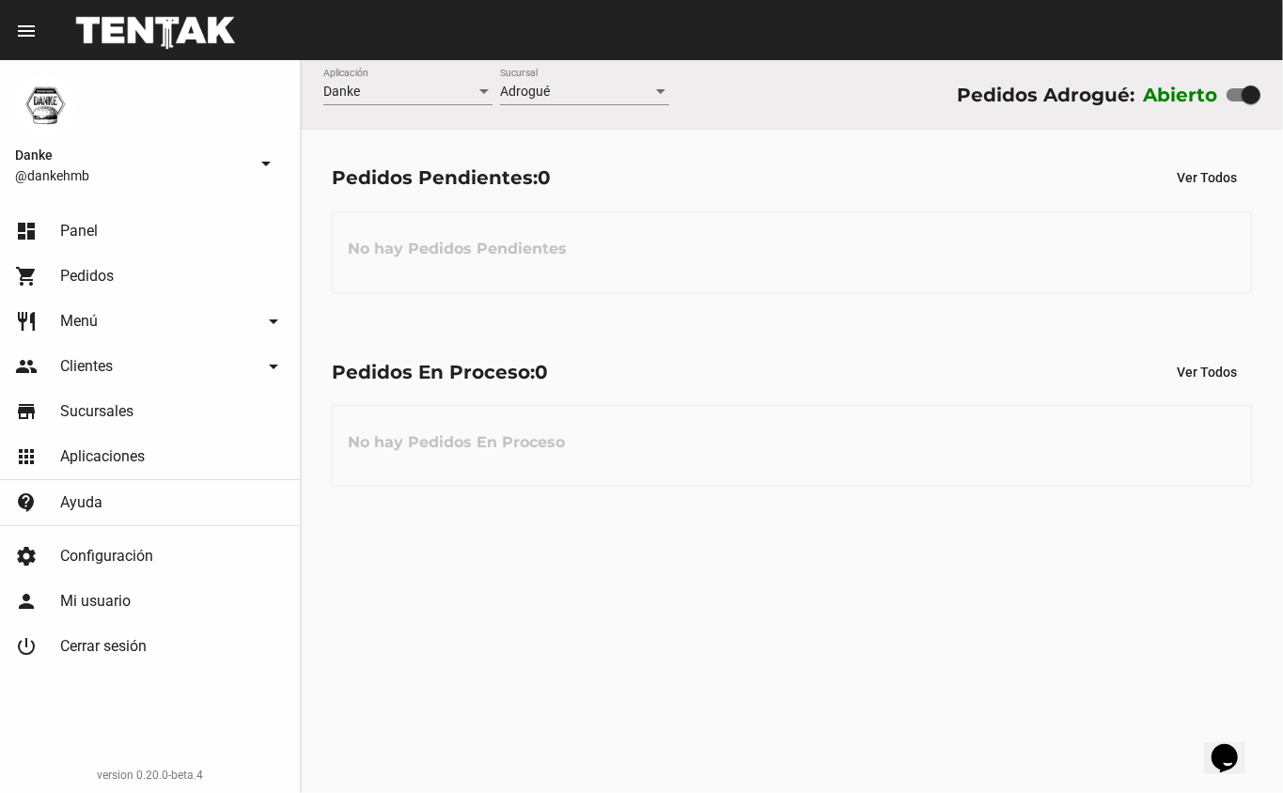
click at [795, 523] on div "Danke Aplicación Adrogué Sucursal Pedidos Adrogué: Abierto Pedidos Pendientes: …" at bounding box center [792, 426] width 982 height 733
click at [1203, 95] on label "Abierto" at bounding box center [1180, 95] width 75 height 30
click at [1249, 95] on div at bounding box center [1251, 95] width 19 height 19
click at [1236, 102] on input "checkbox" at bounding box center [1235, 102] width 1 height 1
click at [986, 295] on div "Pedidos Pendientes: 0 Ver Todos No hay Pedidos Pendientes" at bounding box center [792, 227] width 982 height 194
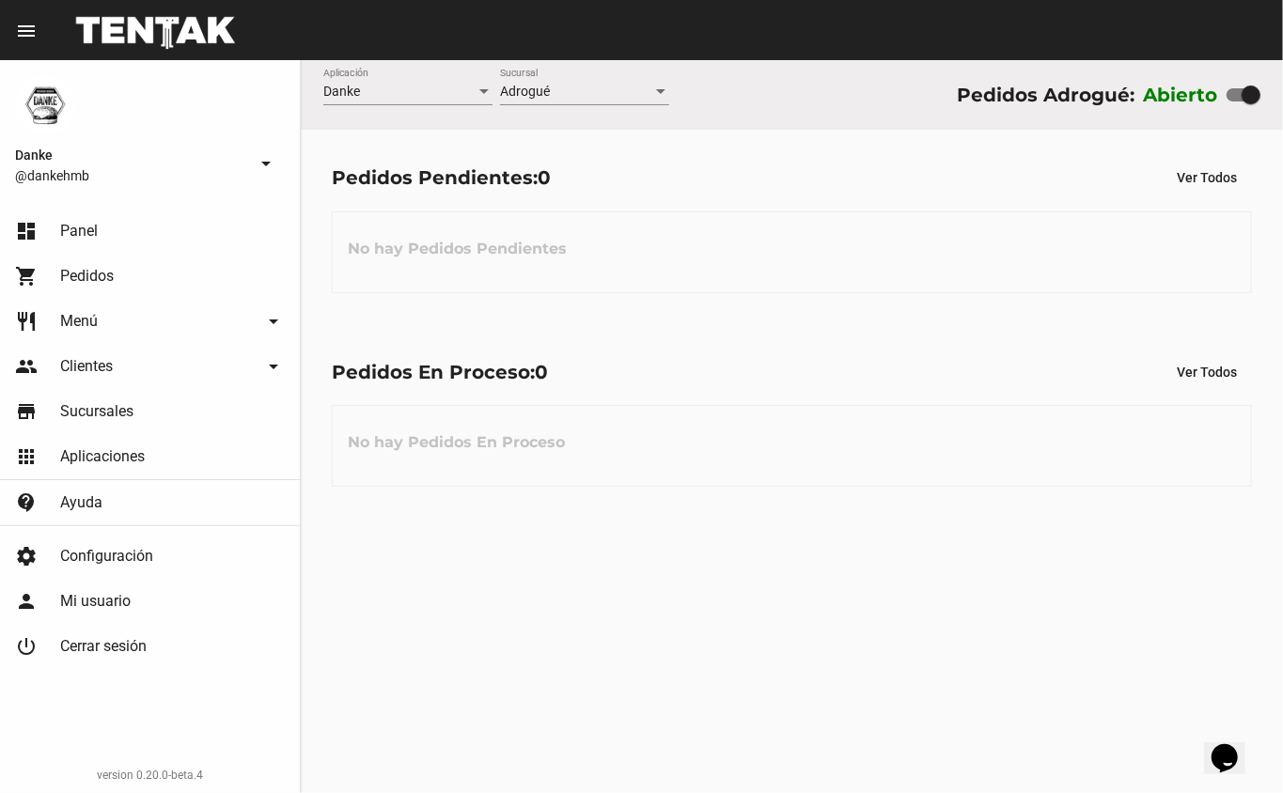
click at [1247, 90] on div at bounding box center [1251, 95] width 19 height 19
click at [1236, 102] on input "checkbox" at bounding box center [1235, 102] width 1 height 1
checkbox input "false"
